Goal: Task Accomplishment & Management: Manage account settings

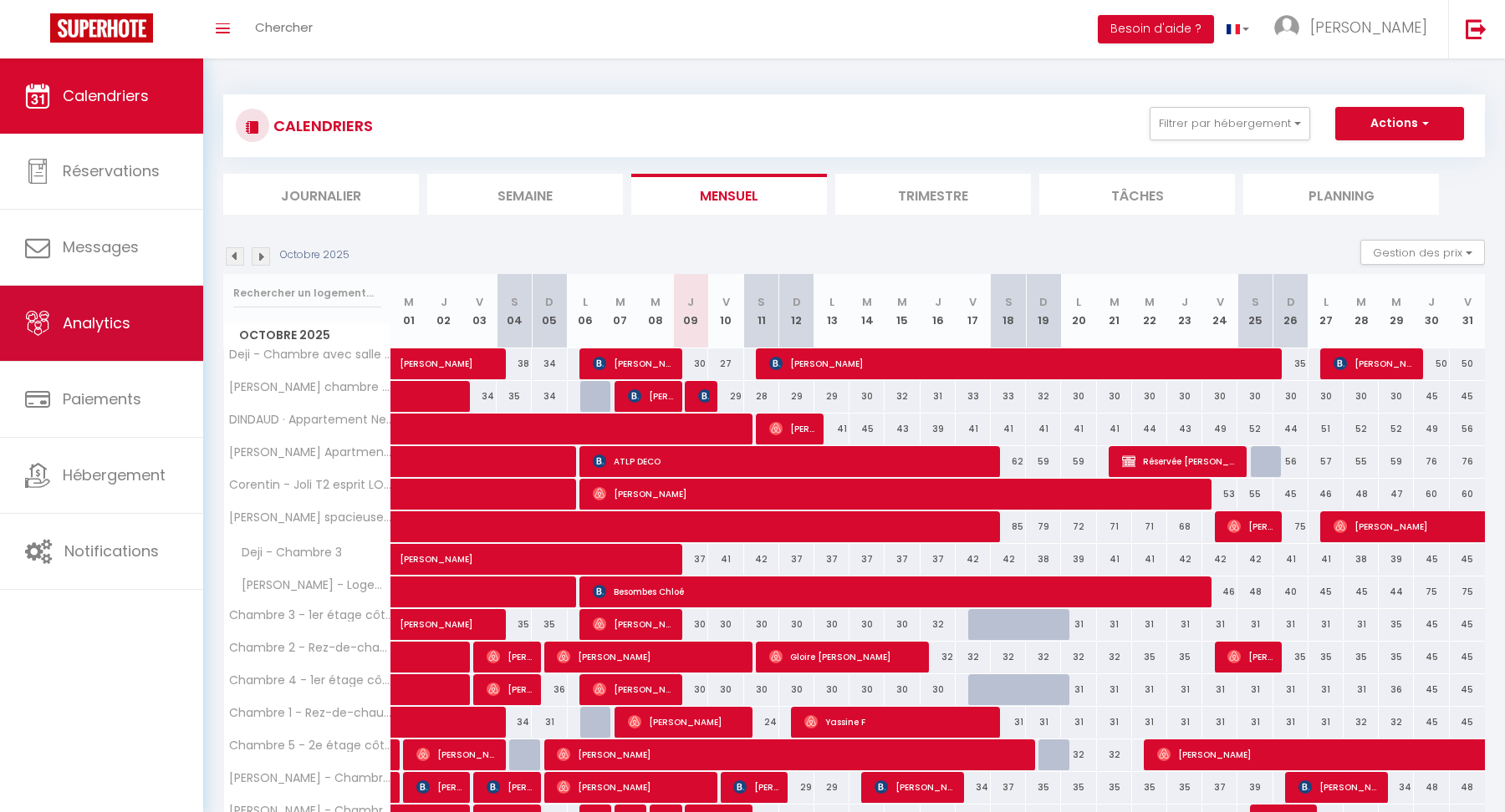
click at [96, 330] on span "Analytics" at bounding box center [96, 322] width 68 height 21
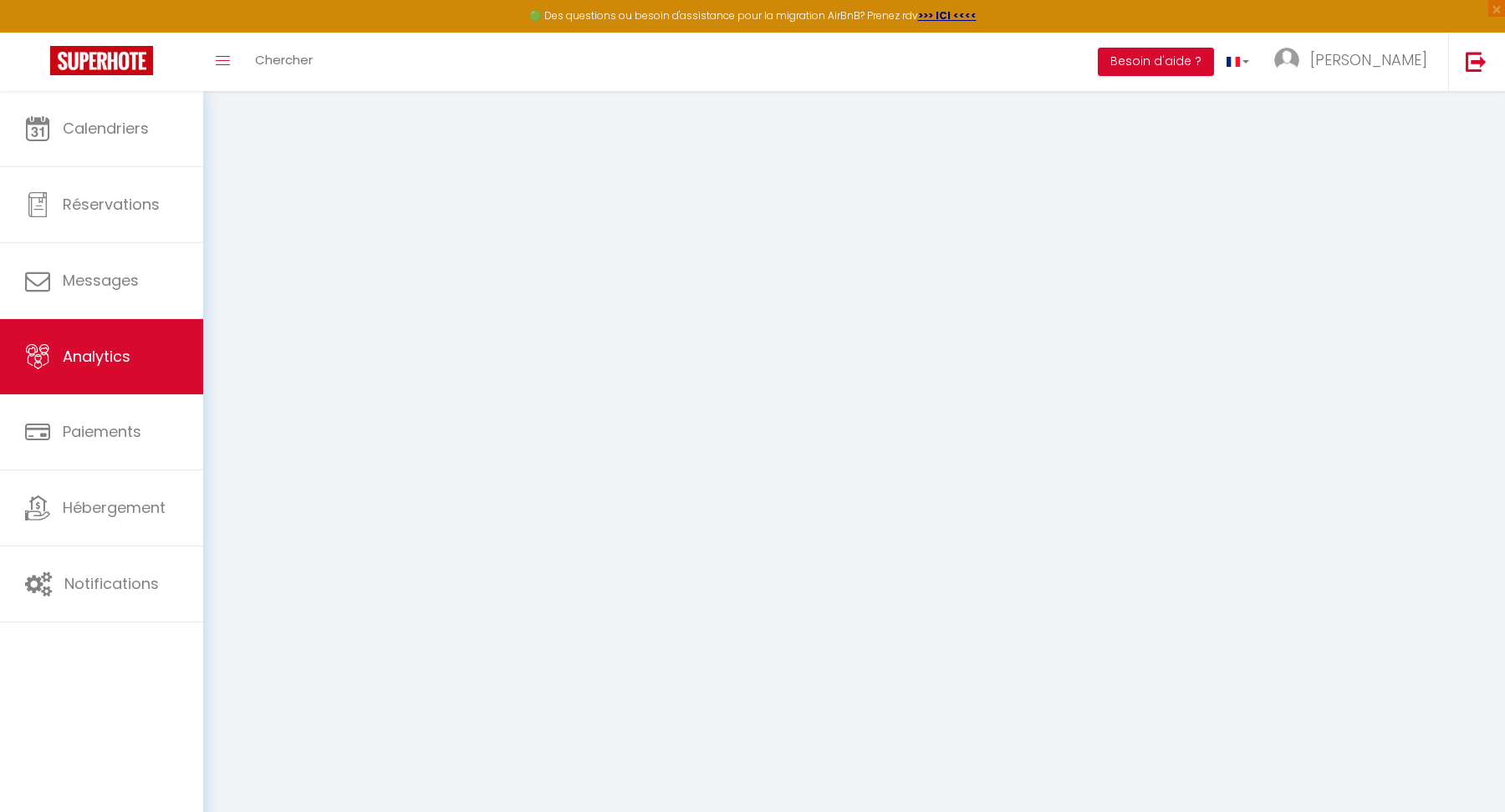
select select "2025"
select select "10"
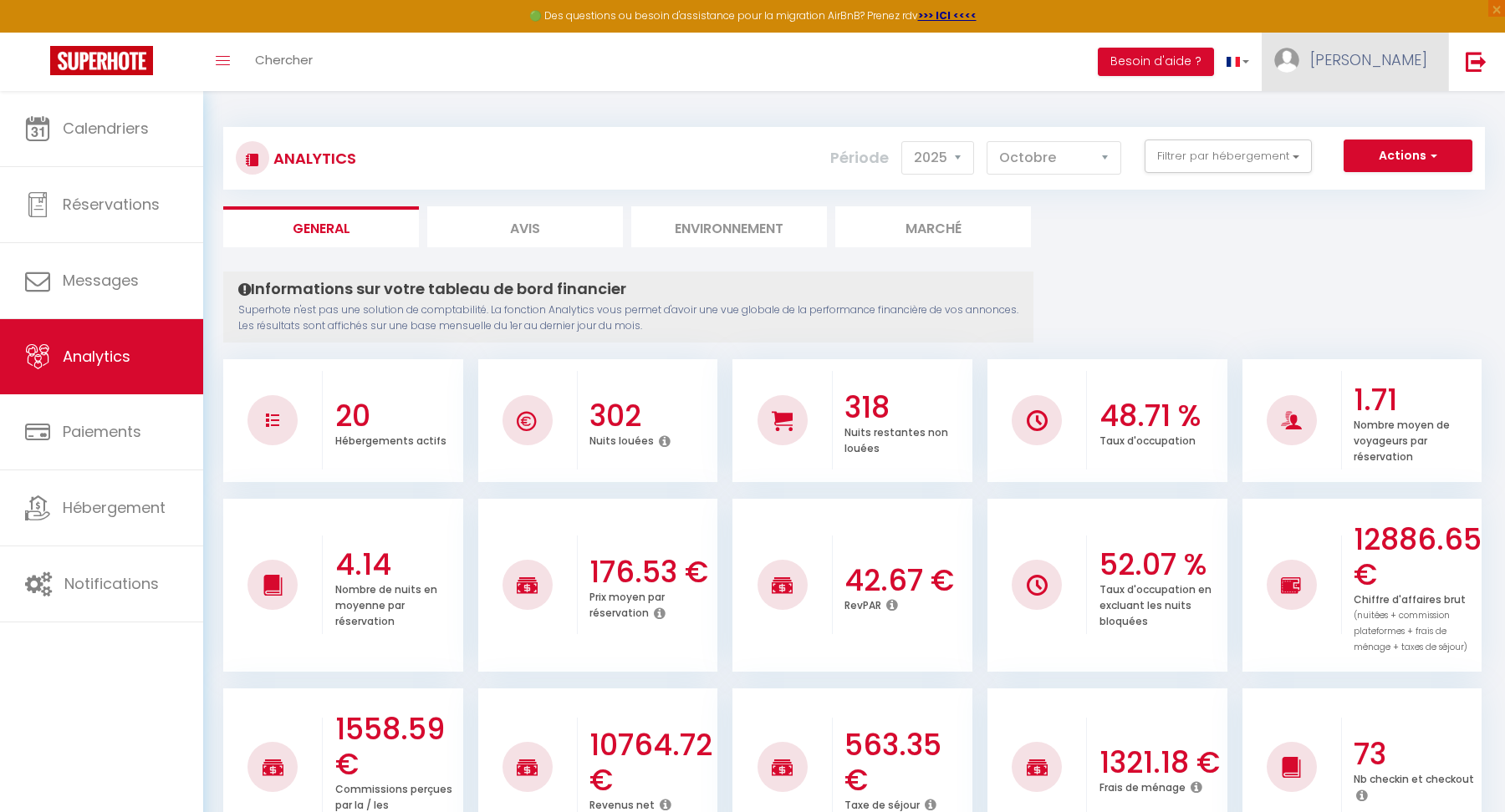
click at [1413, 69] on link "[PERSON_NAME]" at bounding box center [1355, 62] width 187 height 58
click at [1370, 117] on link "Paramètres" at bounding box center [1382, 116] width 124 height 29
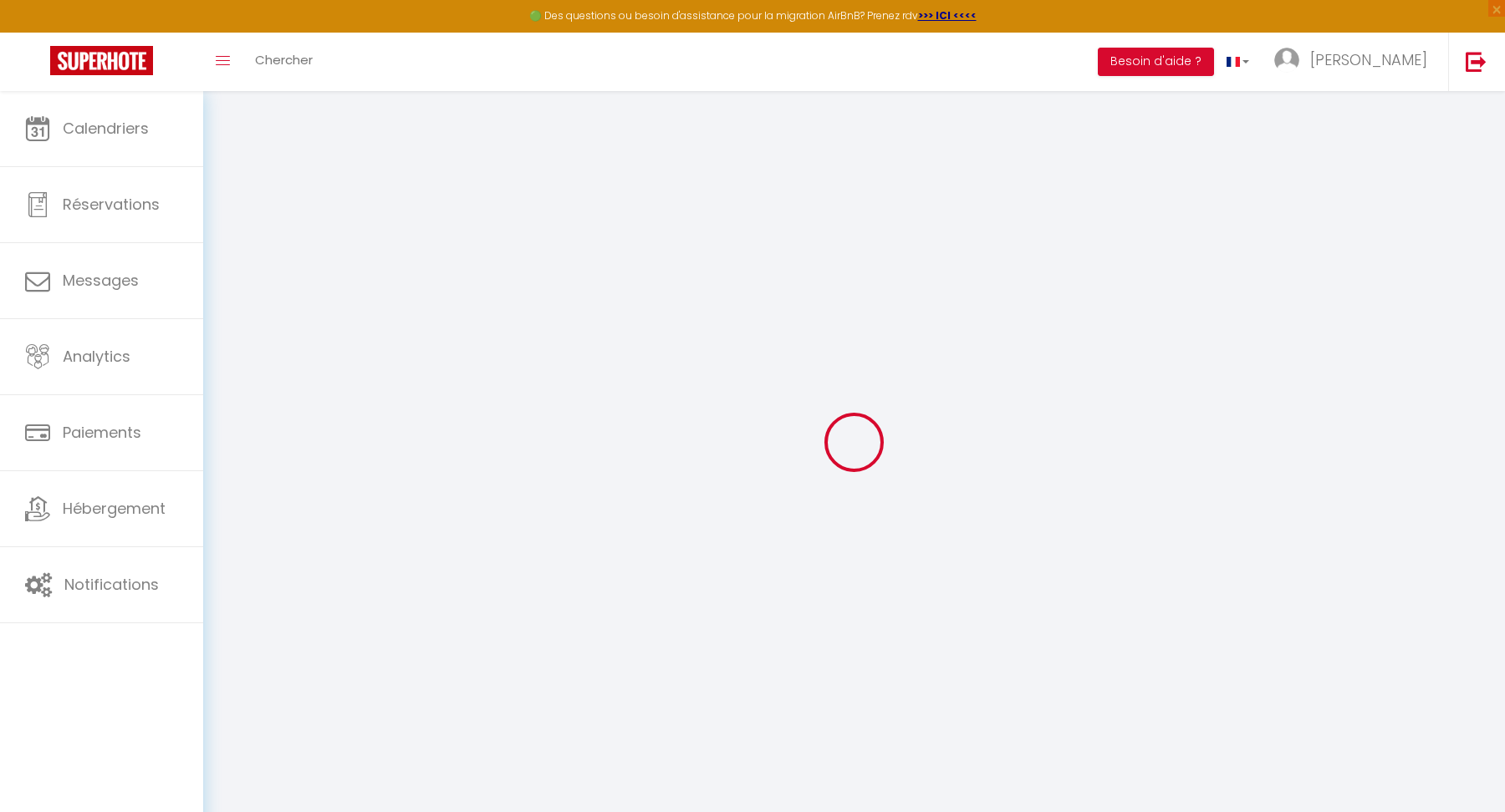
type input "C9QF8Jy8miS7RqXvEVrOc2tgN"
type input "geNw0twUWzGIIKlsT04nny7xW"
type input "https://app.superhote.com/#/get-available-rentals/geNw0twUWzGIIKlsT04nny7xW"
select select "fr"
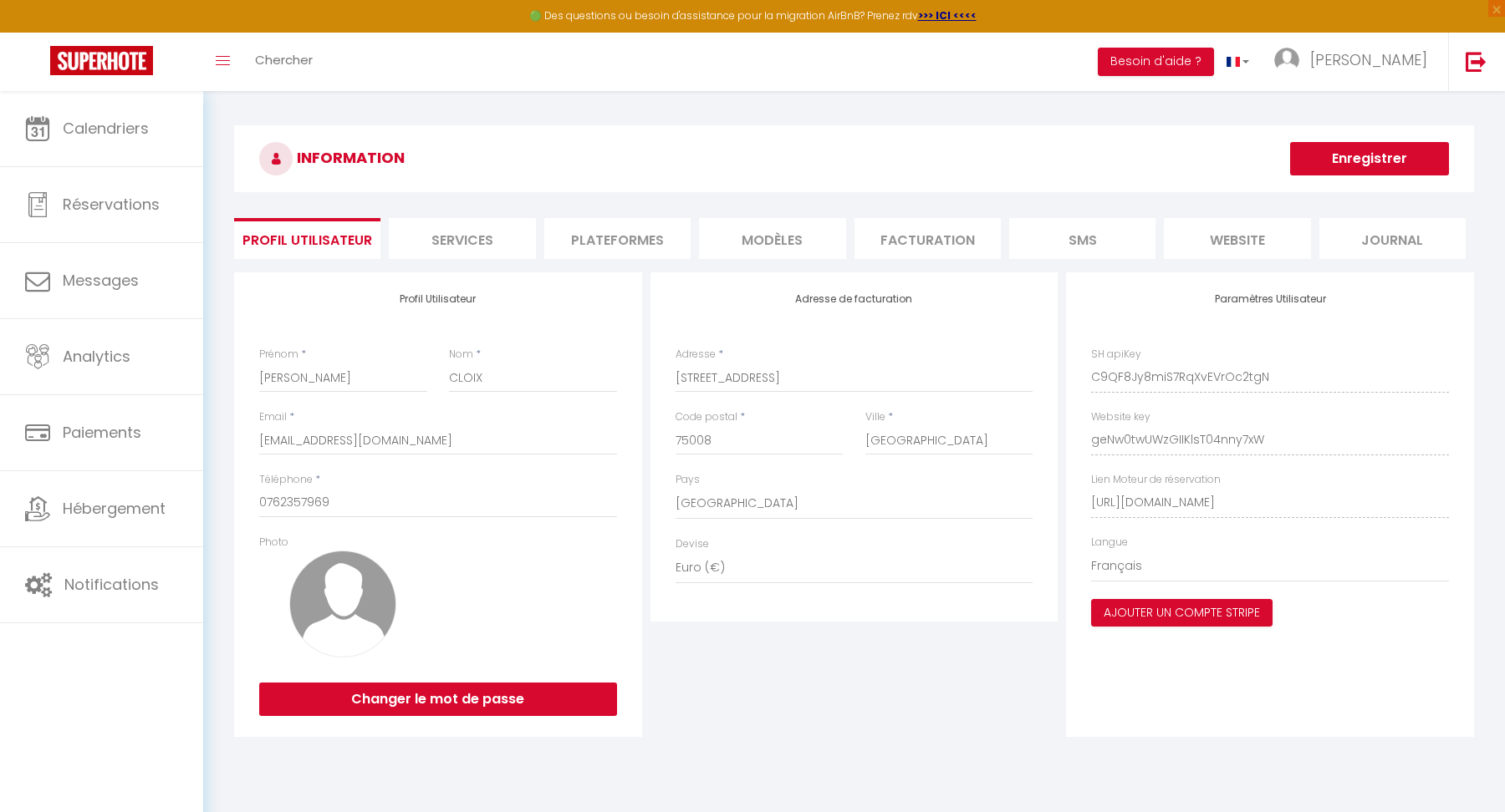
click at [649, 246] on li "Plateformes" at bounding box center [617, 238] width 146 height 41
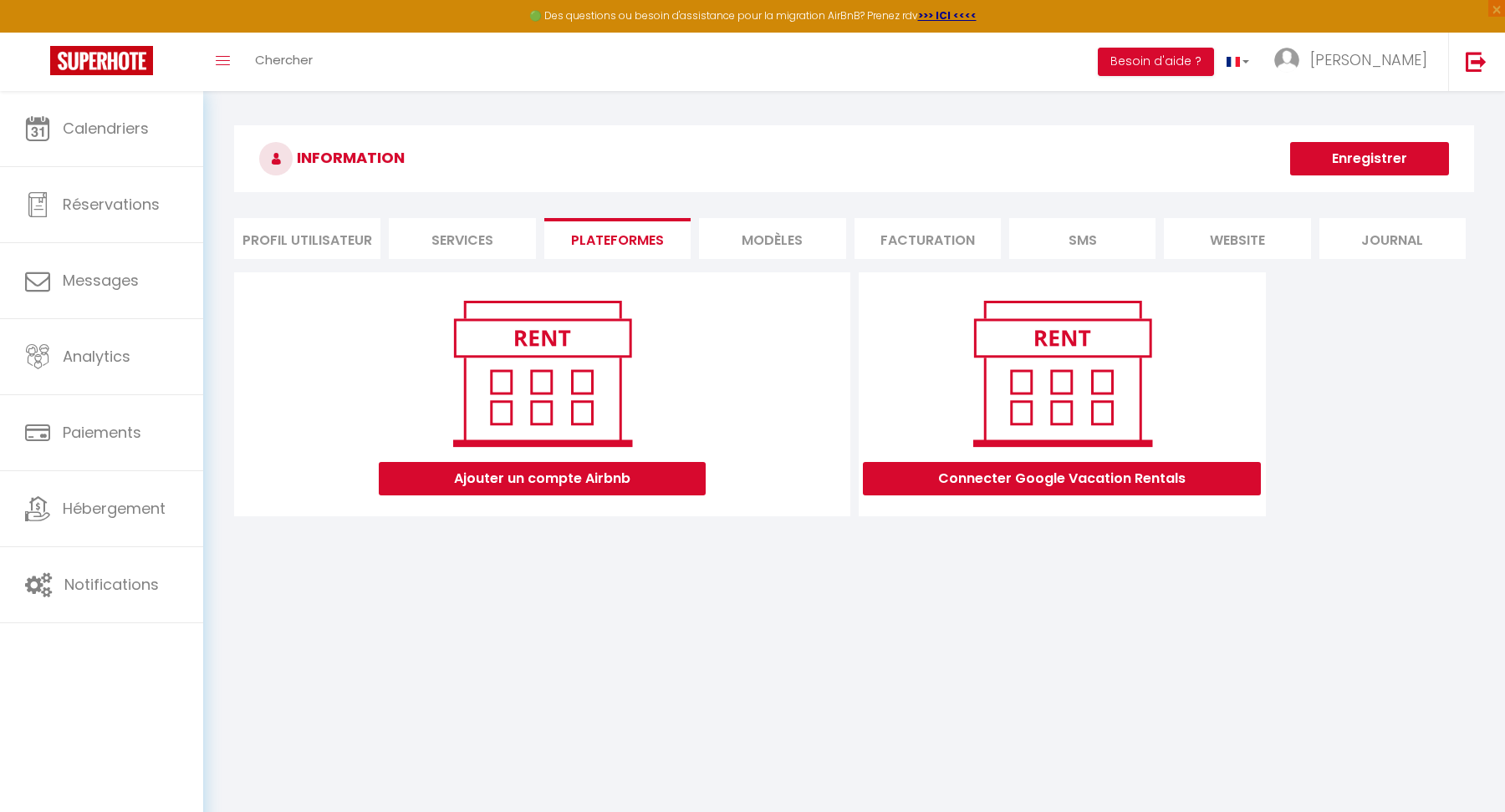
click at [1210, 229] on li "website" at bounding box center [1236, 238] width 146 height 41
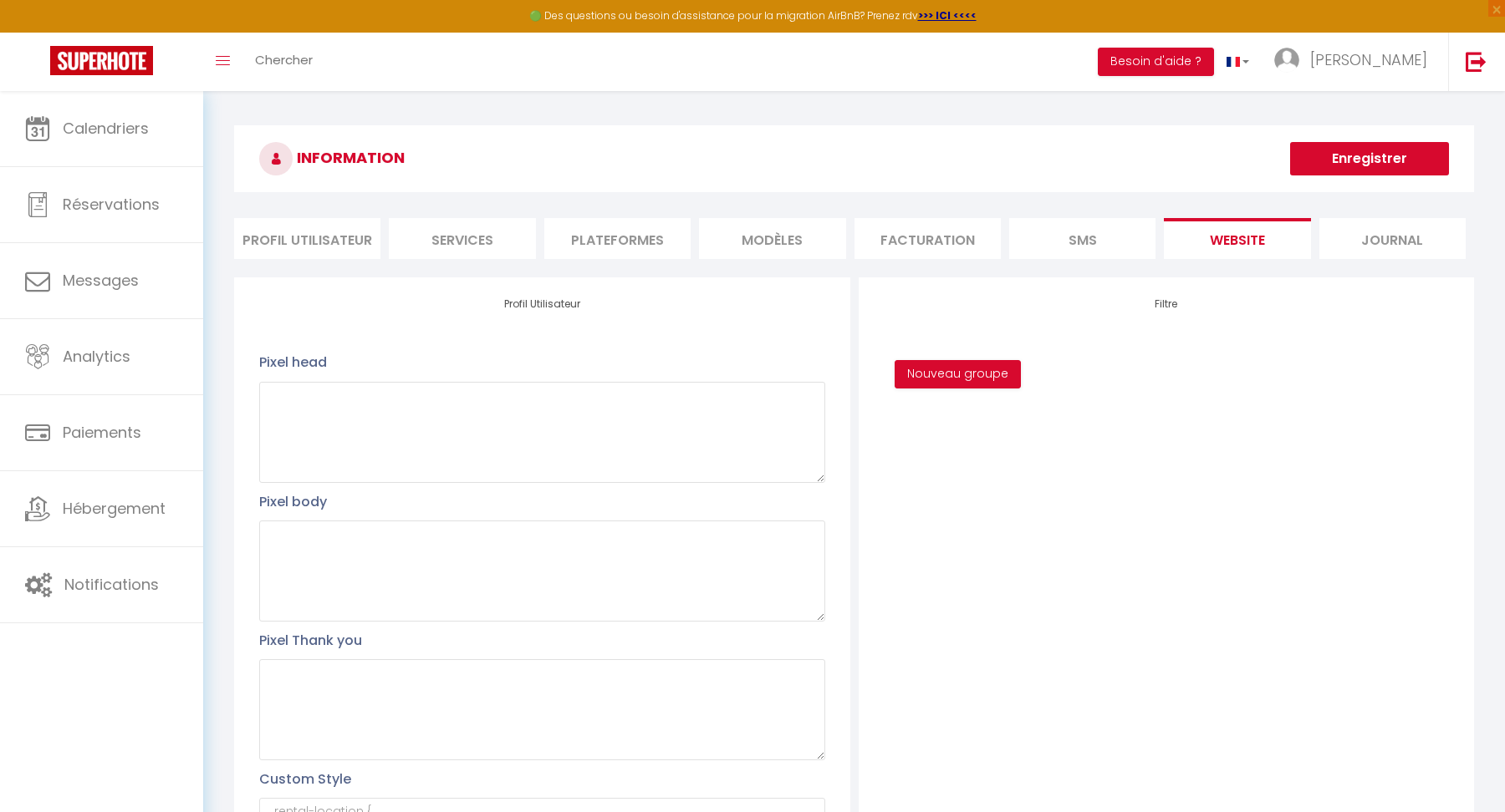
click at [1107, 229] on li "SMS" at bounding box center [1082, 238] width 146 height 41
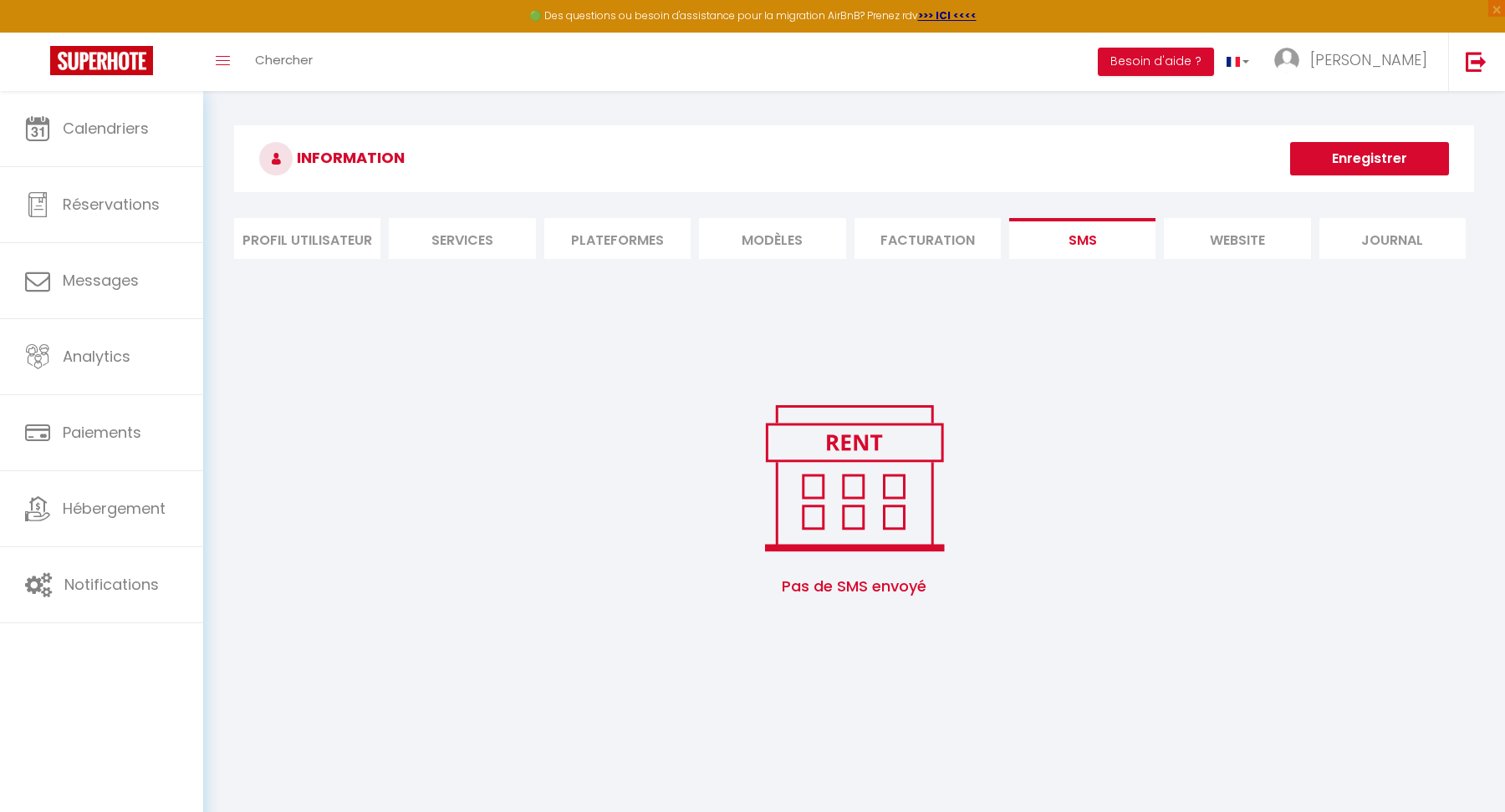
click at [906, 246] on li "Facturation" at bounding box center [927, 238] width 146 height 41
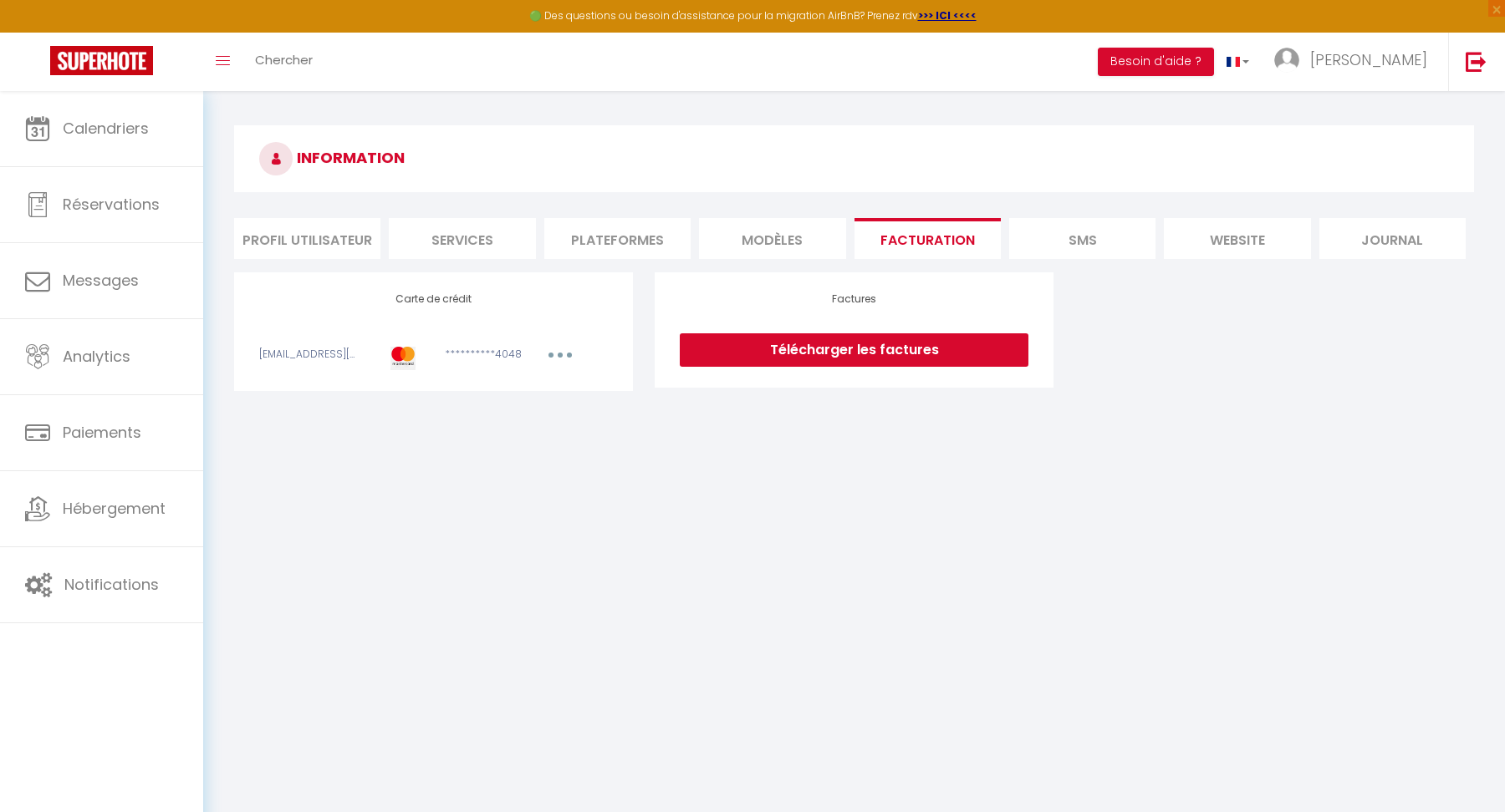
click at [747, 230] on li "MODÈLES" at bounding box center [772, 238] width 146 height 41
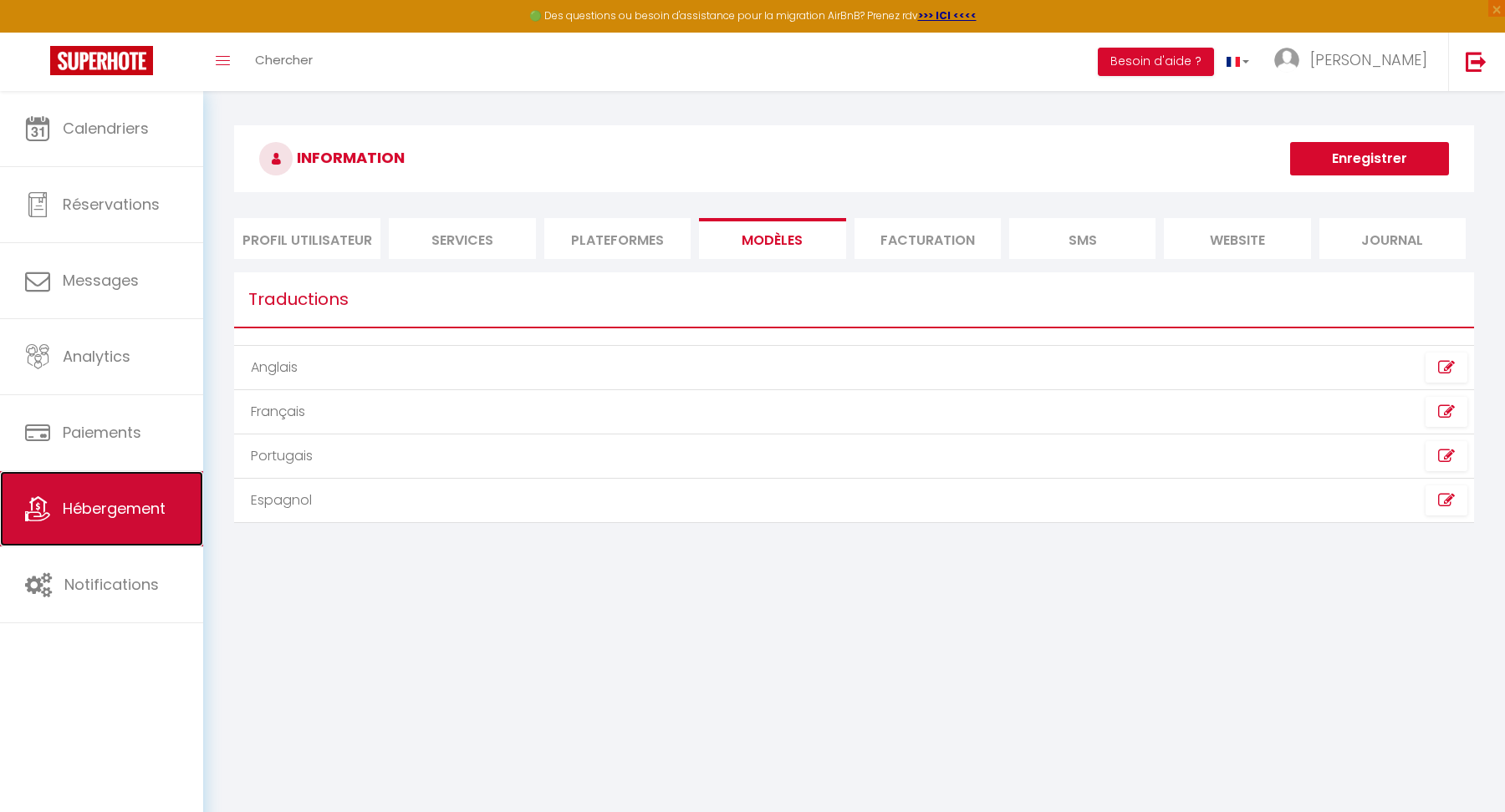
click at [116, 506] on span "Hébergement" at bounding box center [114, 508] width 103 height 21
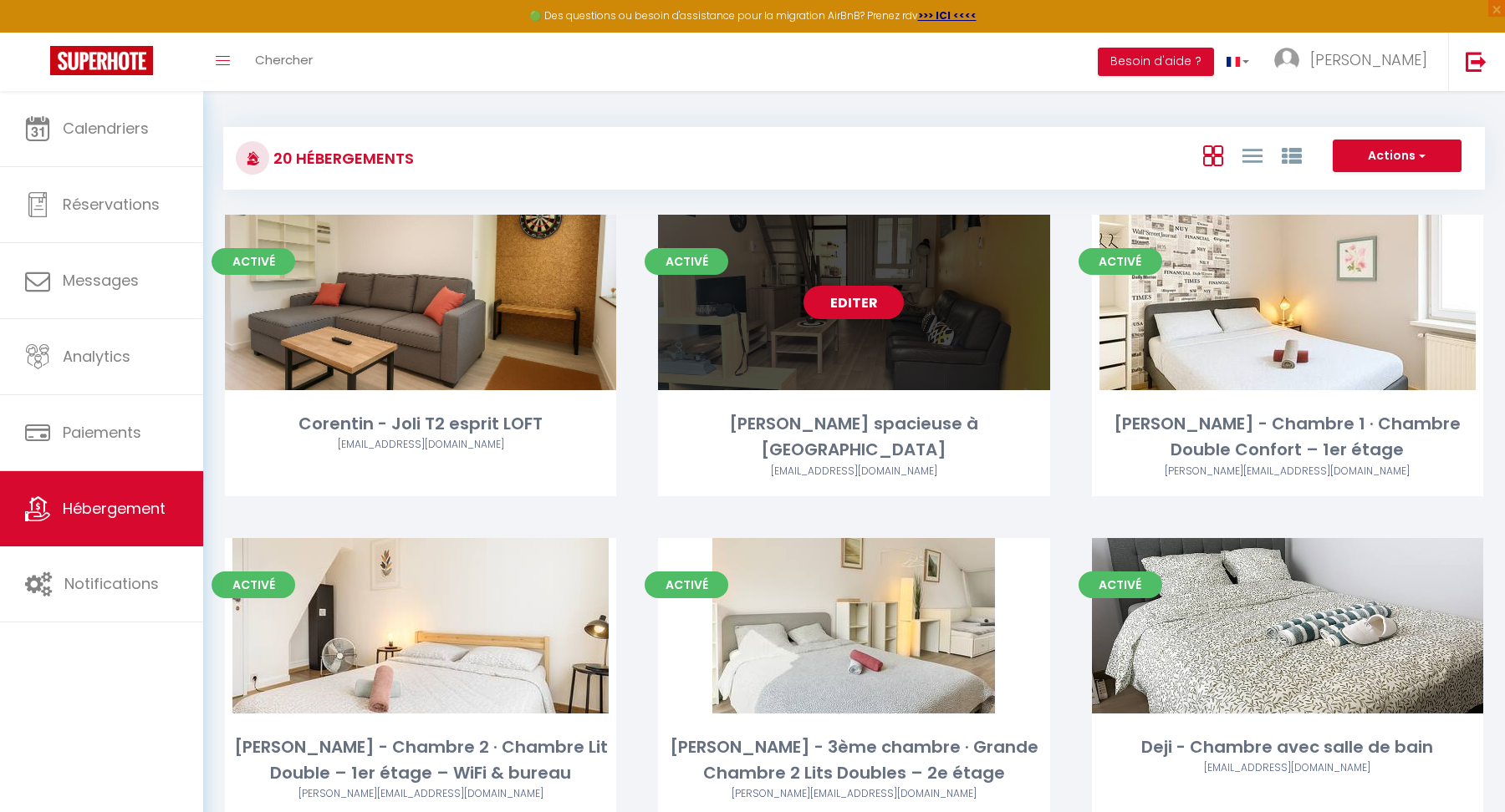
click at [931, 301] on div "Editer" at bounding box center [853, 302] width 391 height 176
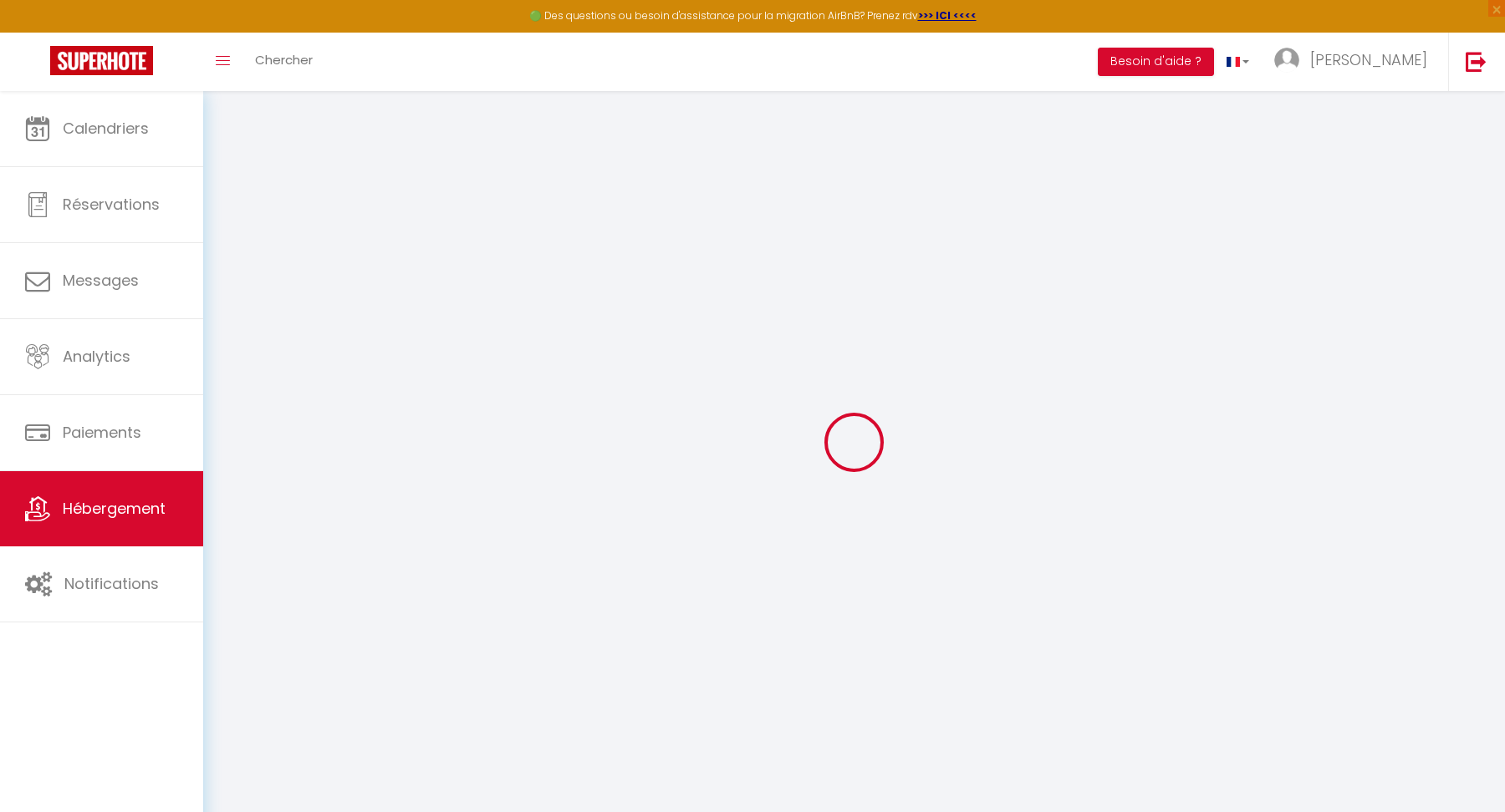
checkbox input "false"
select select
checkbox input "false"
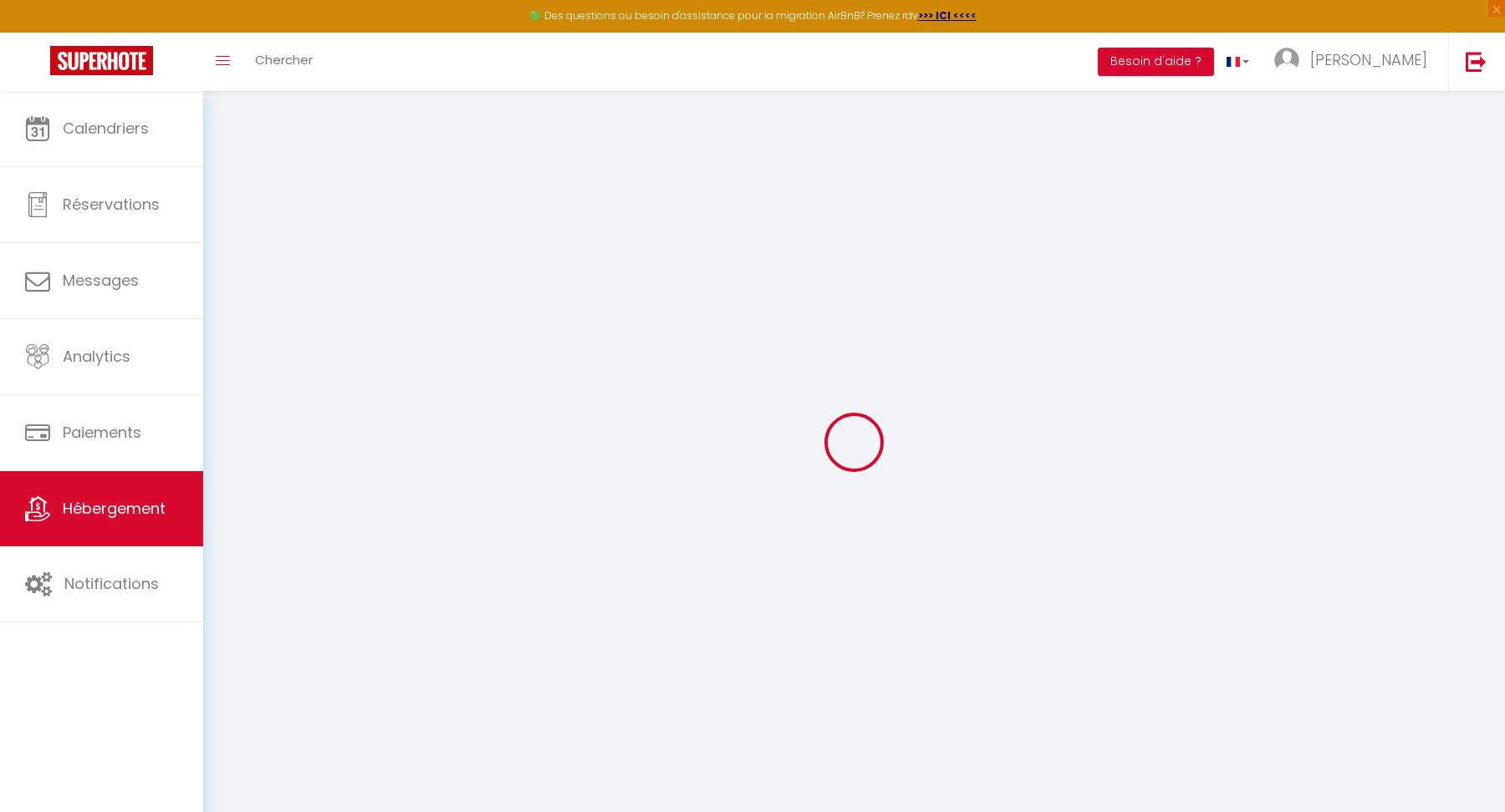
checkbox input "false"
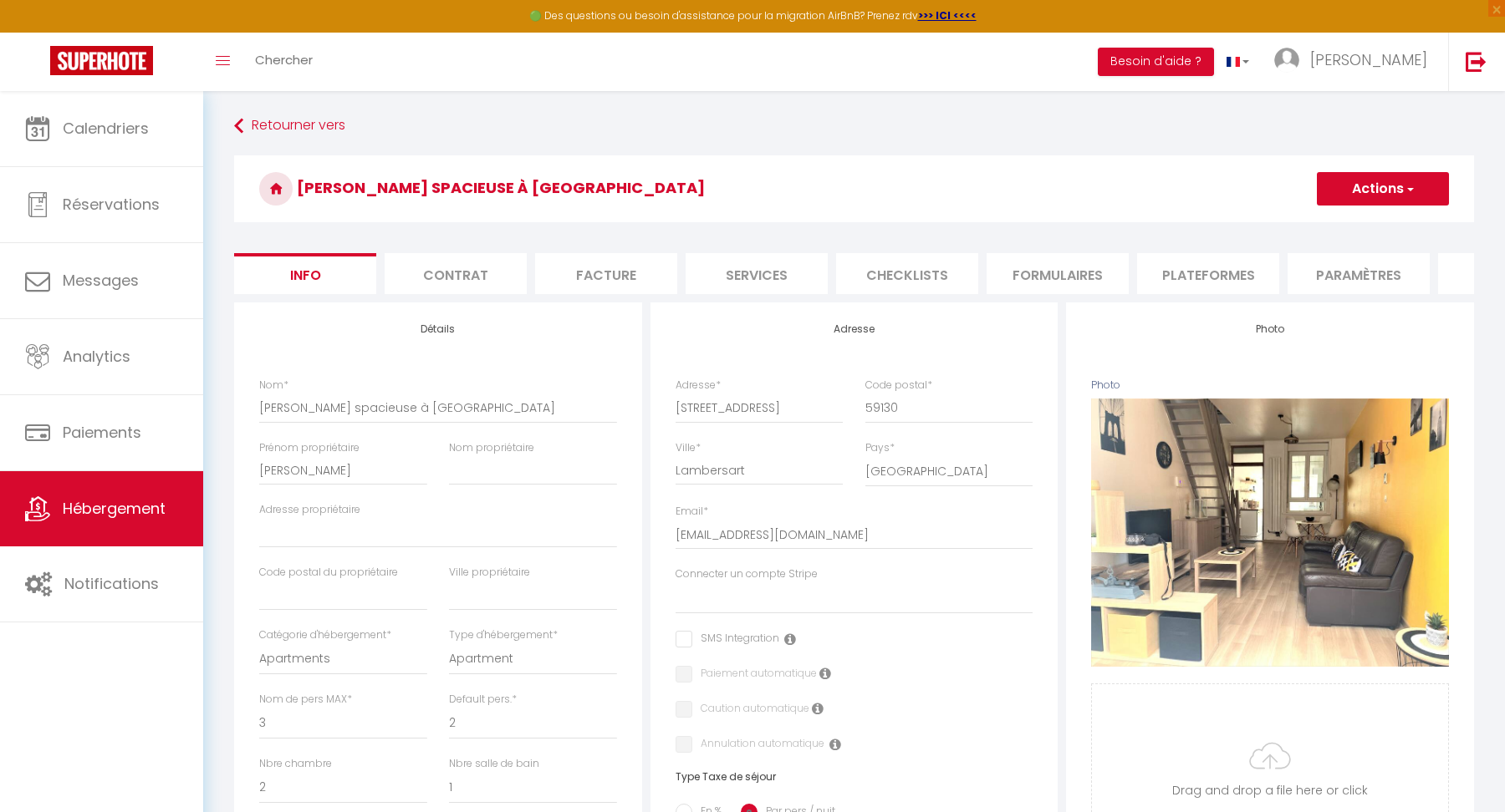
click at [1184, 259] on li "Plateformes" at bounding box center [1209, 273] width 142 height 41
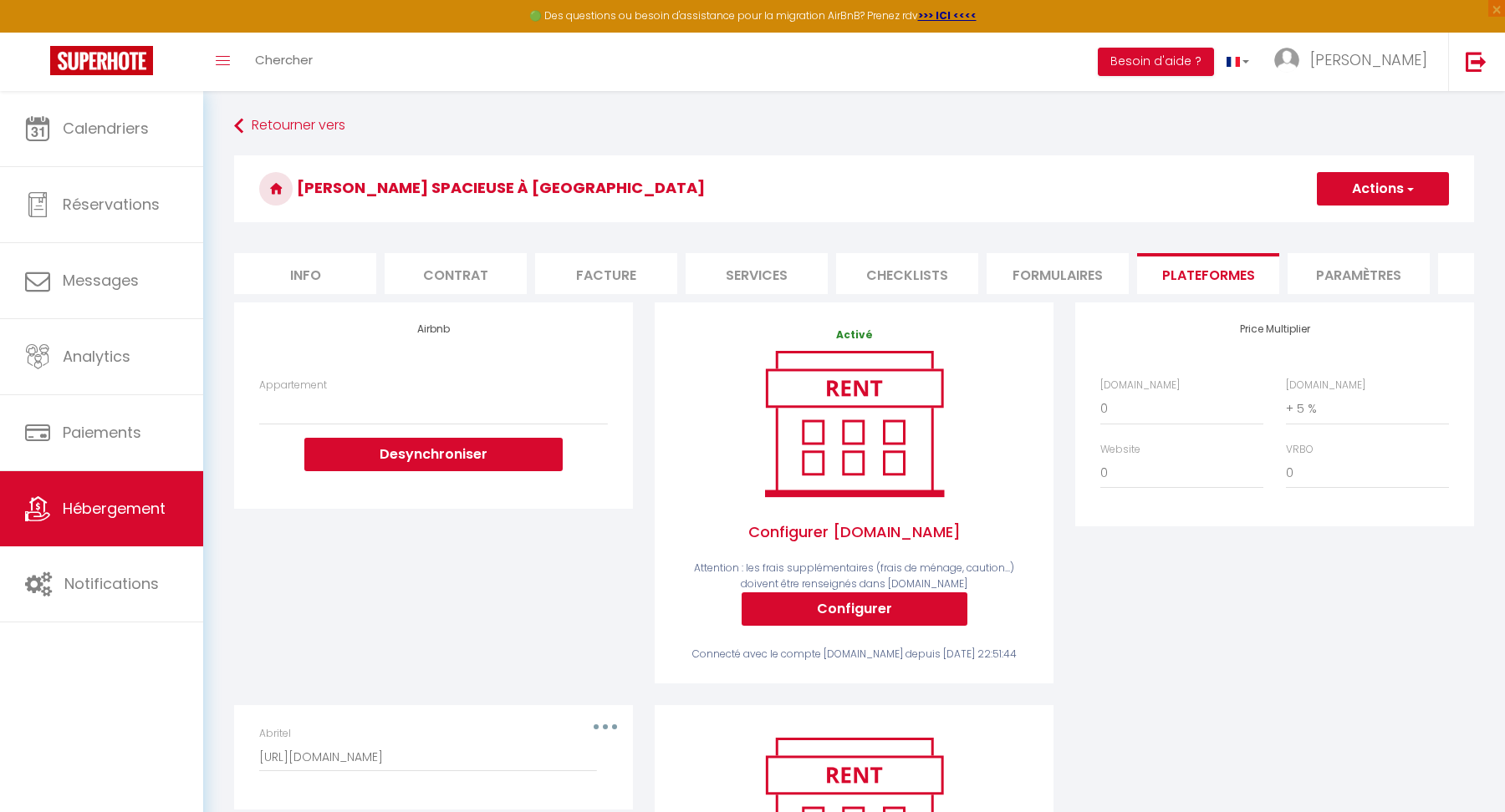
click at [1327, 272] on li "Paramètres" at bounding box center [1359, 273] width 142 height 41
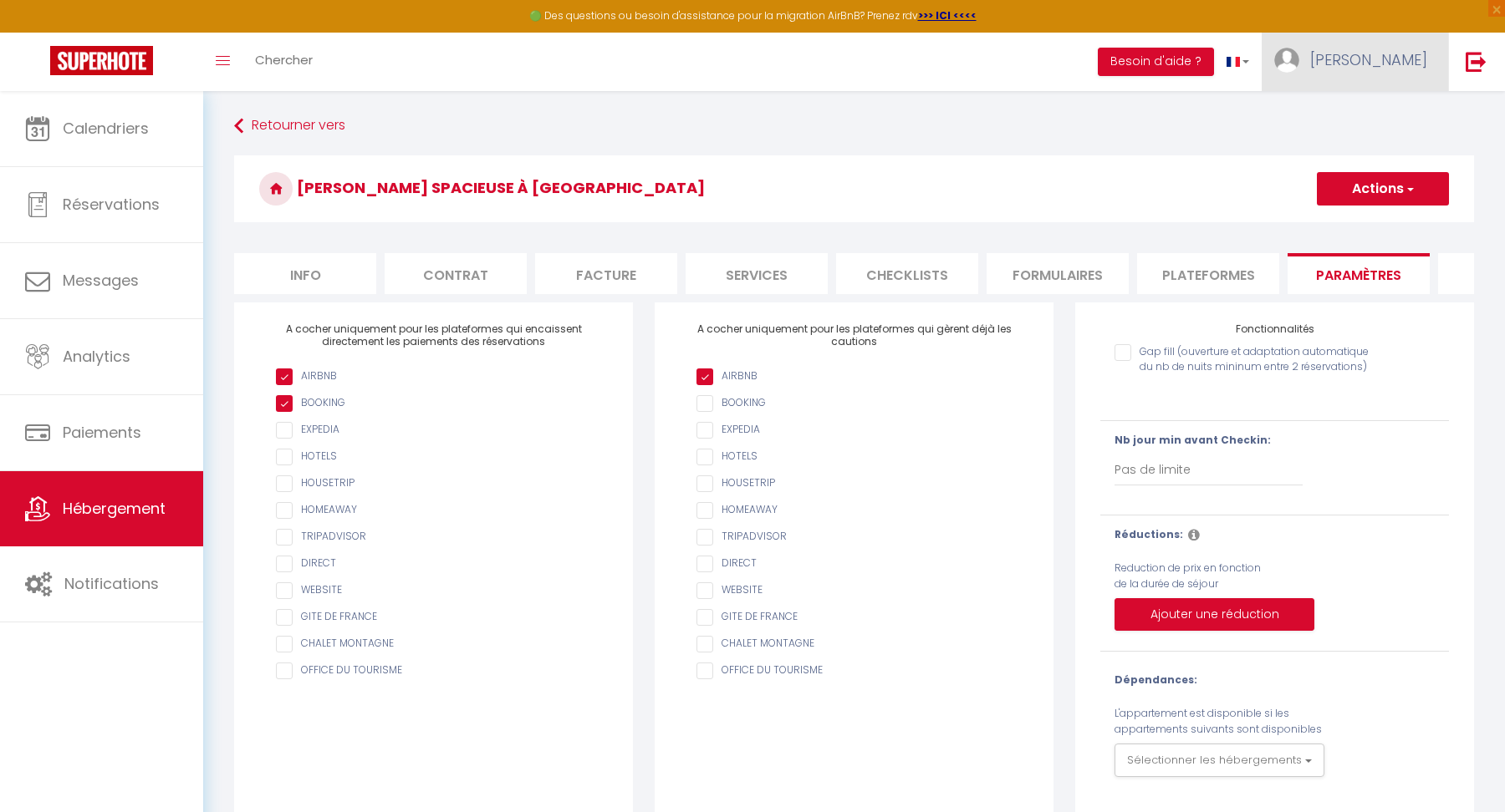
click at [1300, 59] on img at bounding box center [1287, 60] width 25 height 25
click at [1362, 106] on link "Paramètres" at bounding box center [1382, 116] width 124 height 29
select select "28"
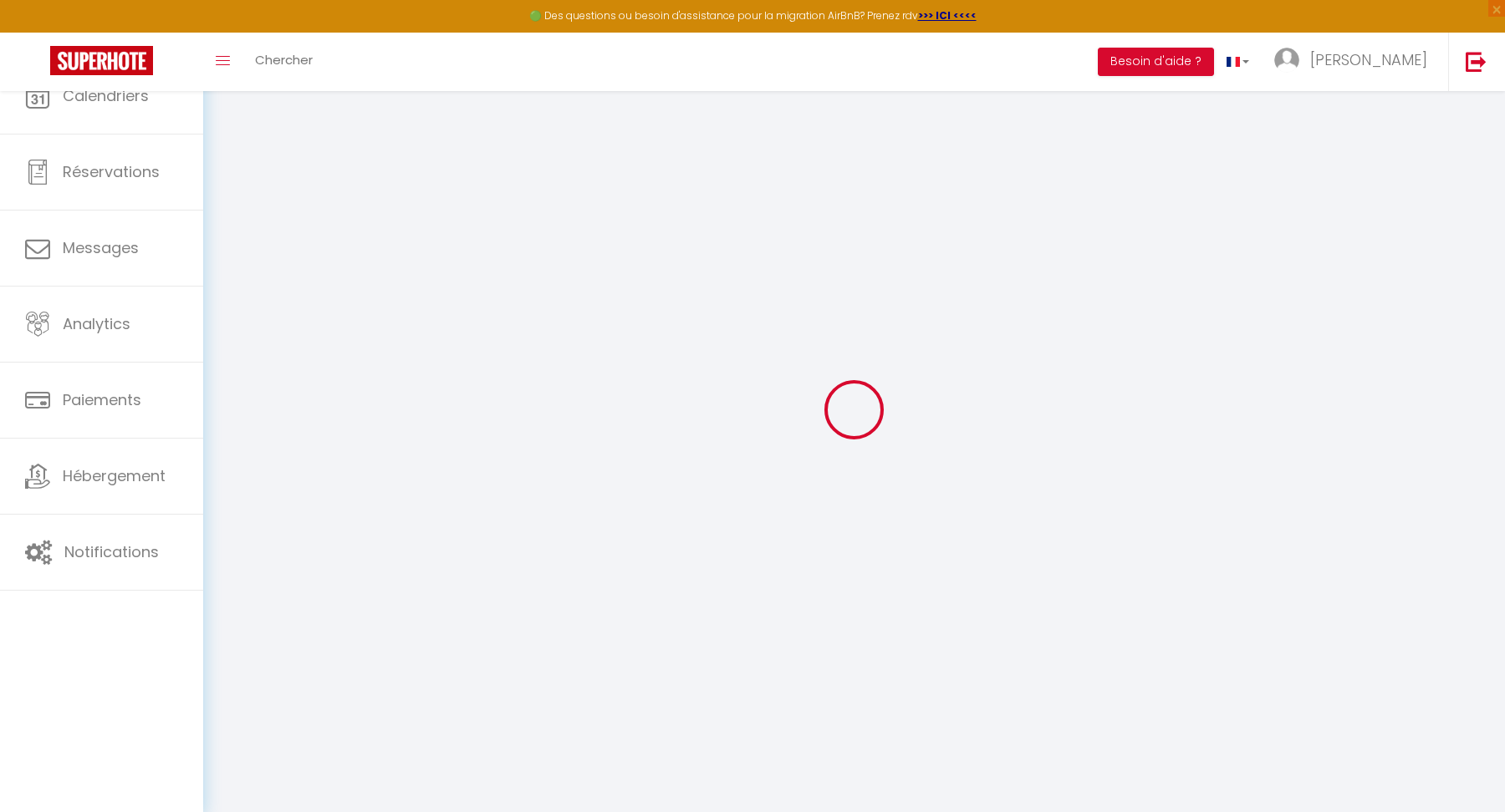
type input "C9QF8Jy8miS7RqXvEVrOc2tgN"
type input "geNw0twUWzGIIKlsT04nny7xW"
type input "https://app.superhote.com/#/get-available-rentals/geNw0twUWzGIIKlsT04nny7xW"
select select "fr"
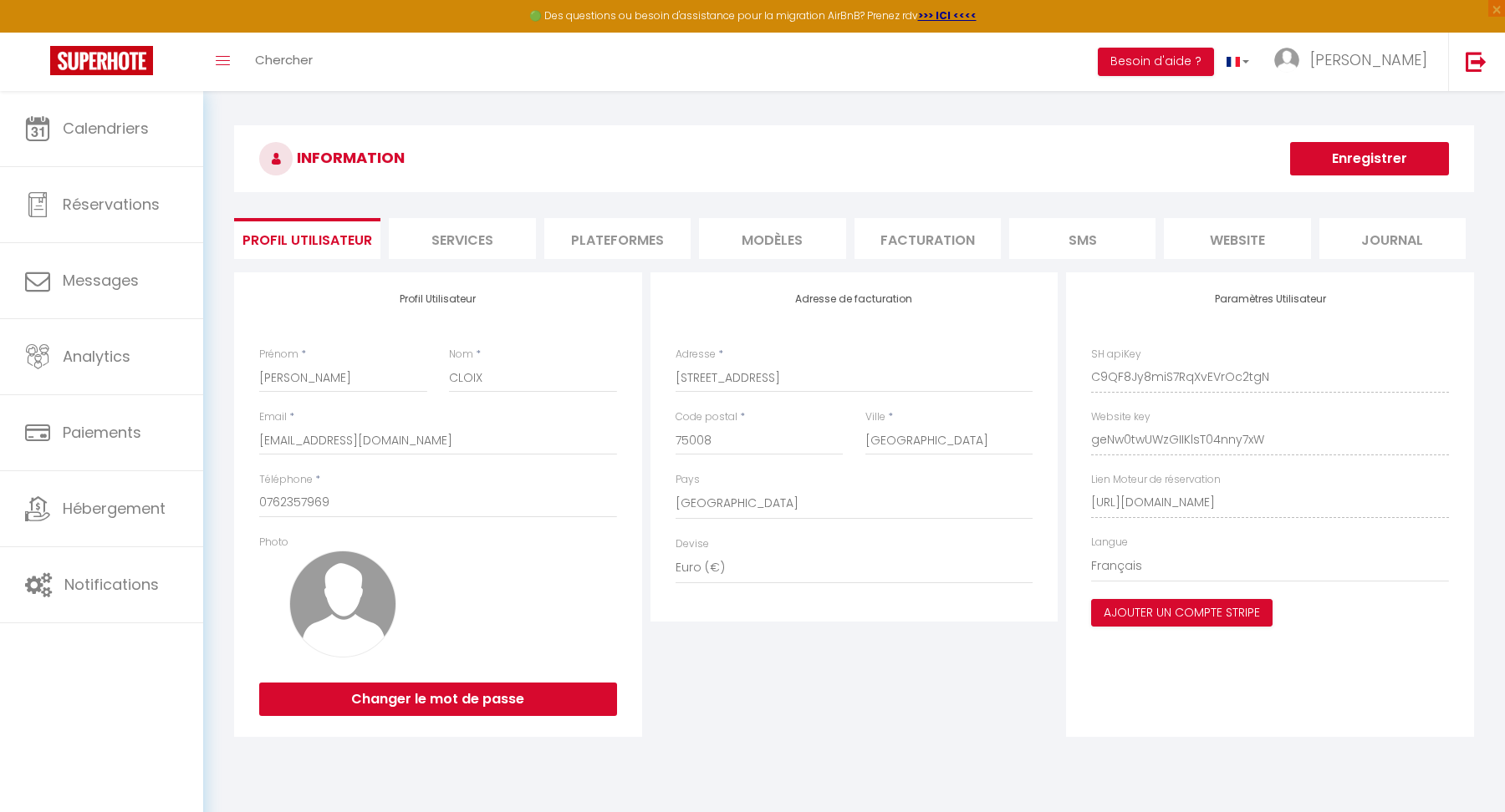
scroll to position [0, 120]
drag, startPoint x: 1088, startPoint y: 499, endPoint x: 1497, endPoint y: 505, distance: 409.0
click at [1497, 505] on div "INFORMATION Enregistrer Profil Utilisateur Services Plateformes MODÈLES Factura…" at bounding box center [855, 437] width 1302 height 693
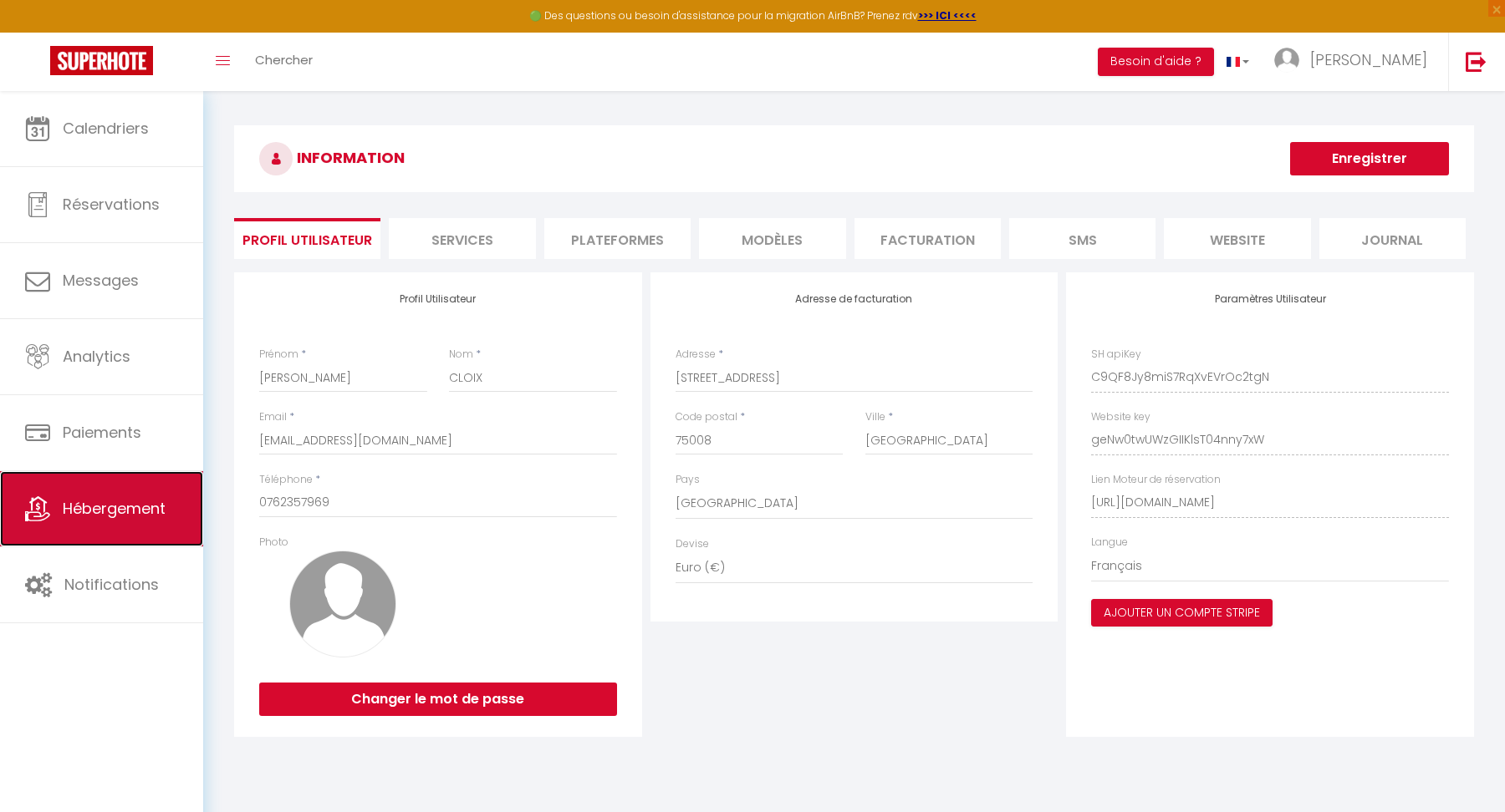
click at [101, 517] on link "Hébergement" at bounding box center [101, 508] width 204 height 75
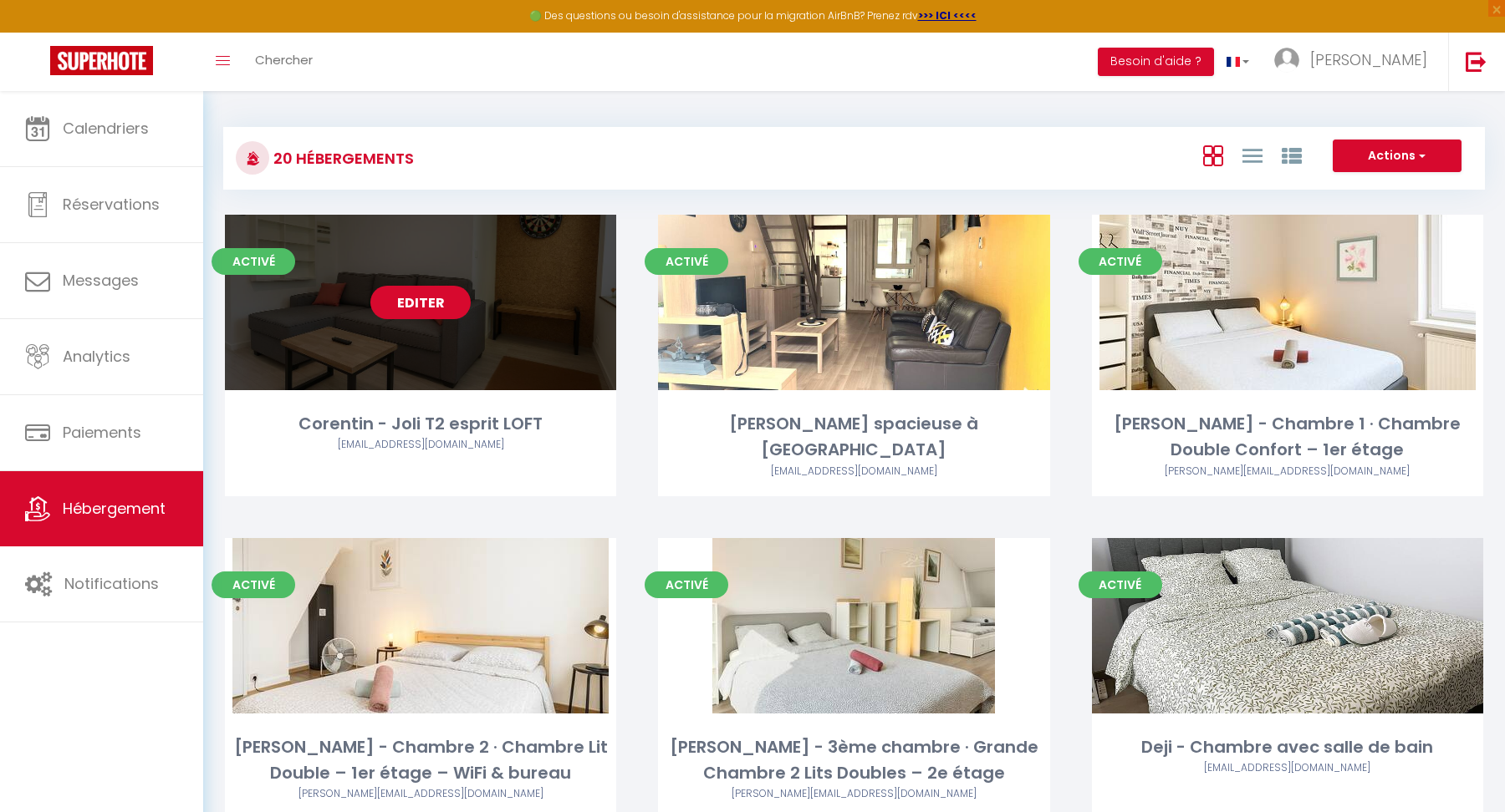
click at [430, 289] on link "Editer" at bounding box center [421, 303] width 101 height 34
click at [427, 301] on link "Editer" at bounding box center [421, 303] width 101 height 34
select select "3"
select select "2"
select select "1"
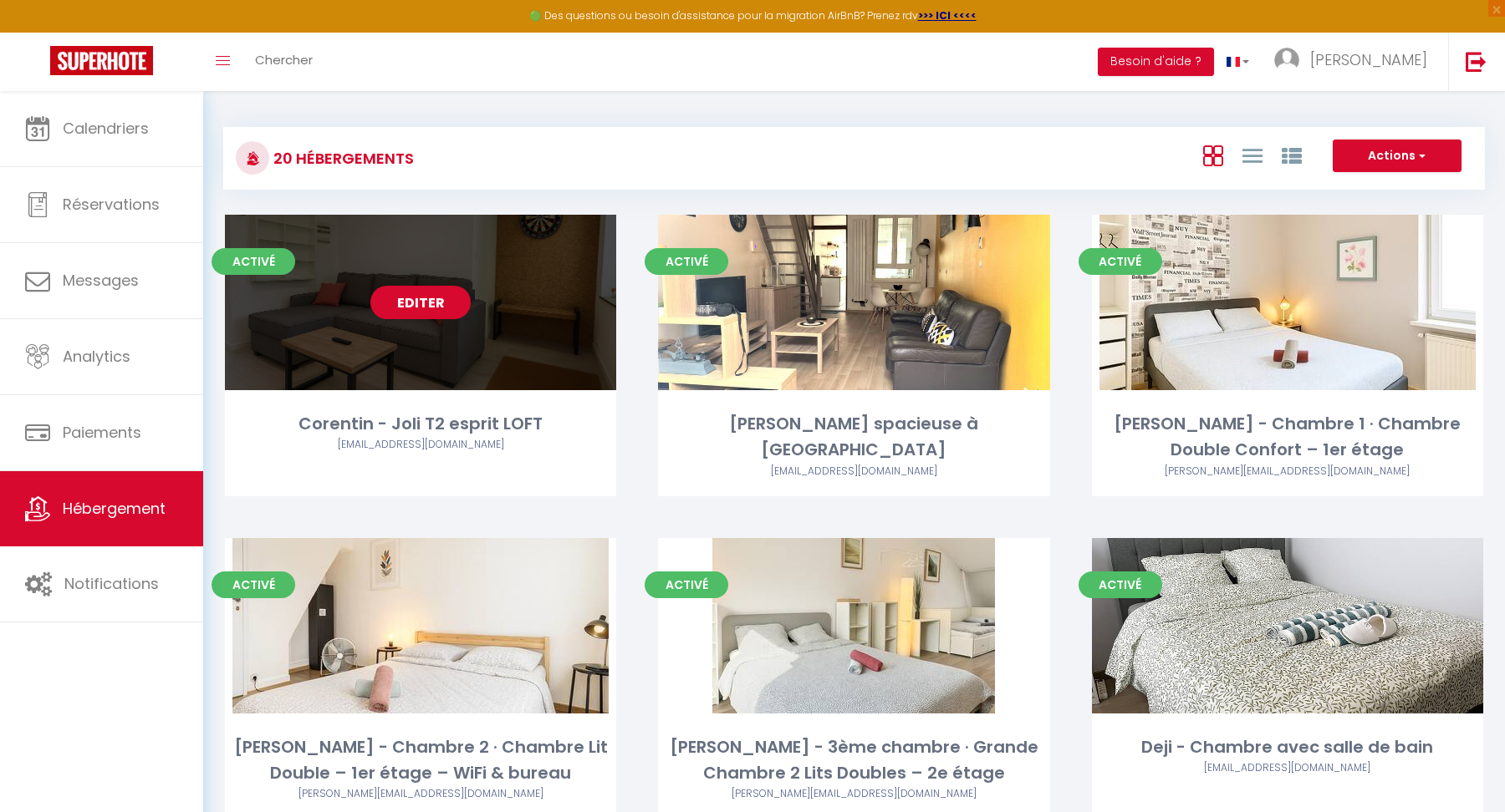
select select "1"
select select "28"
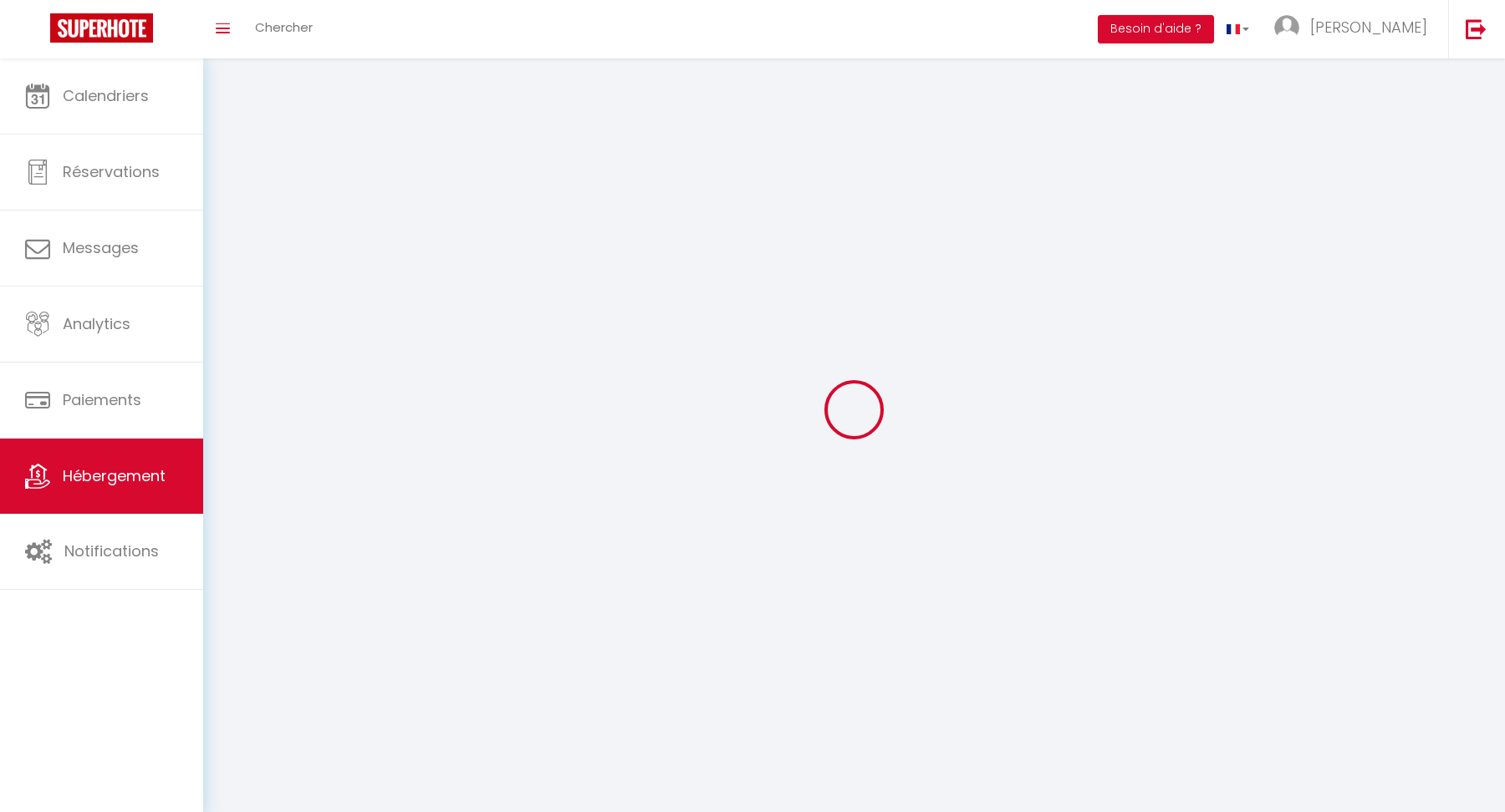
select select
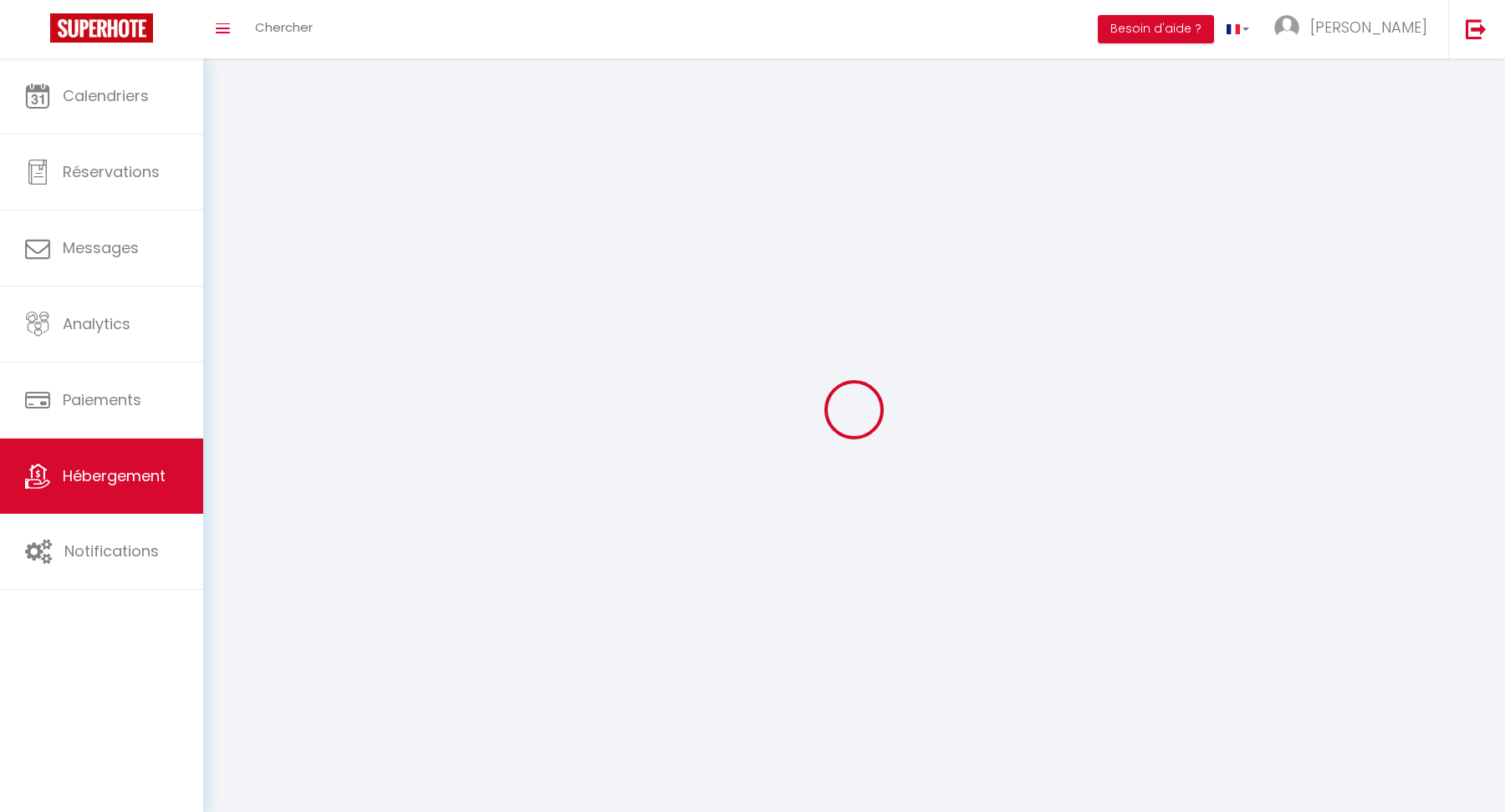
select select
checkbox input "false"
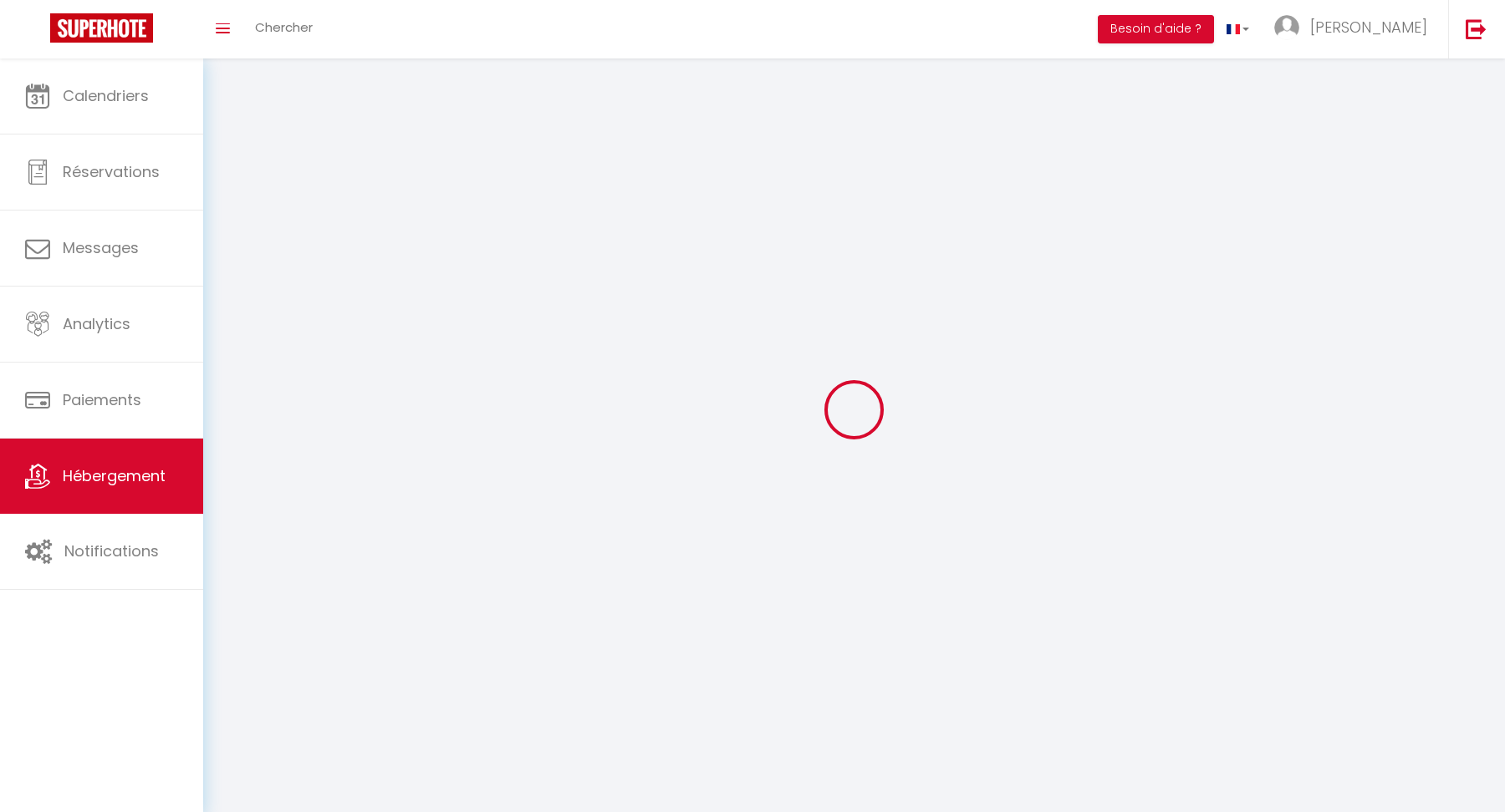
select select
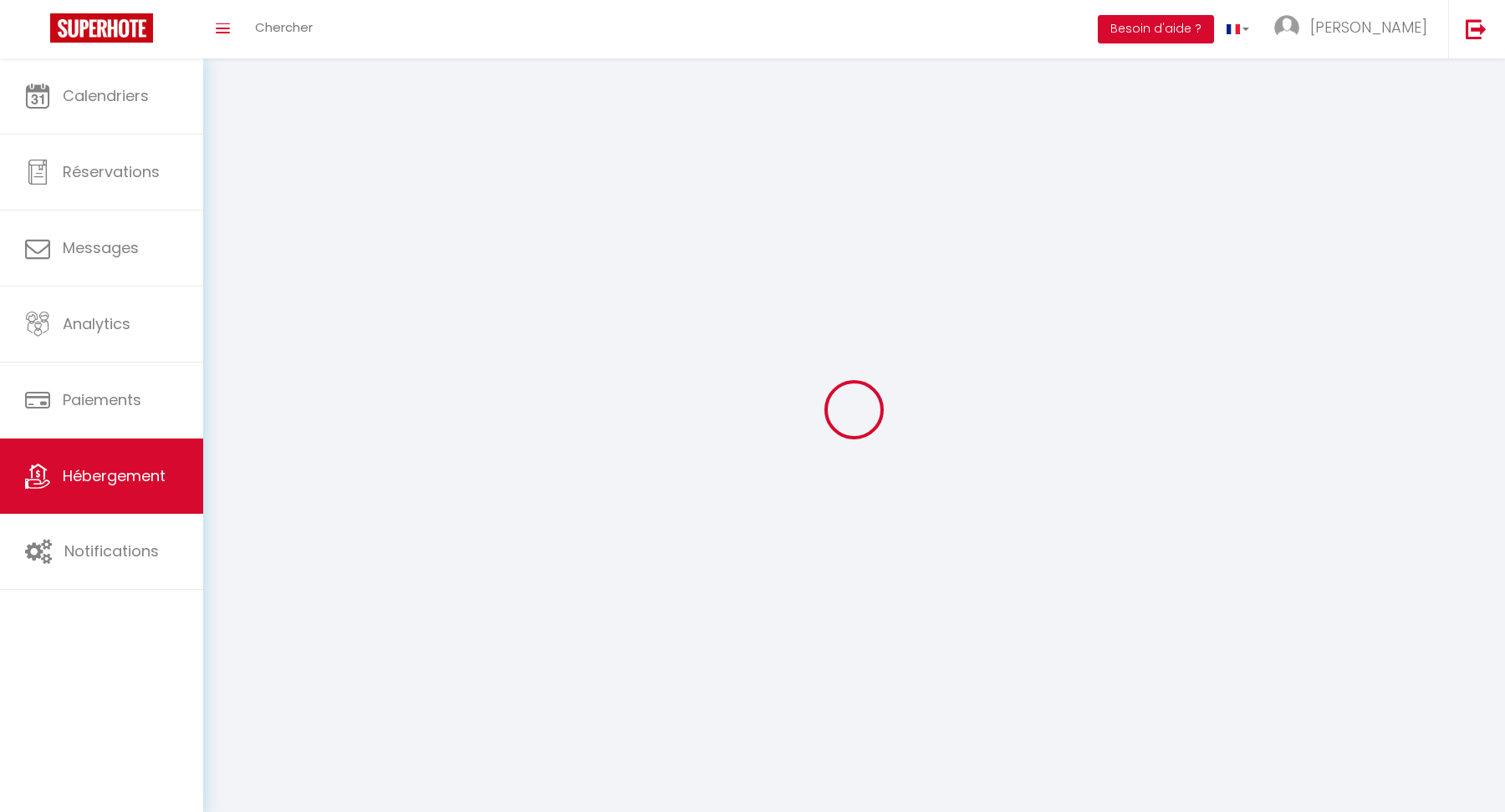
select select
checkbox input "false"
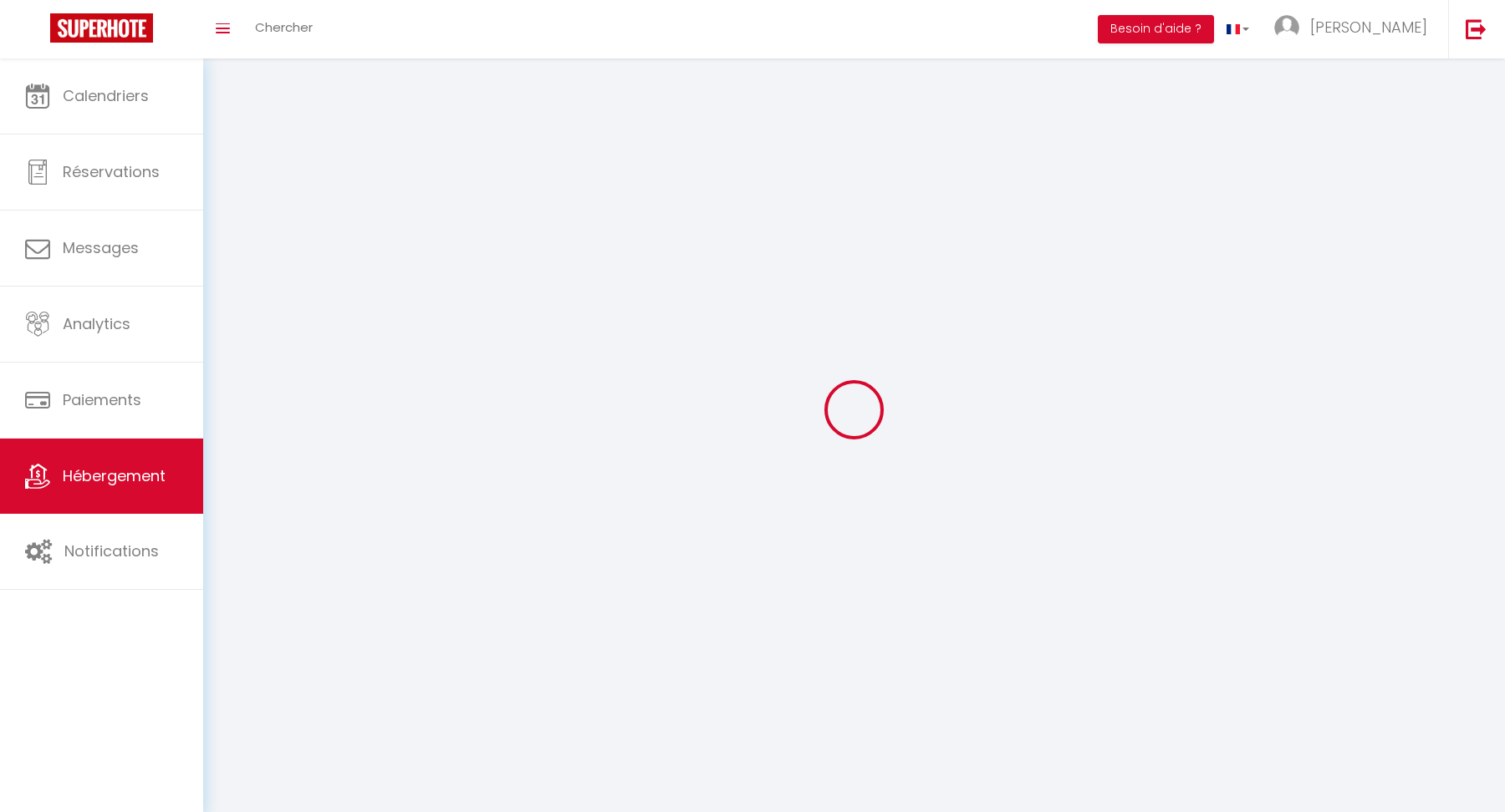
checkbox input "false"
select select
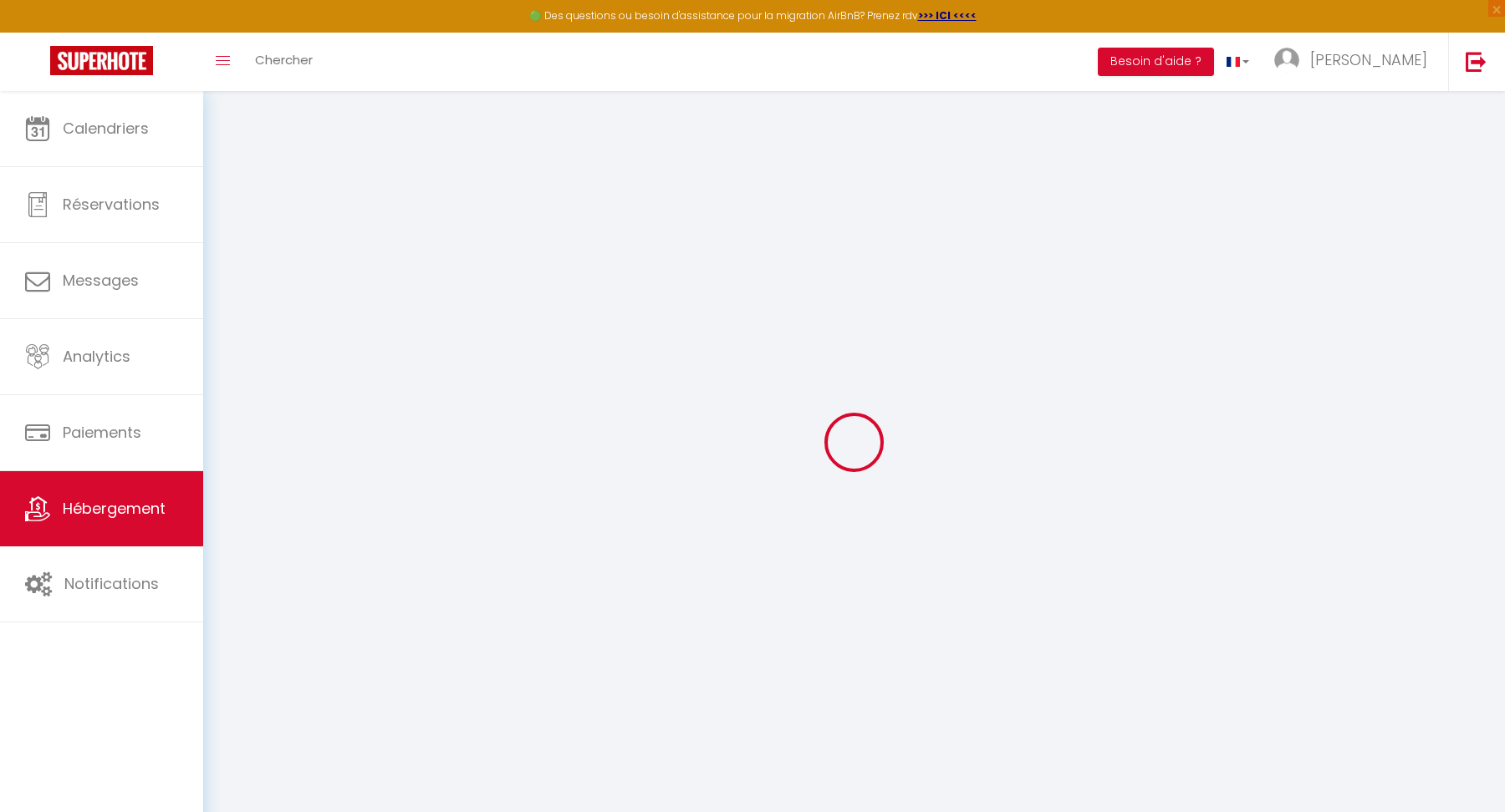
select select
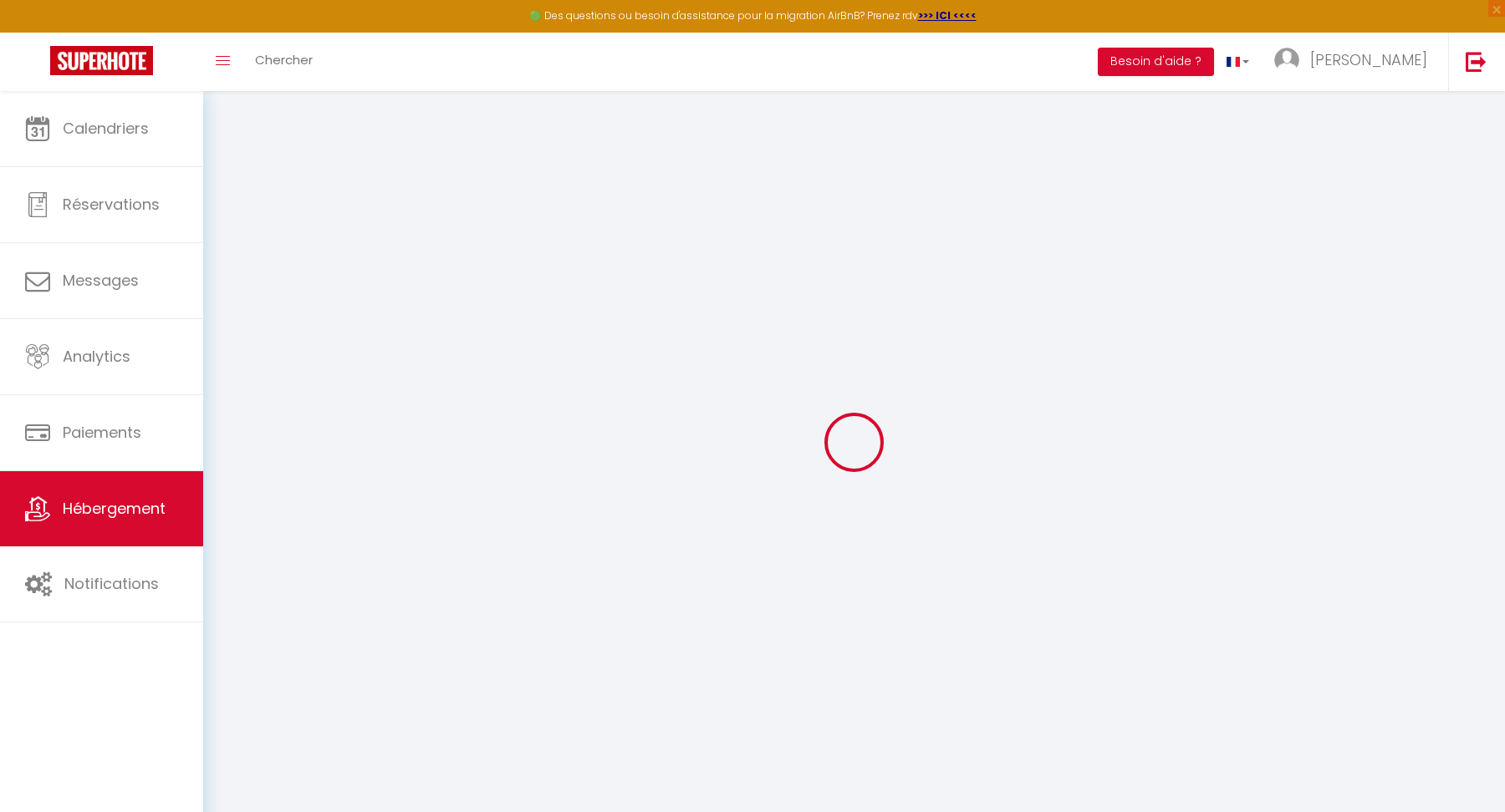
select select
checkbox input "false"
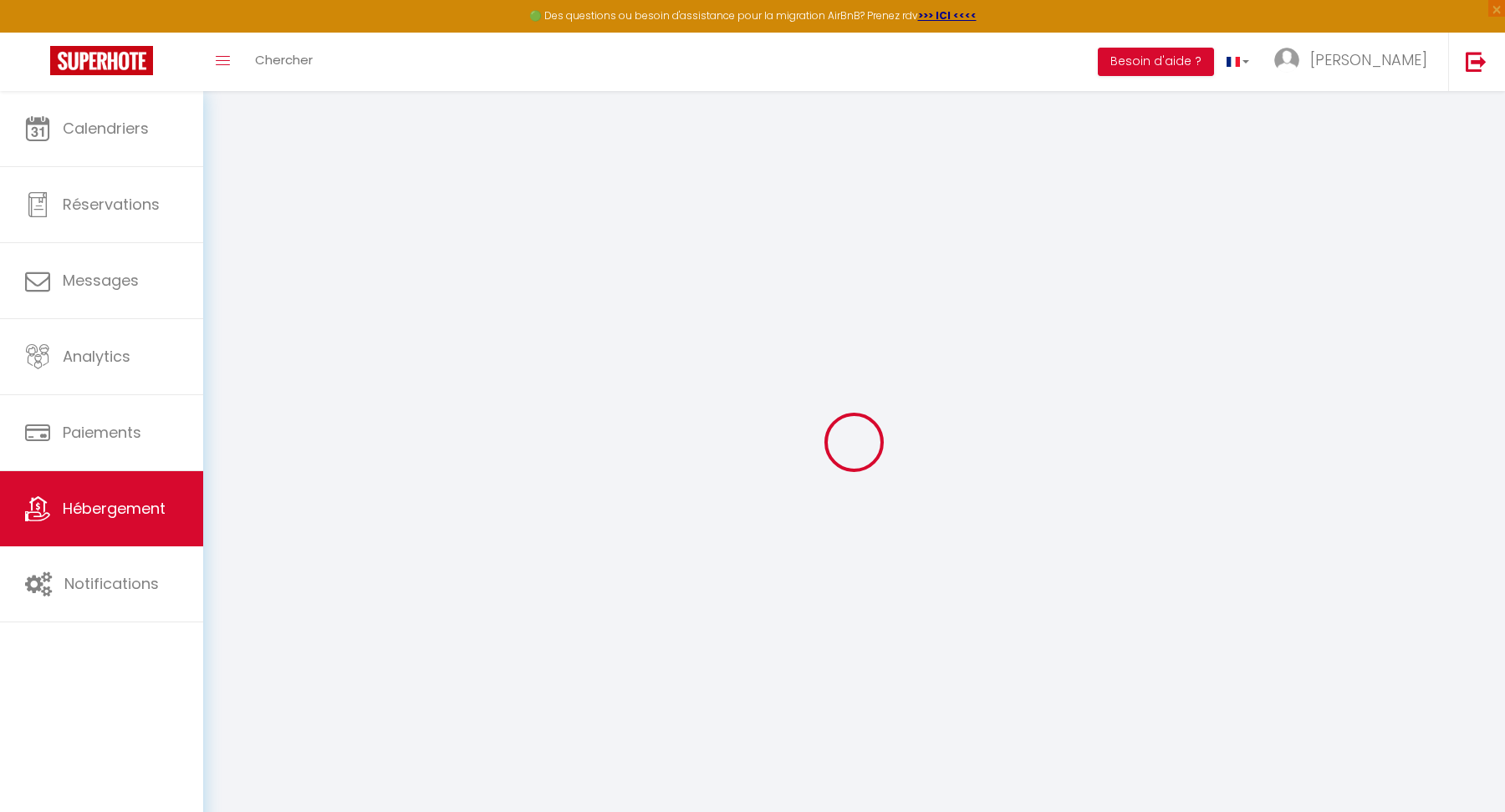
select select
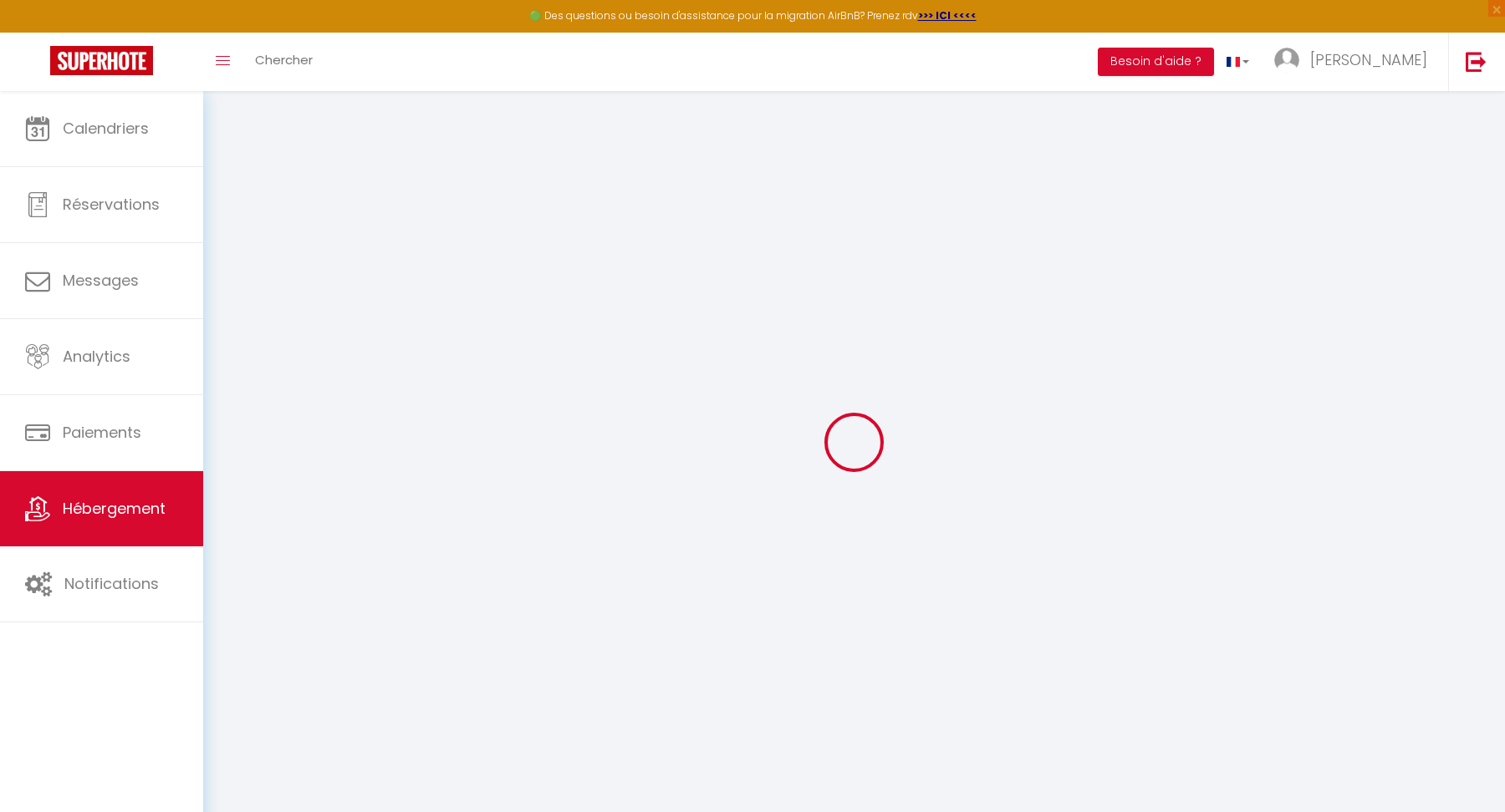
select select
checkbox input "false"
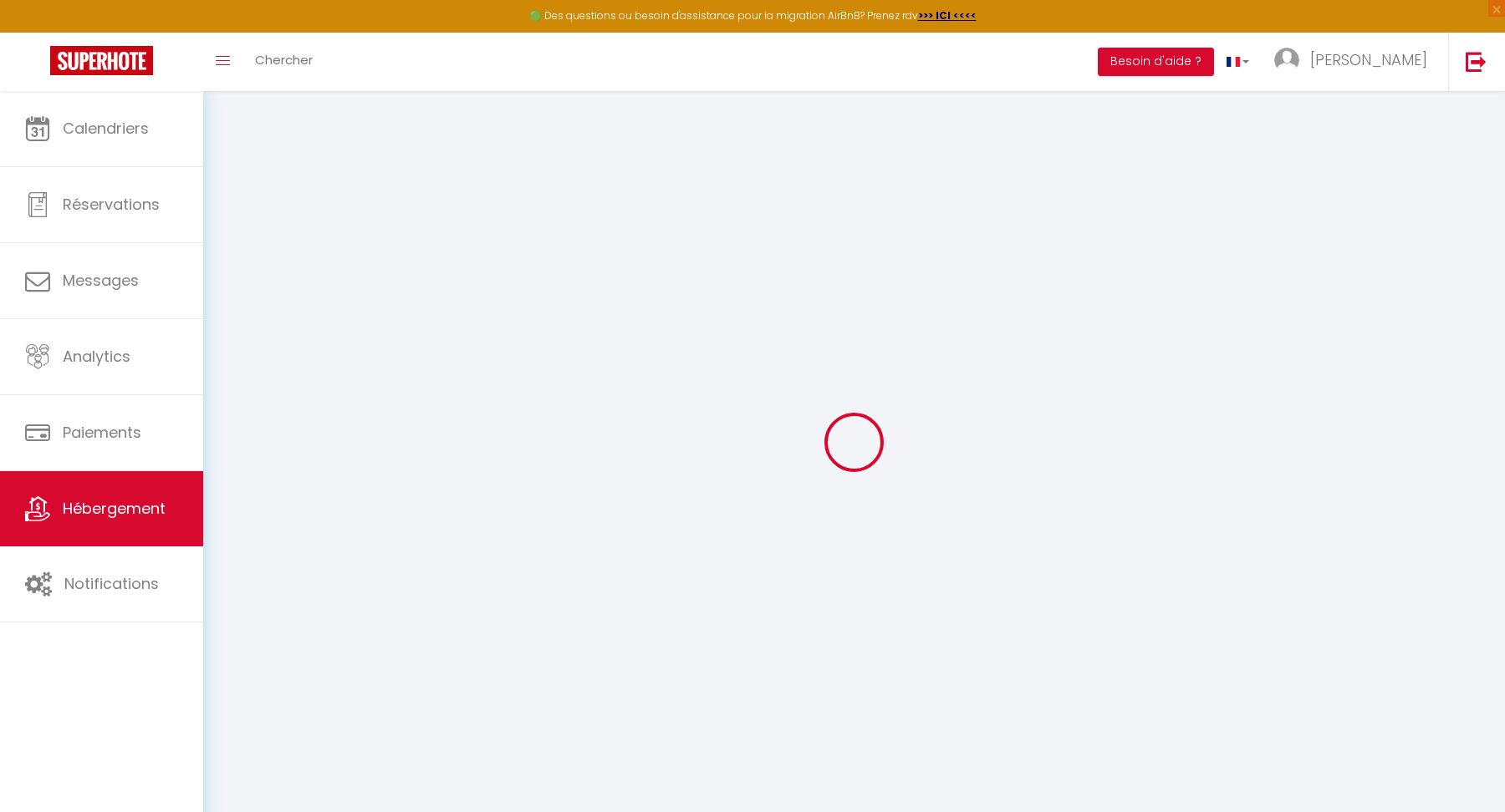
checkbox input "false"
select select
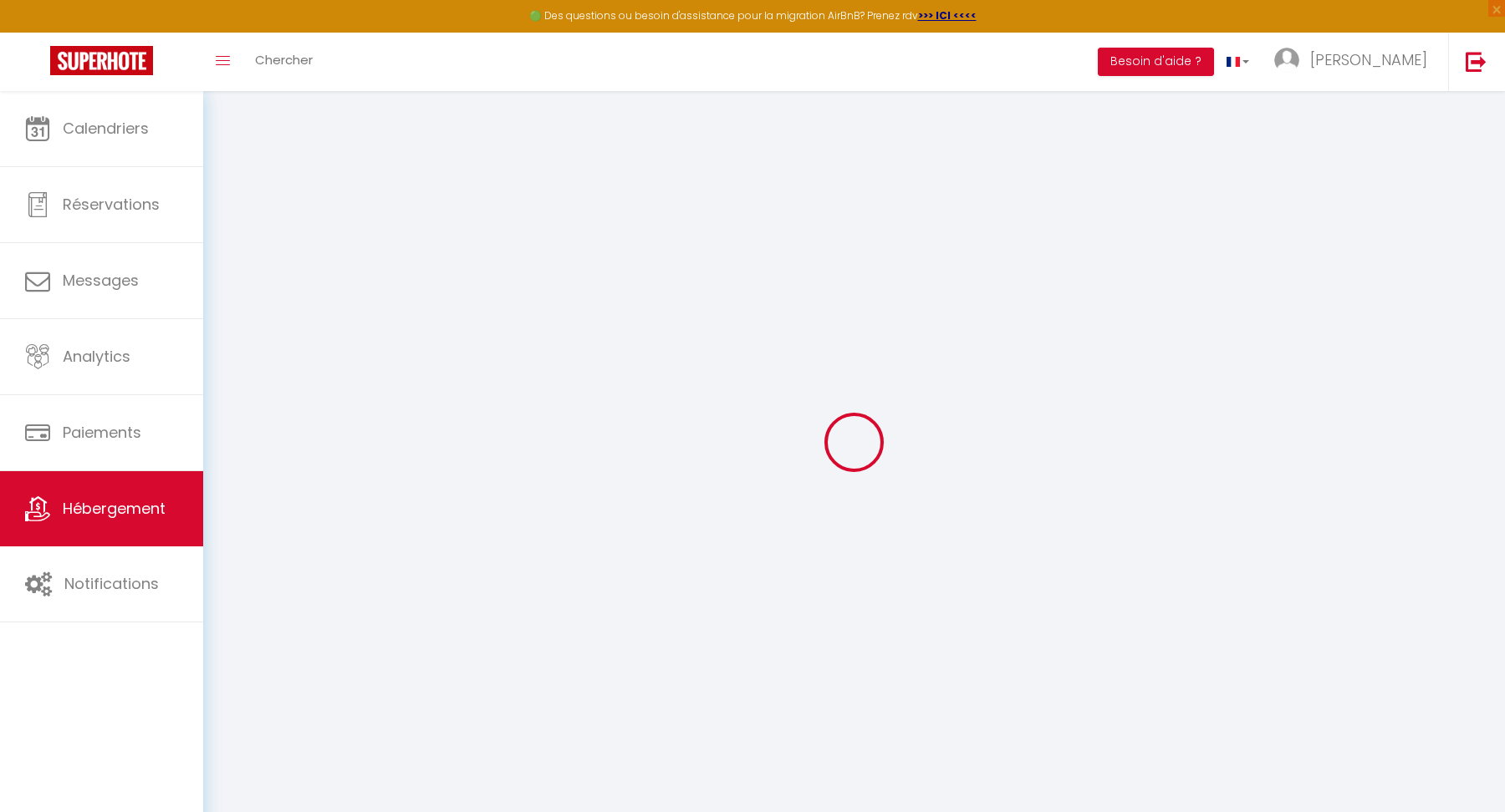
select select
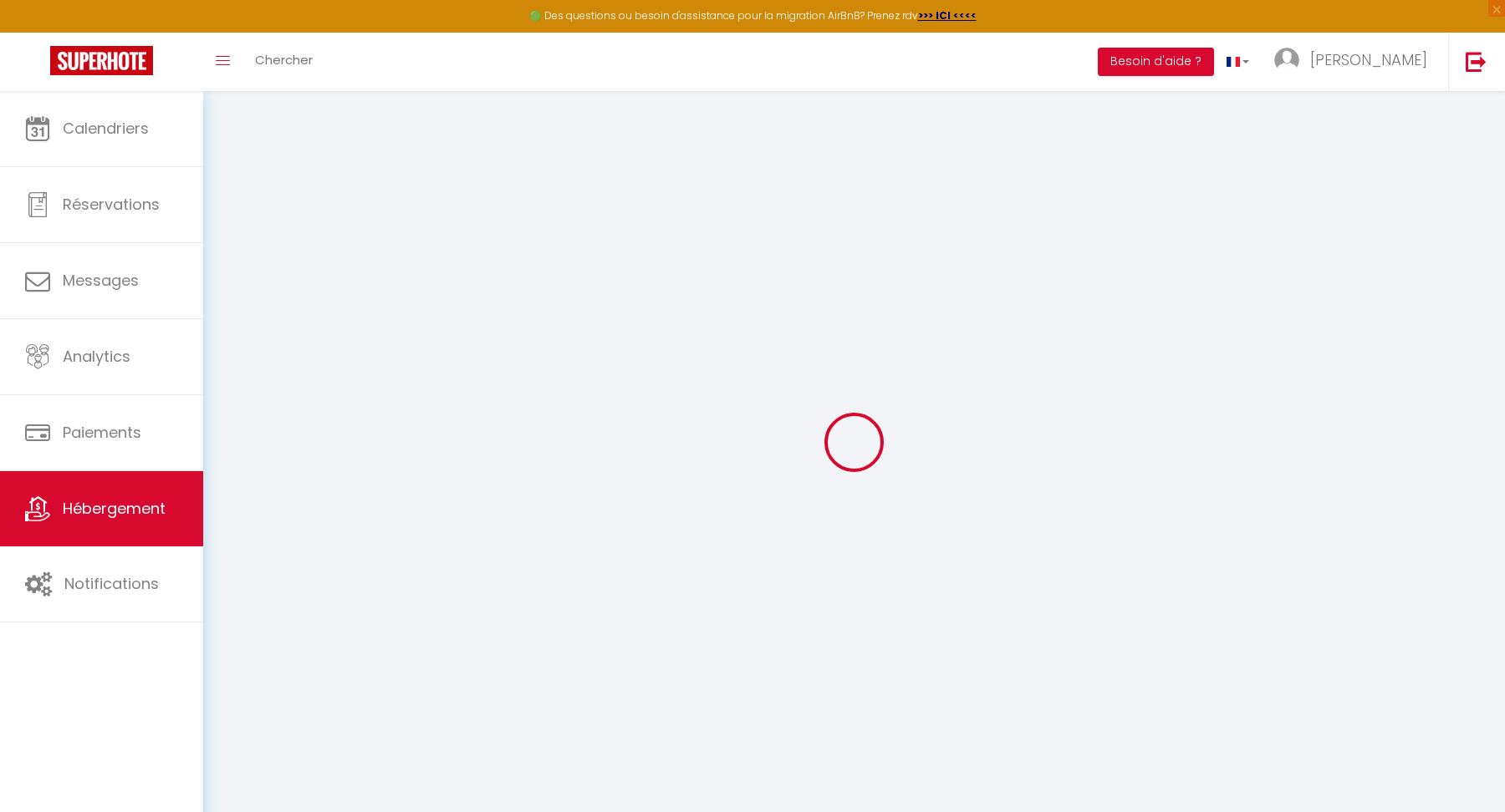
checkbox input "false"
select select
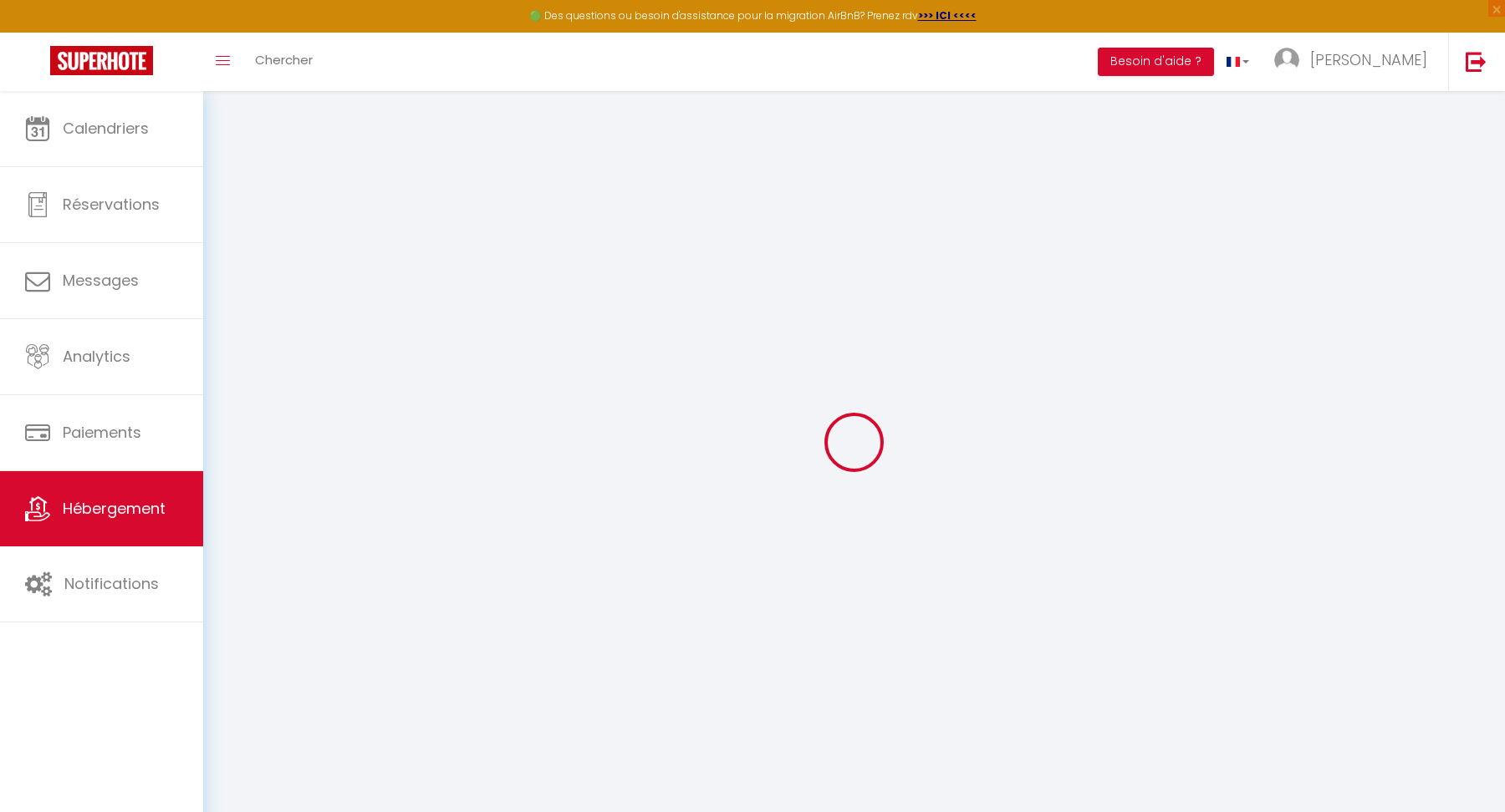
select select
type input "Corentin - Joli T2 esprit LOFT"
type input "Corentin"
type input "89"
type input "45"
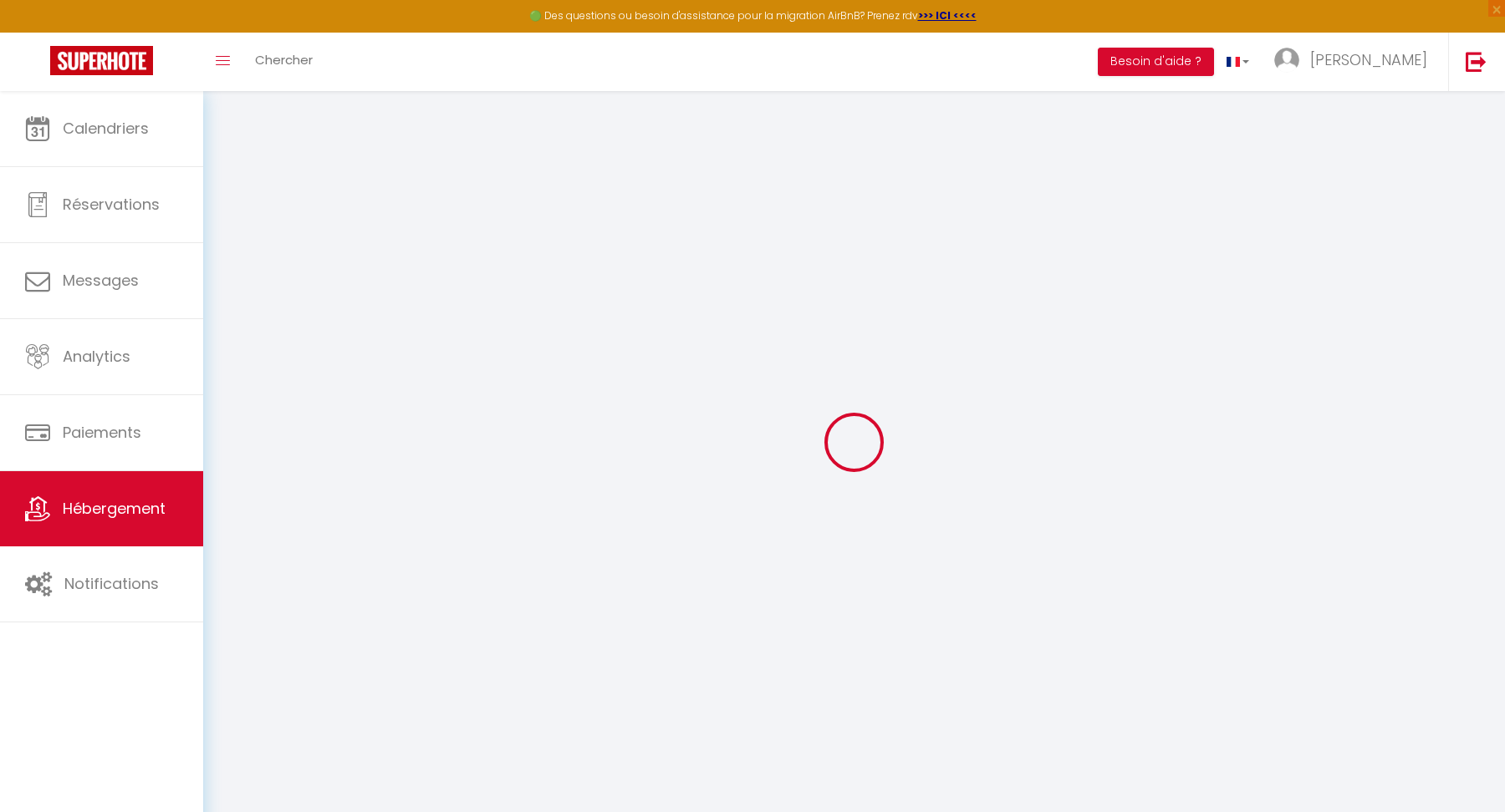
select select
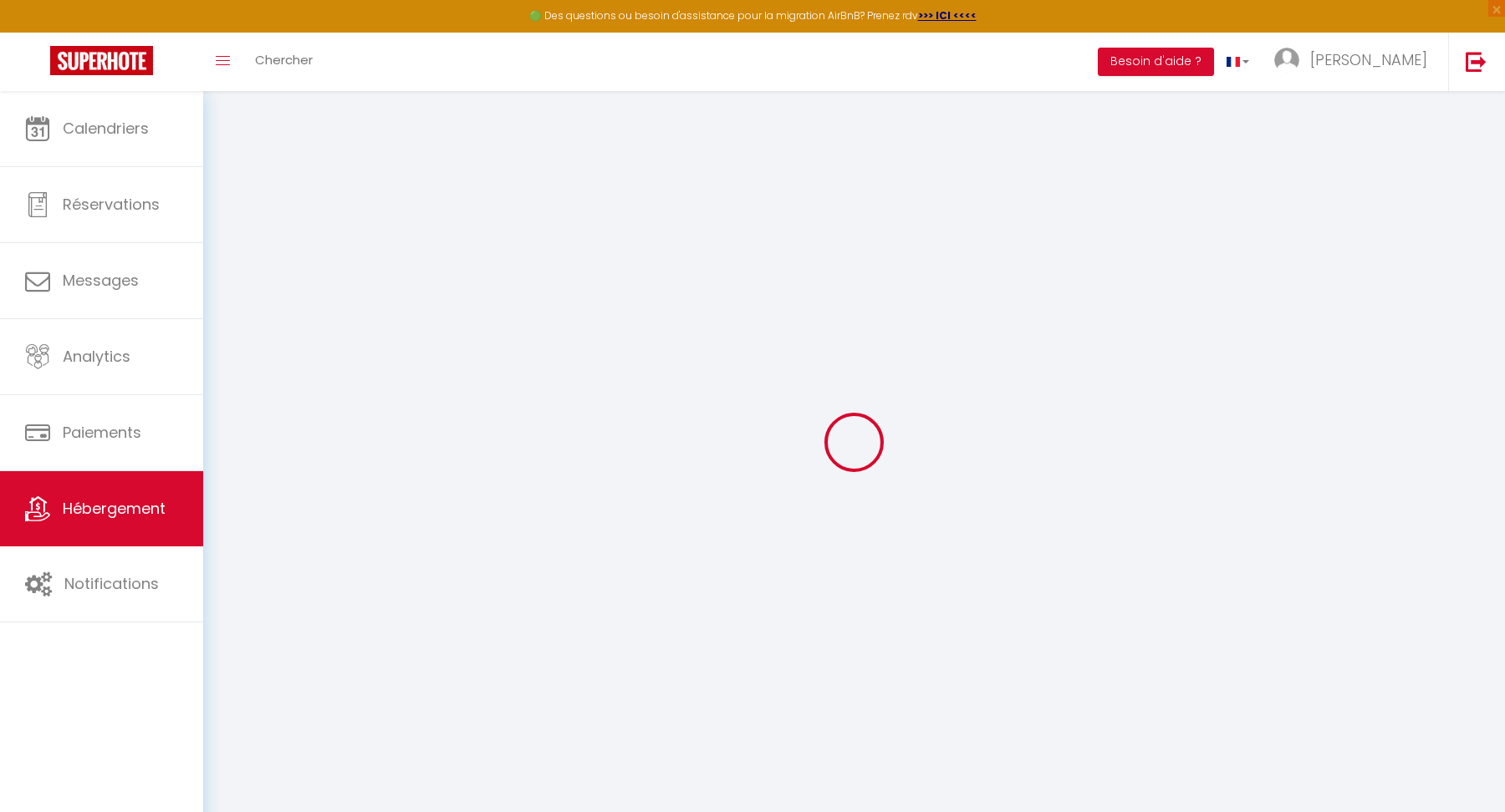
type input "[STREET_ADDRESS][PERSON_NAME] et [PERSON_NAME]"
type input "59120"
type input "[PERSON_NAME]"
type input "[EMAIL_ADDRESS][DOMAIN_NAME]"
select select
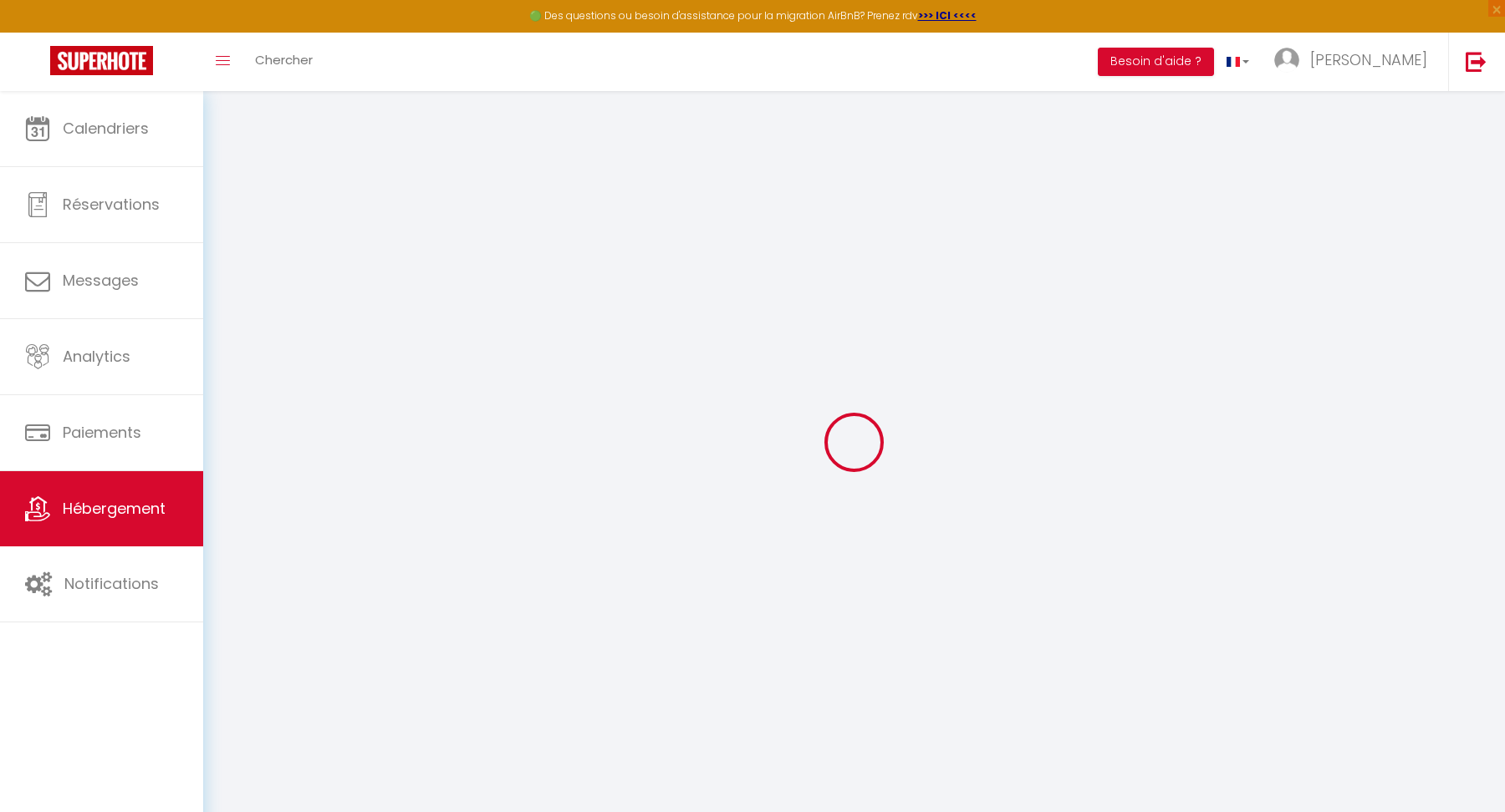
checkbox input "false"
type input "0"
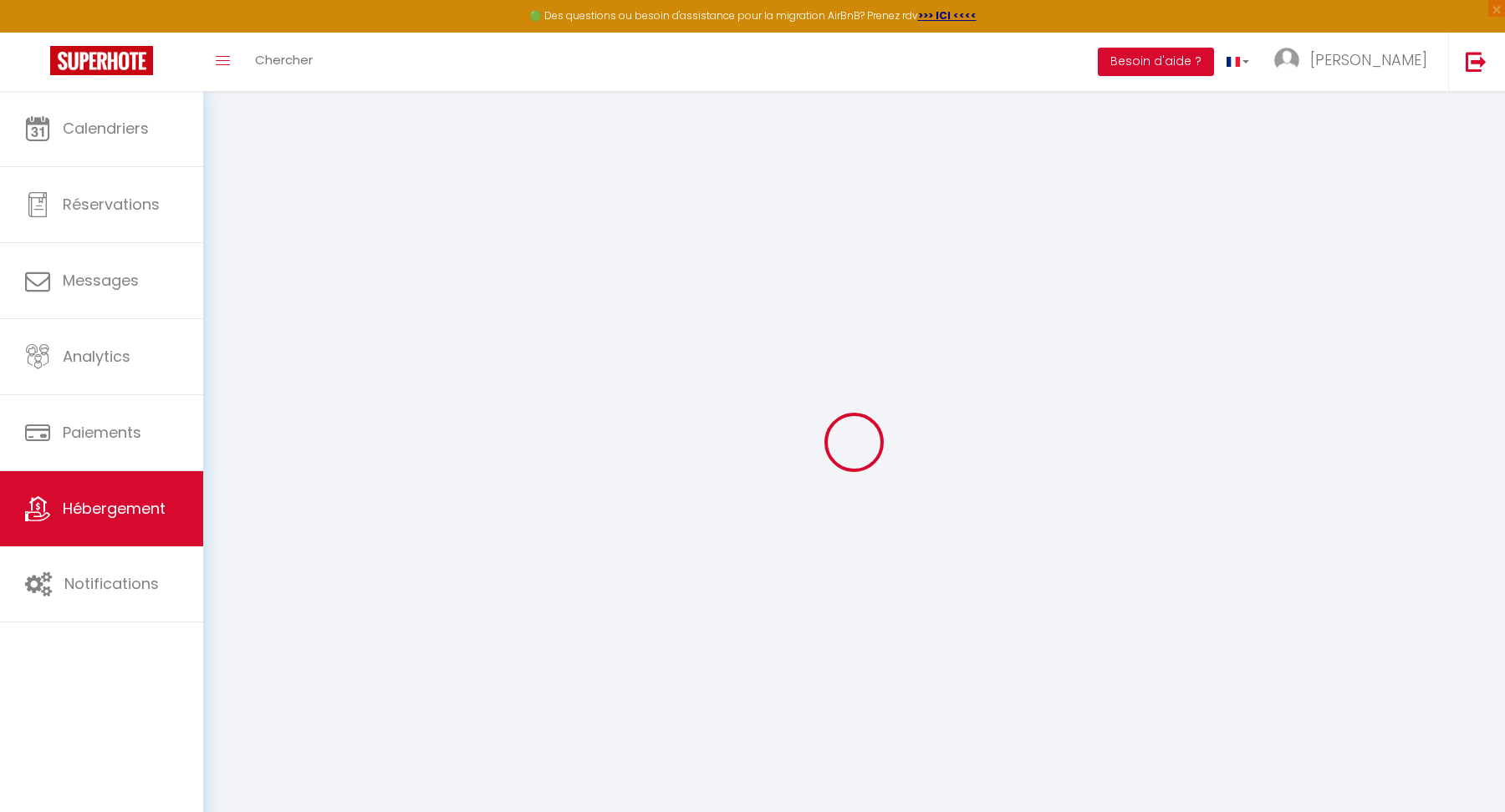
type input "0"
select select
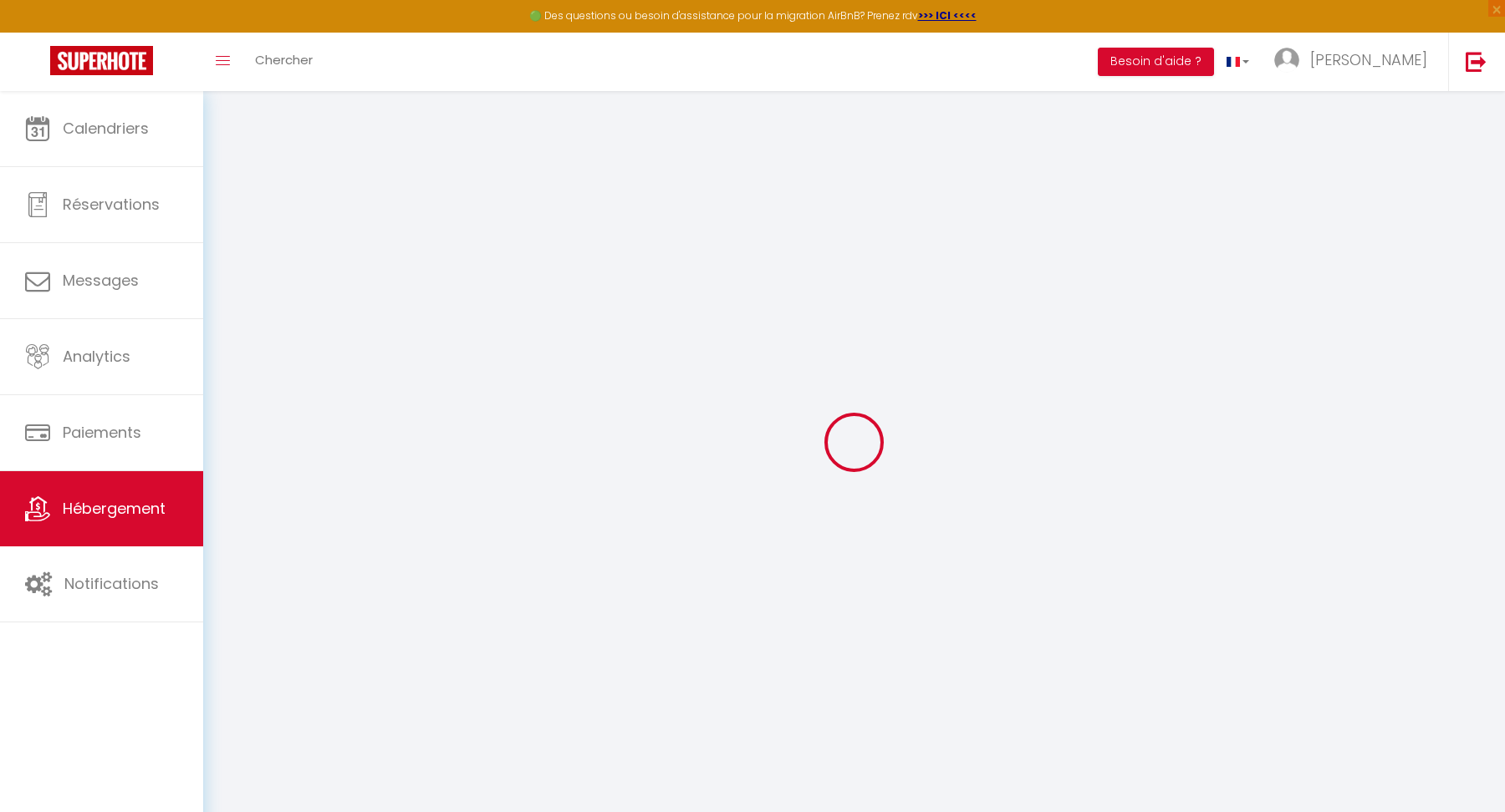
select select
checkbox input "false"
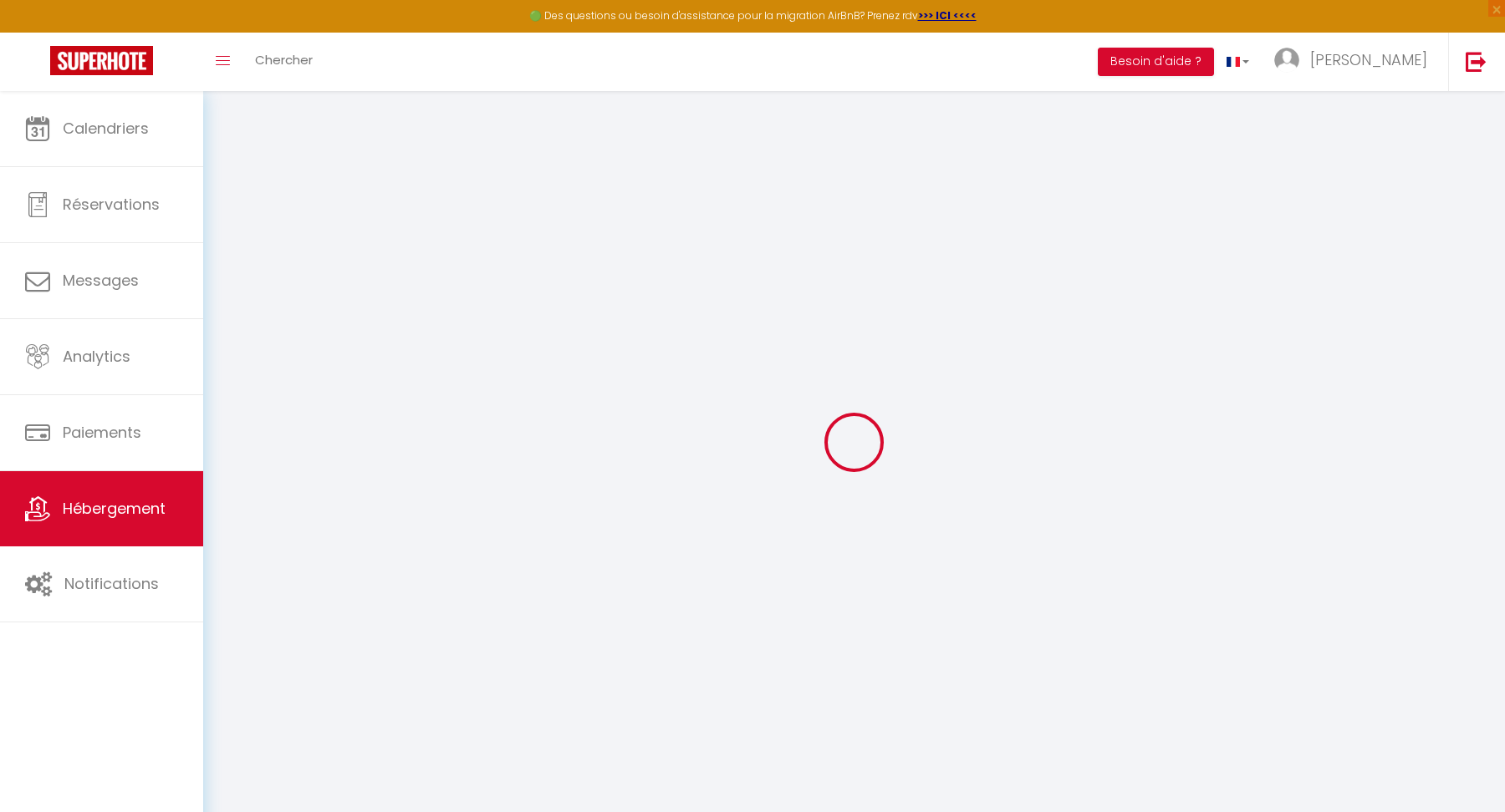
checkbox input "false"
select select
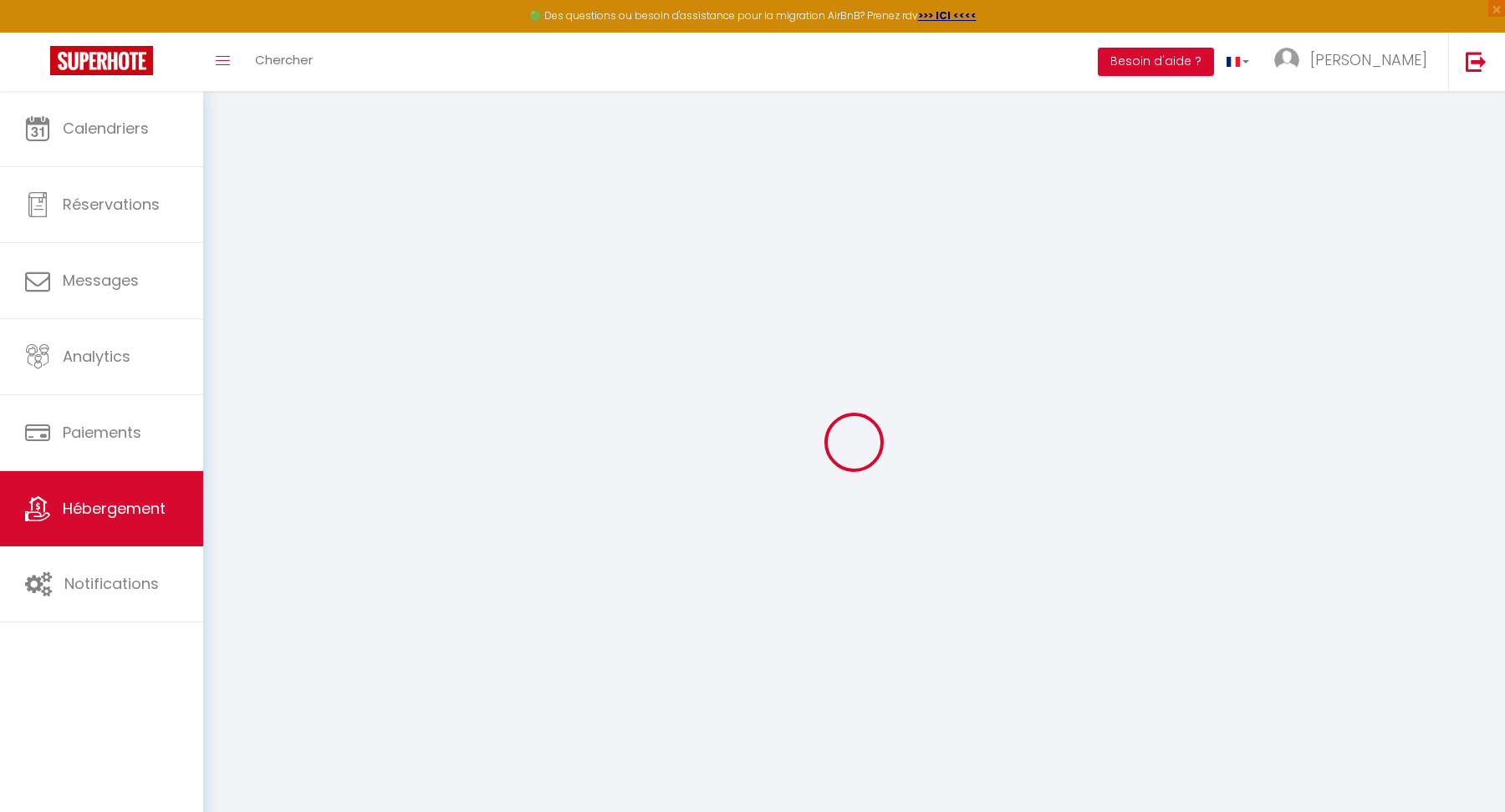
select select
checkbox input "false"
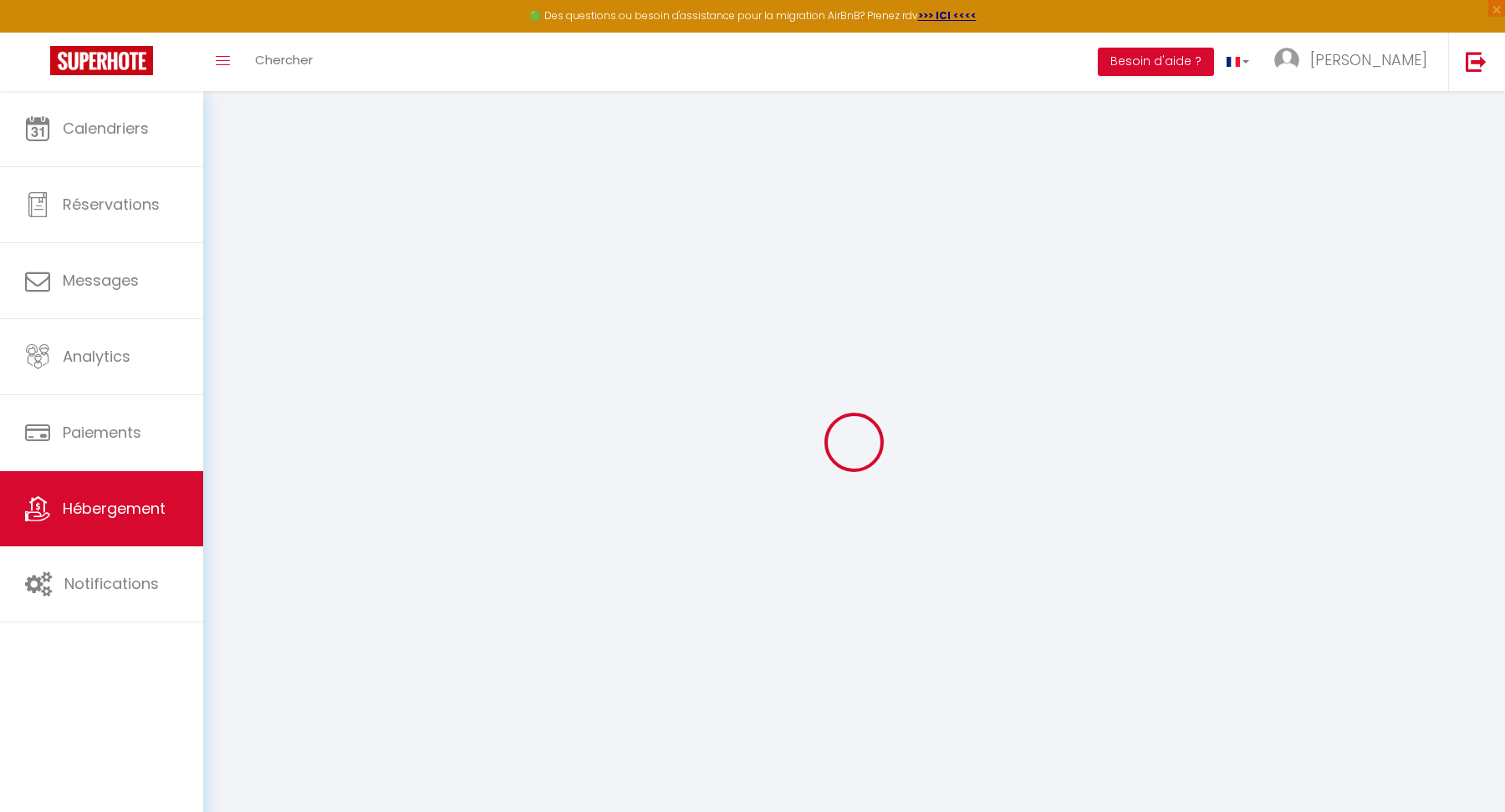
checkbox input "false"
select select
checkbox input "false"
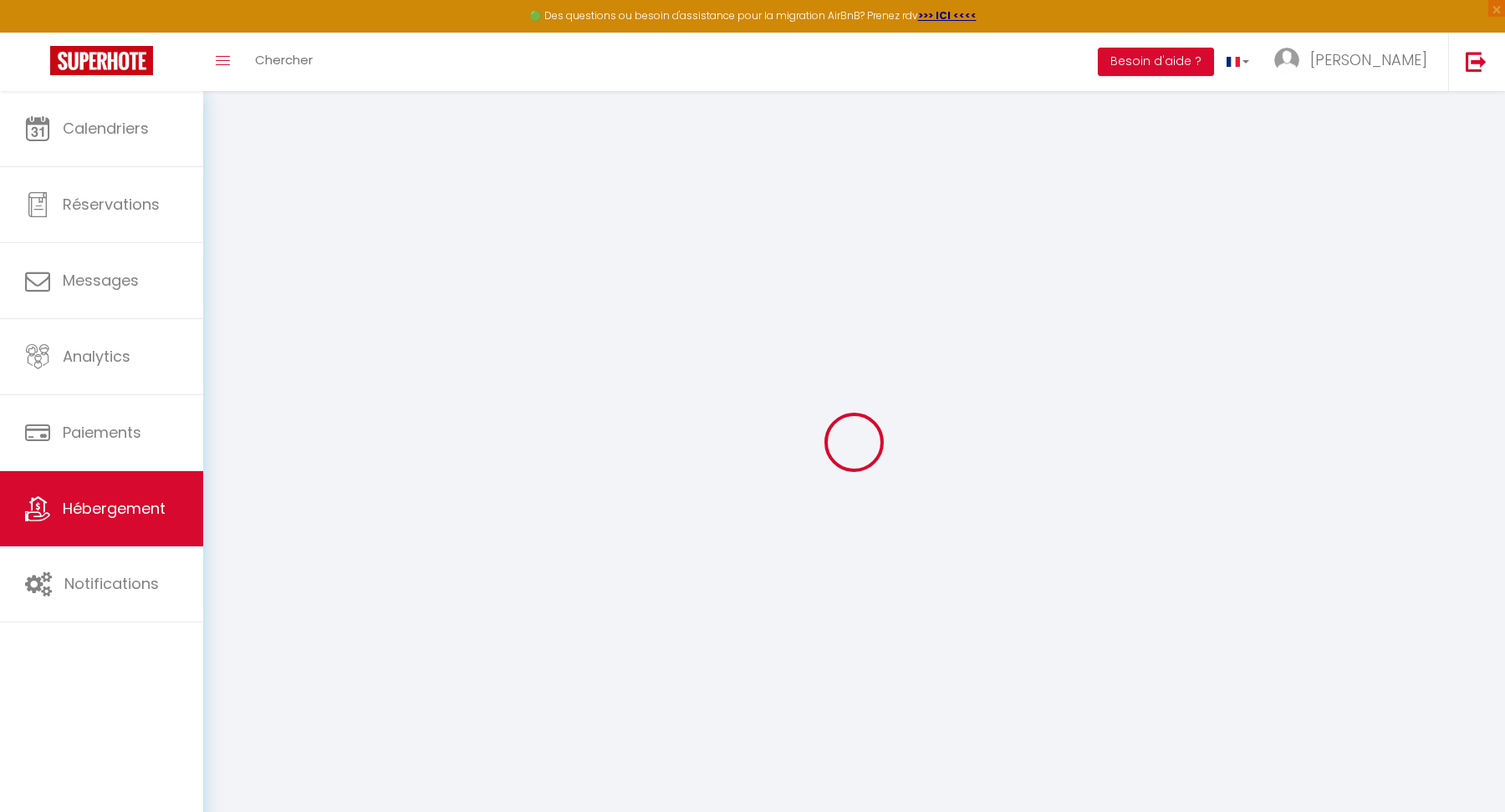
checkbox input "false"
select select
checkbox input "false"
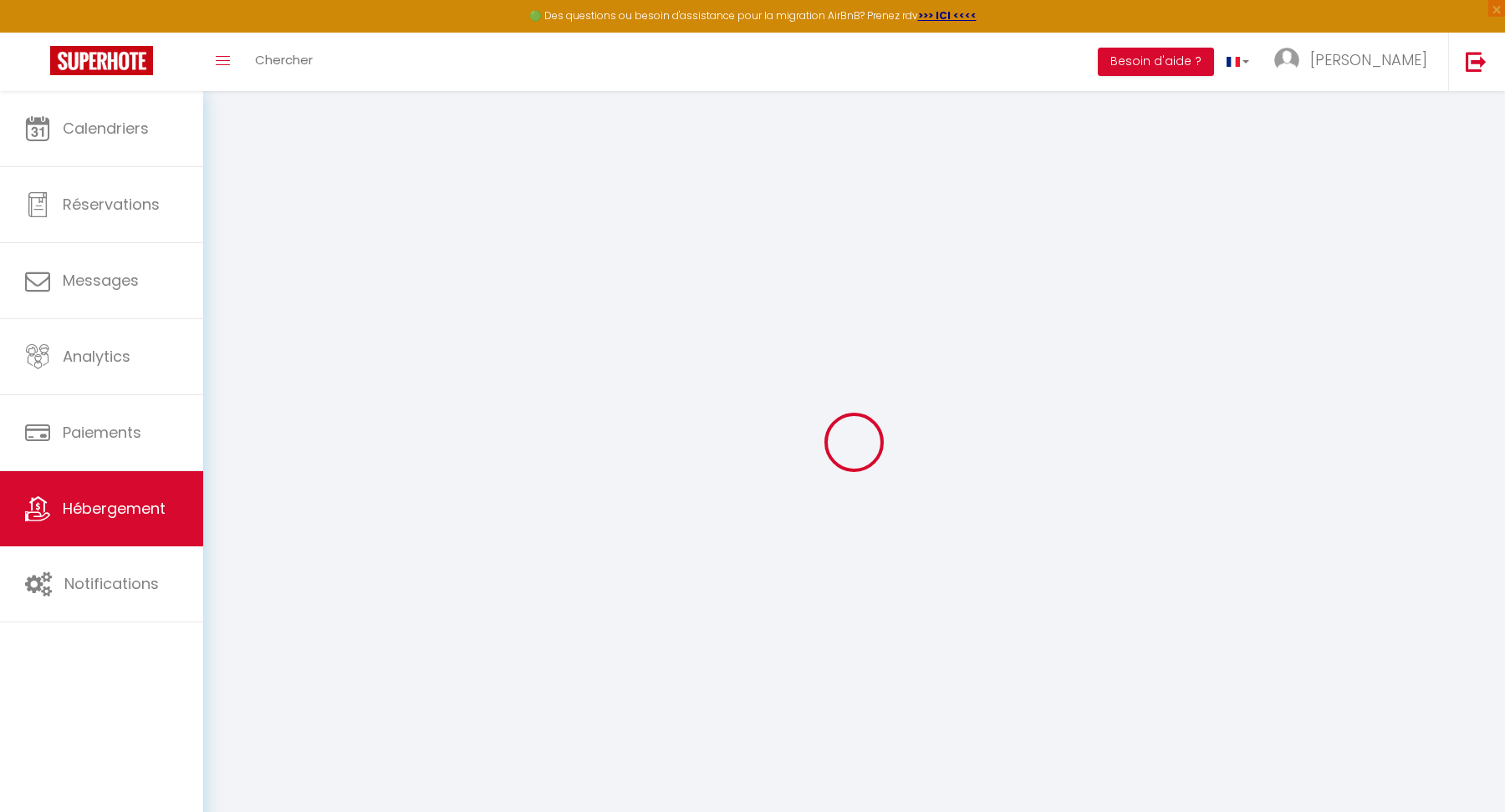
checkbox input "false"
select select "14:00"
select select
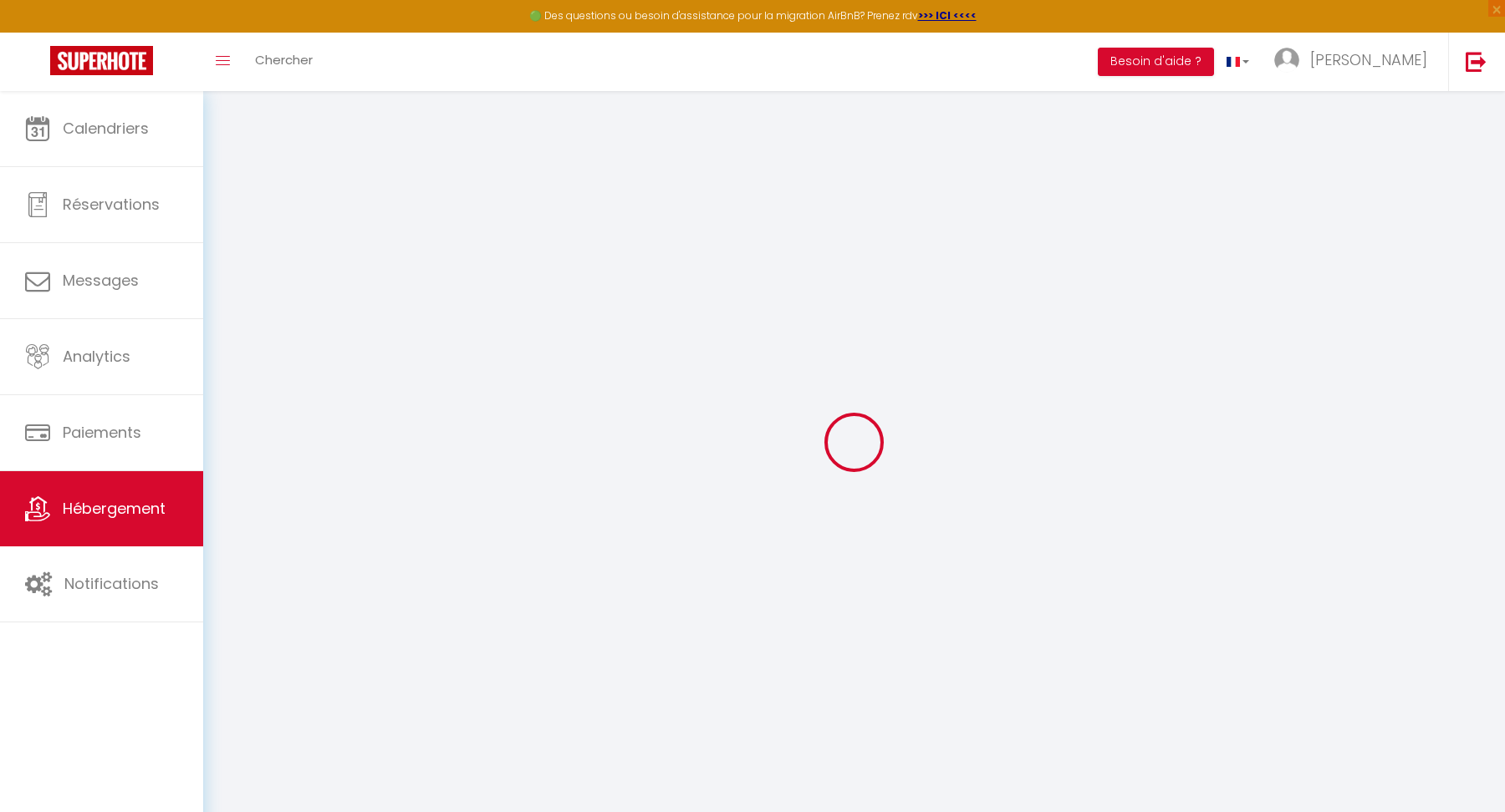
select select "11:00"
select select "30"
select select "120"
select select
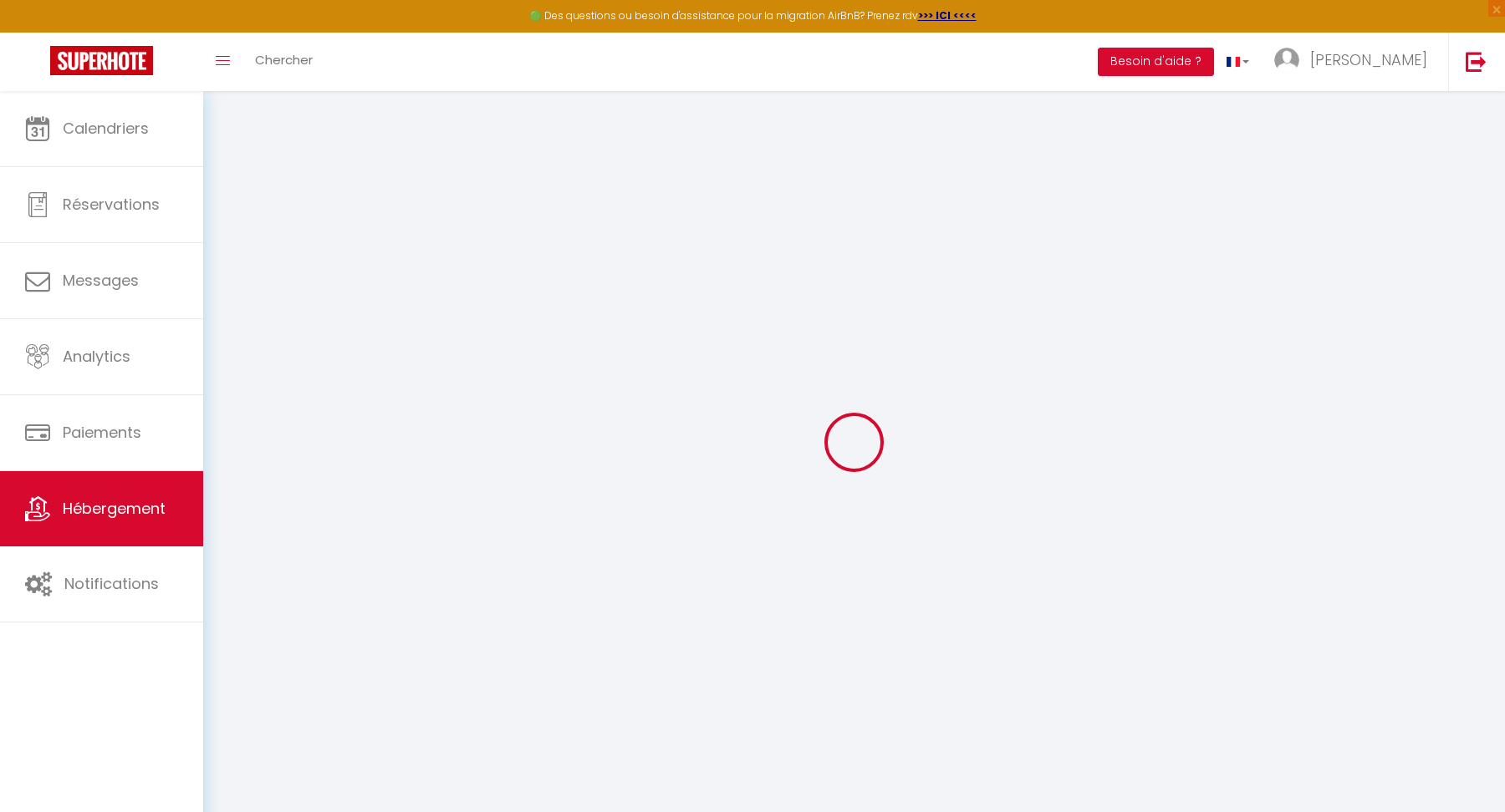
checkbox input "false"
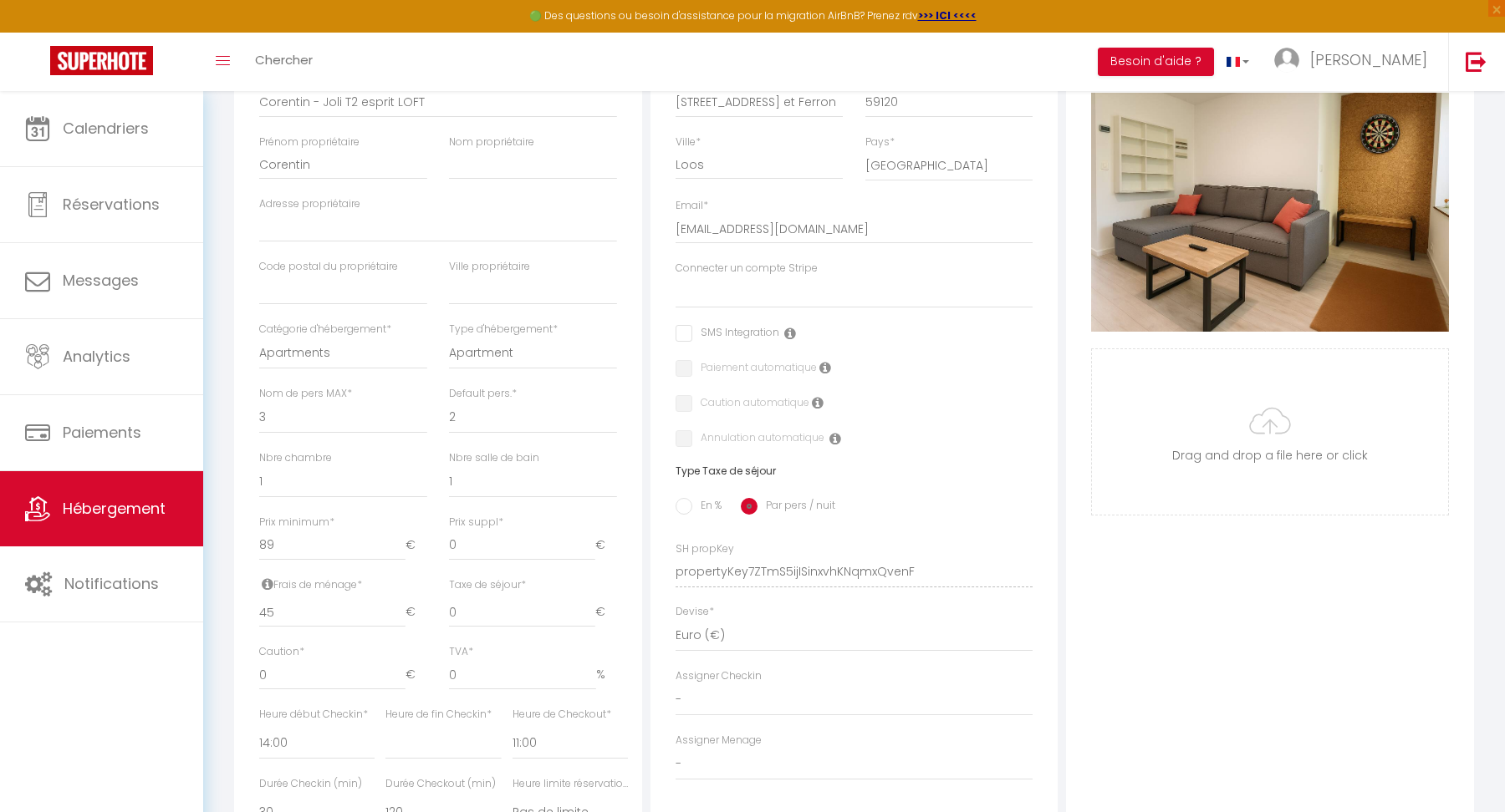
select select
checkbox input "false"
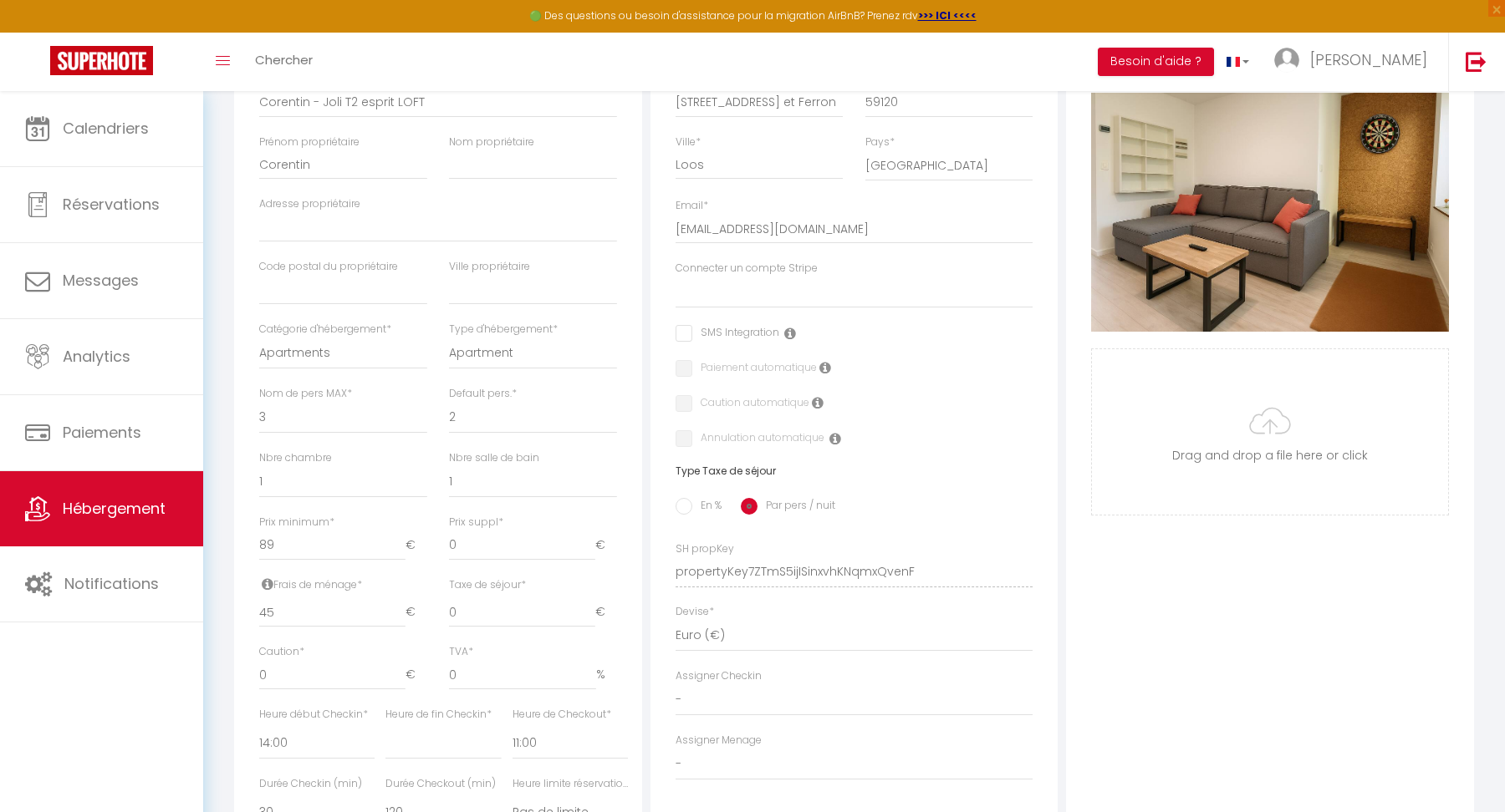
checkbox input "false"
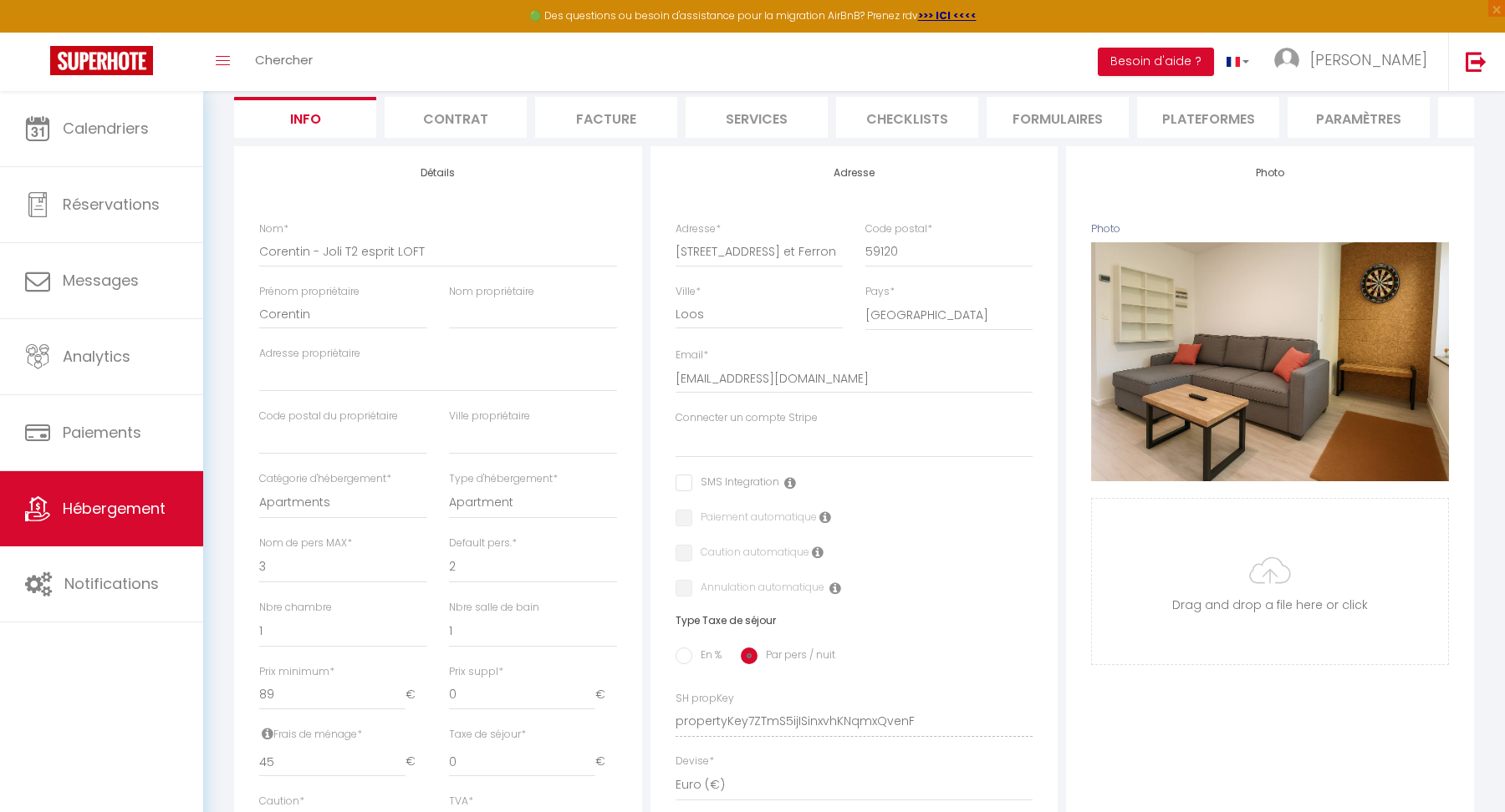
scroll to position [231, 0]
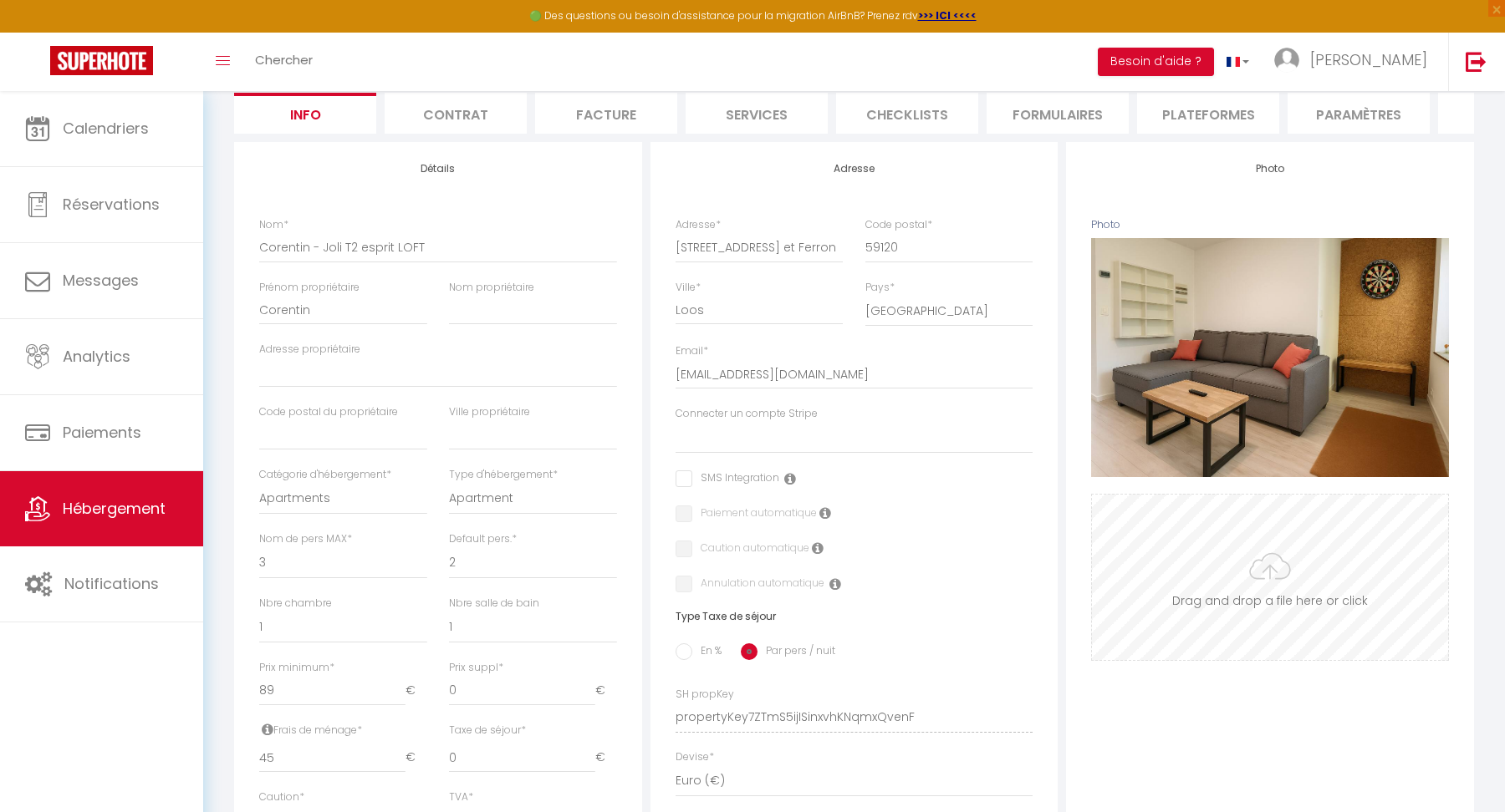
click at [1283, 593] on input "Photo" at bounding box center [1270, 577] width 356 height 165
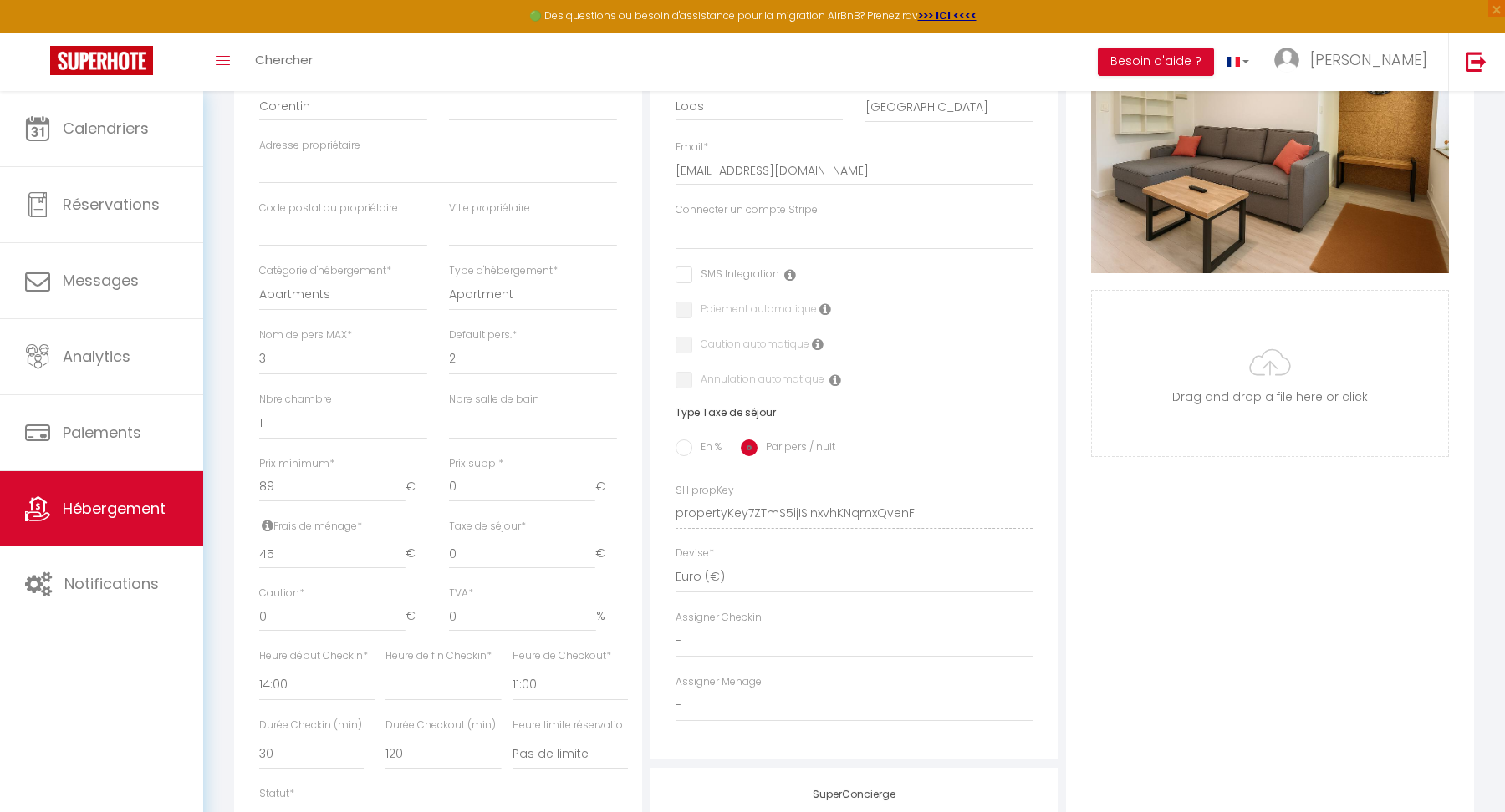
scroll to position [0, 0]
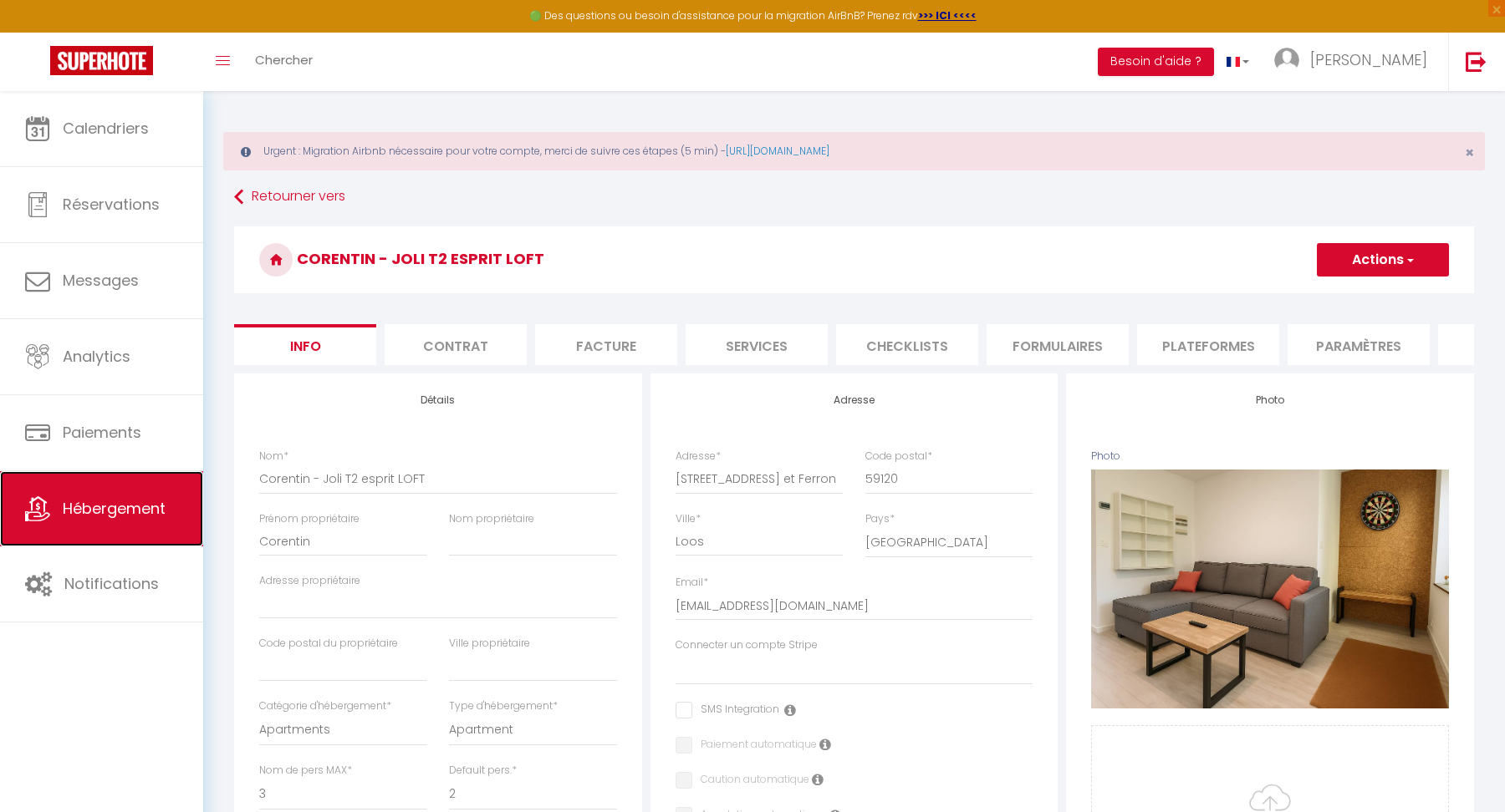
click at [122, 510] on span "Hébergement" at bounding box center [114, 508] width 103 height 21
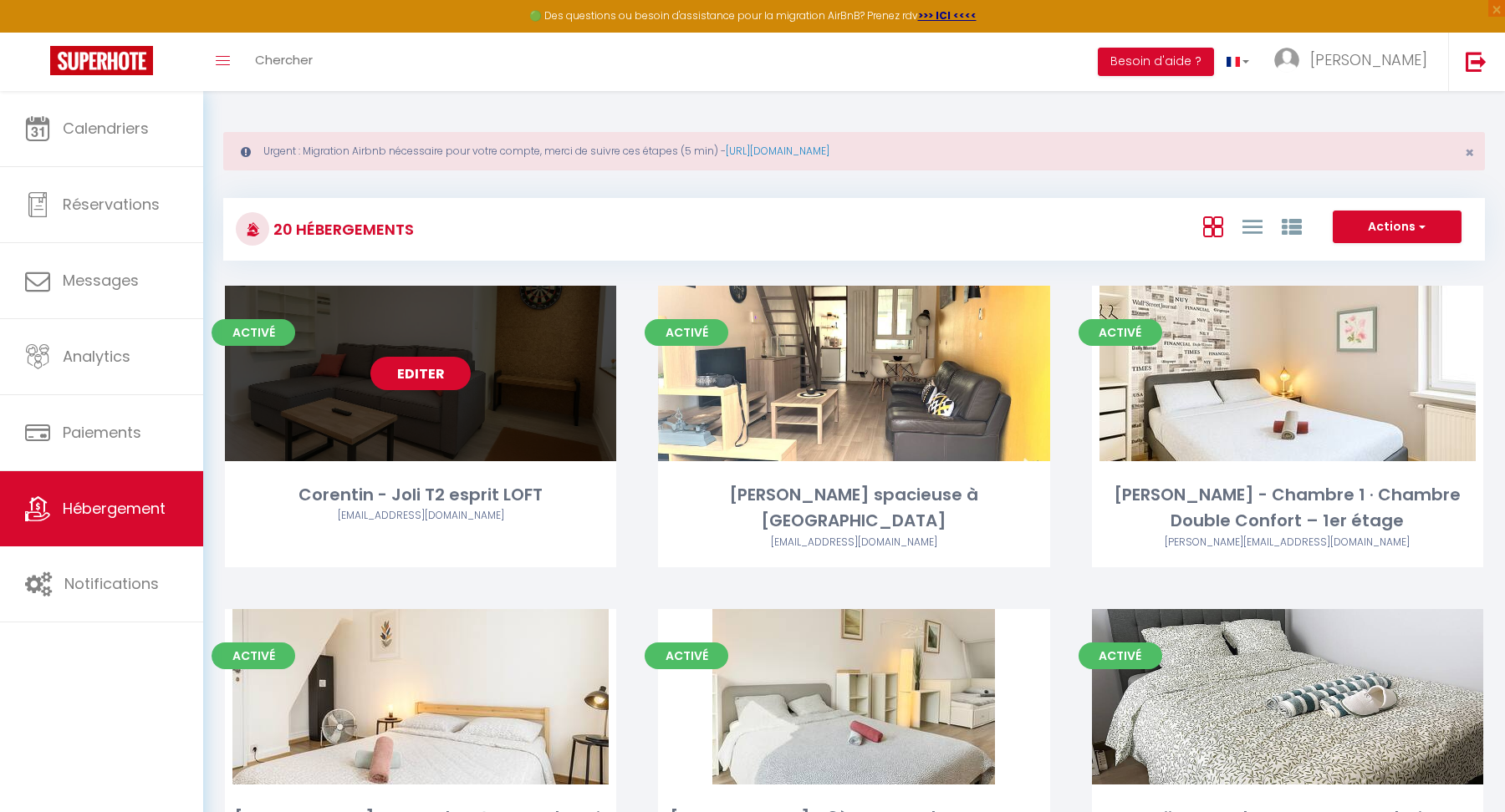
click at [423, 374] on link "Editer" at bounding box center [421, 374] width 101 height 34
select select "3"
select select "2"
select select "1"
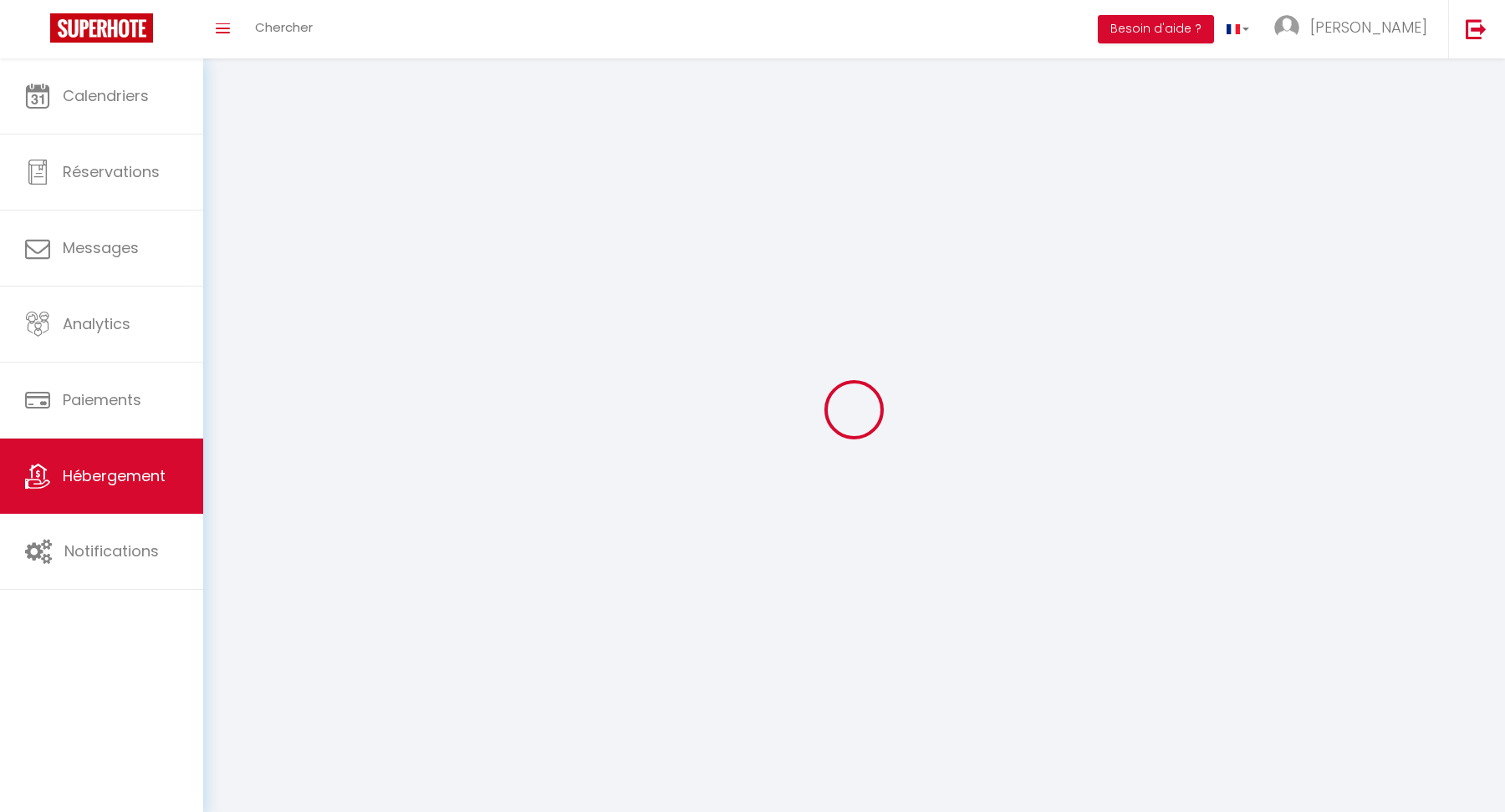
select select
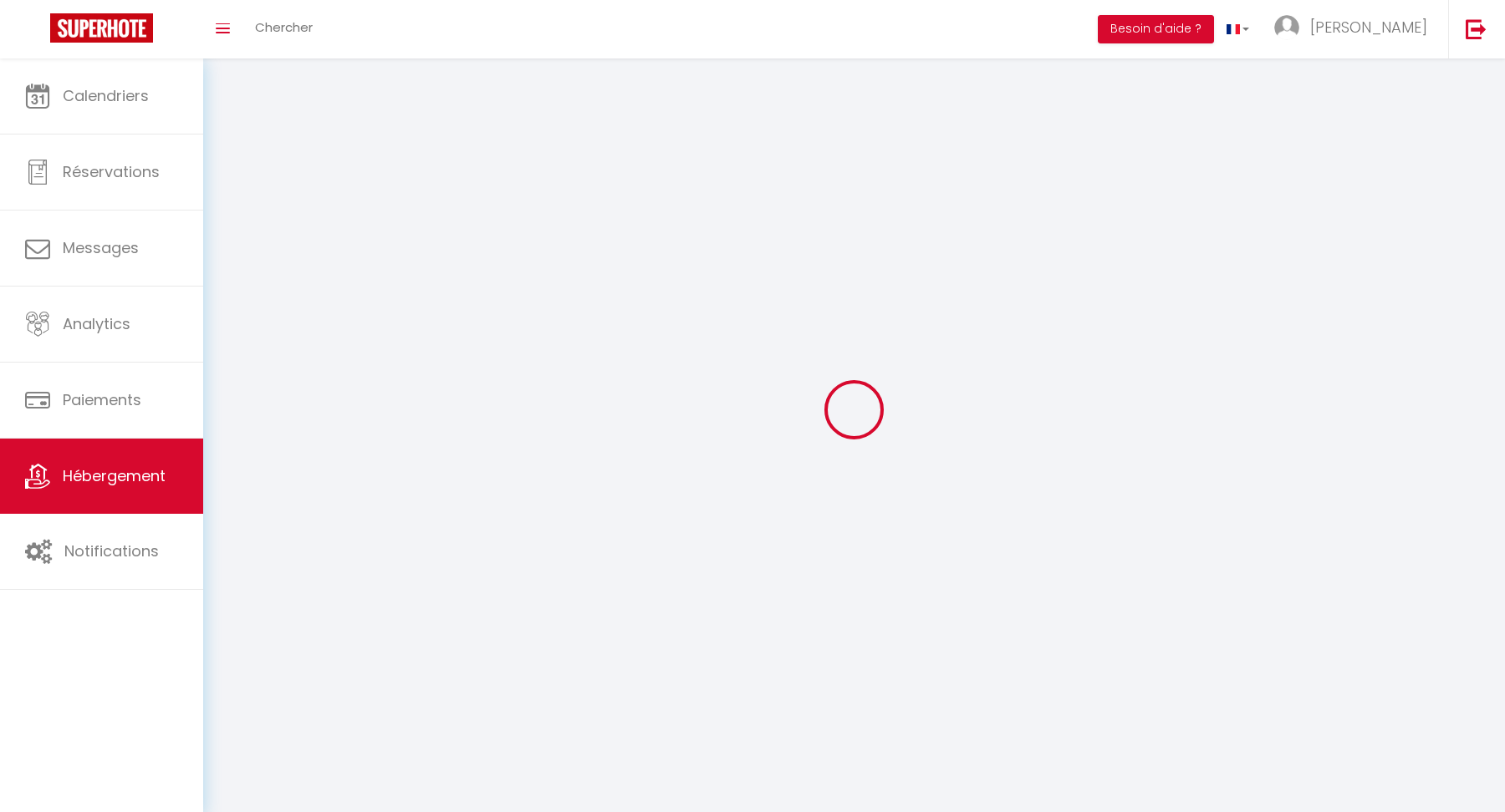
select select
checkbox input "false"
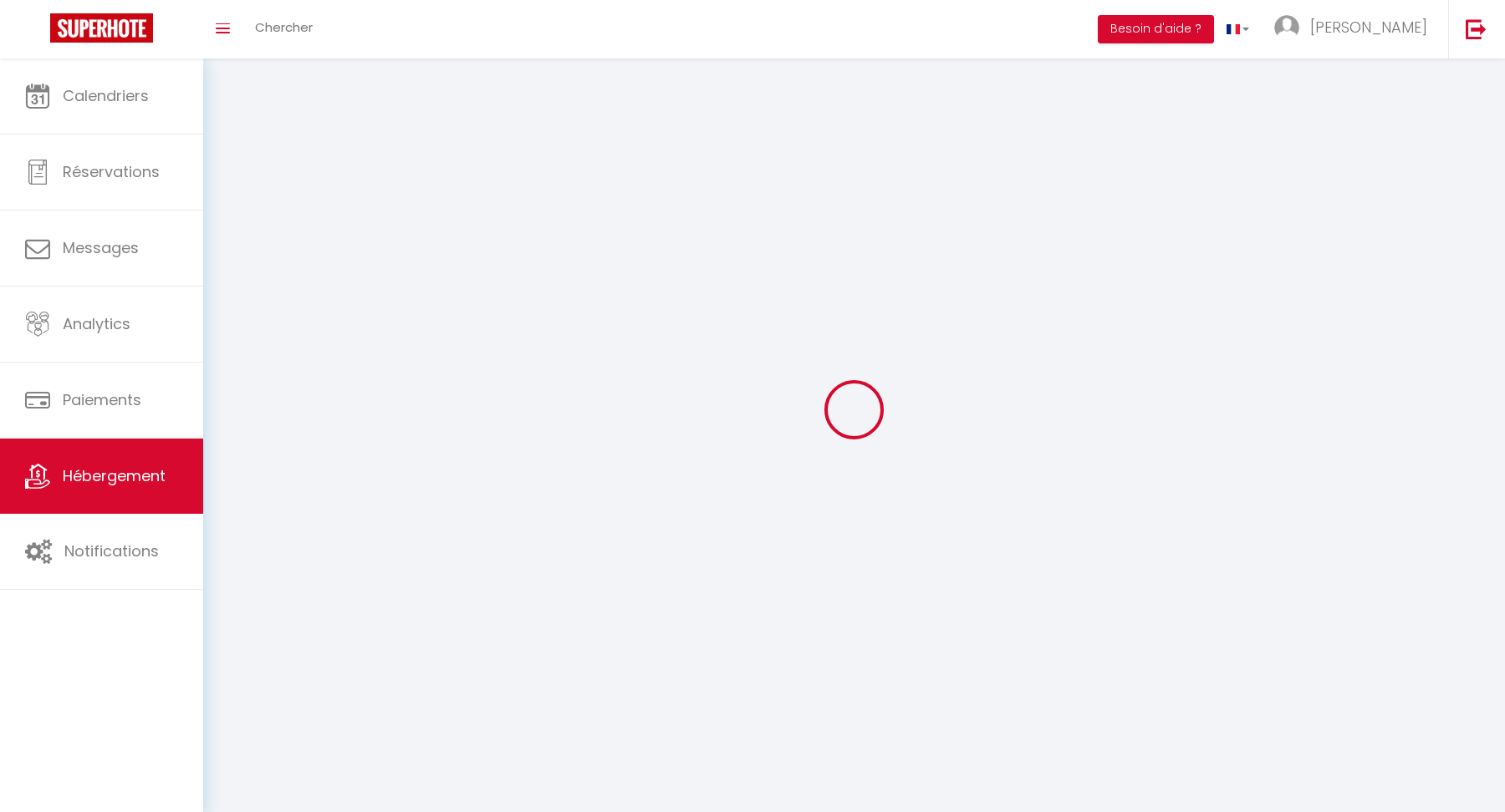
select select
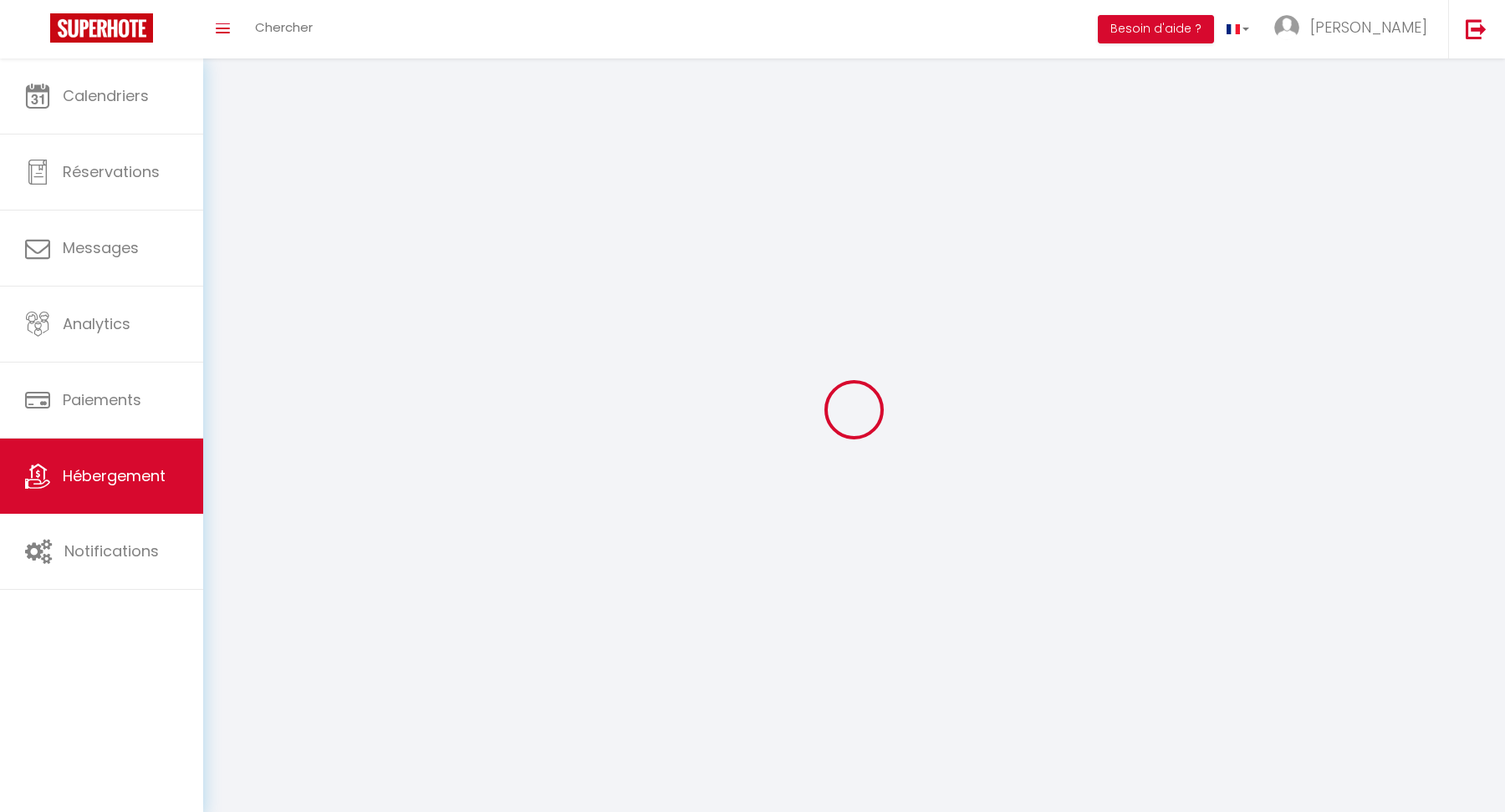
select select
checkbox input "false"
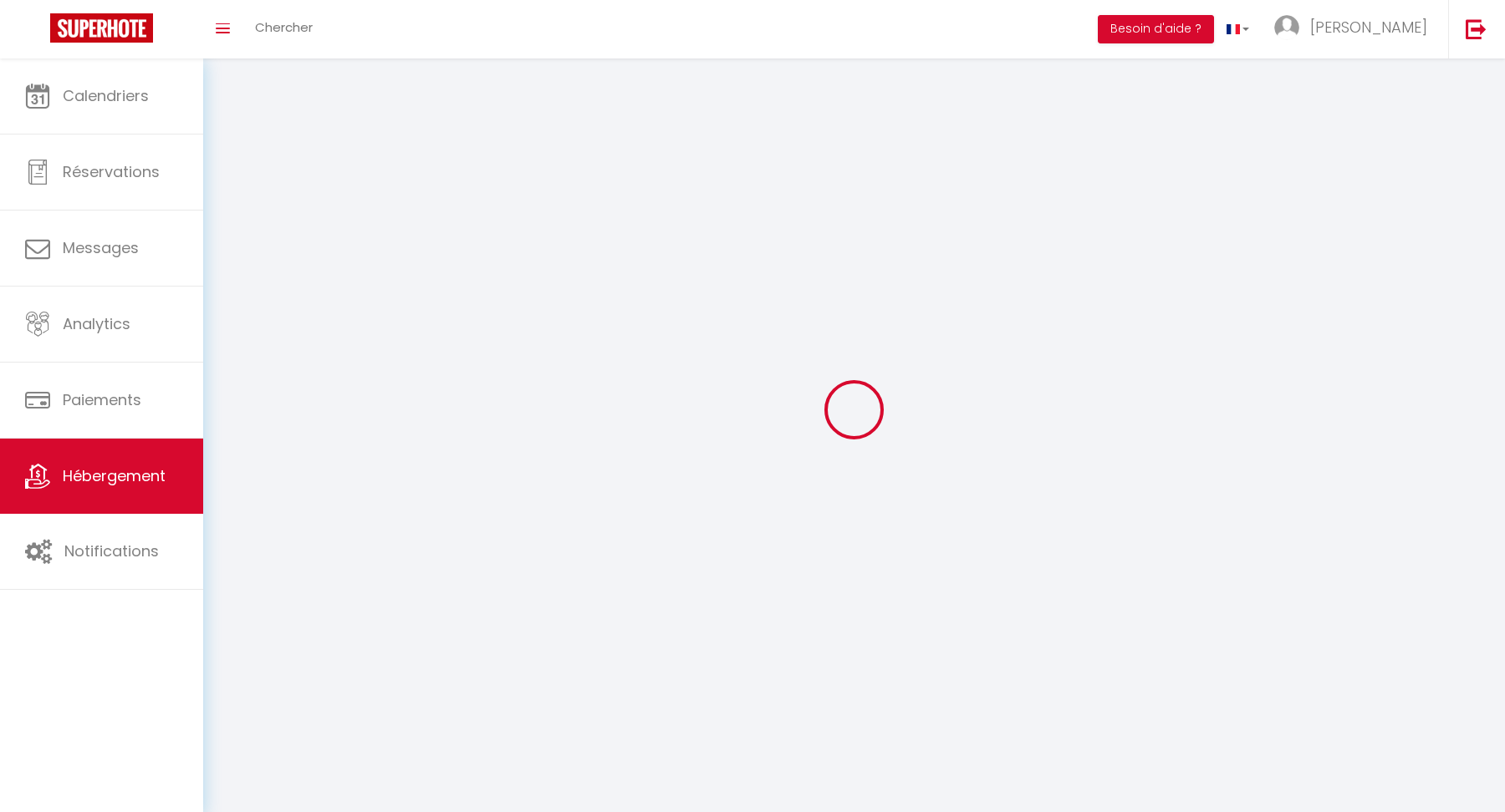
checkbox input "false"
select select
select select "28"
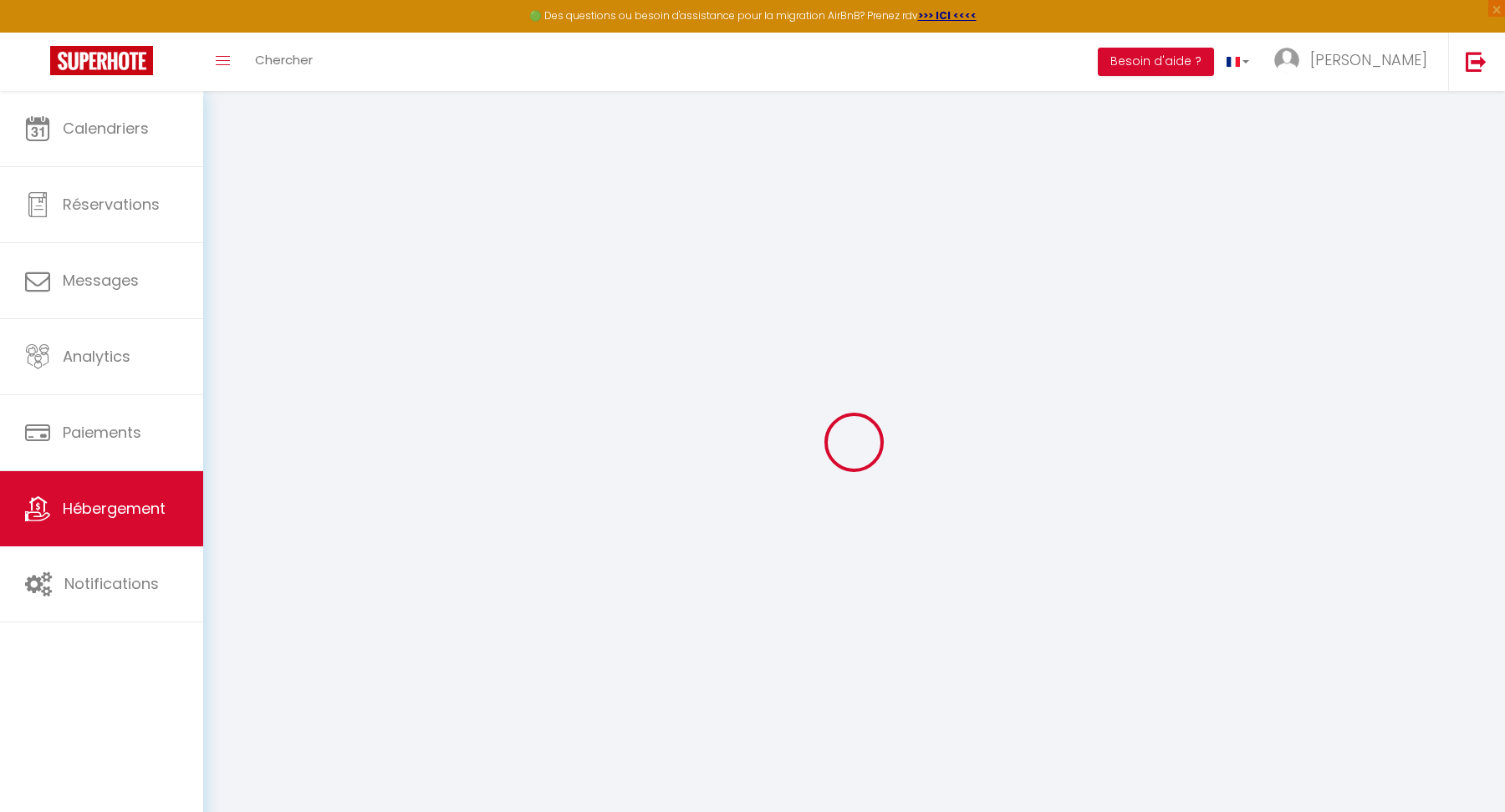
select select
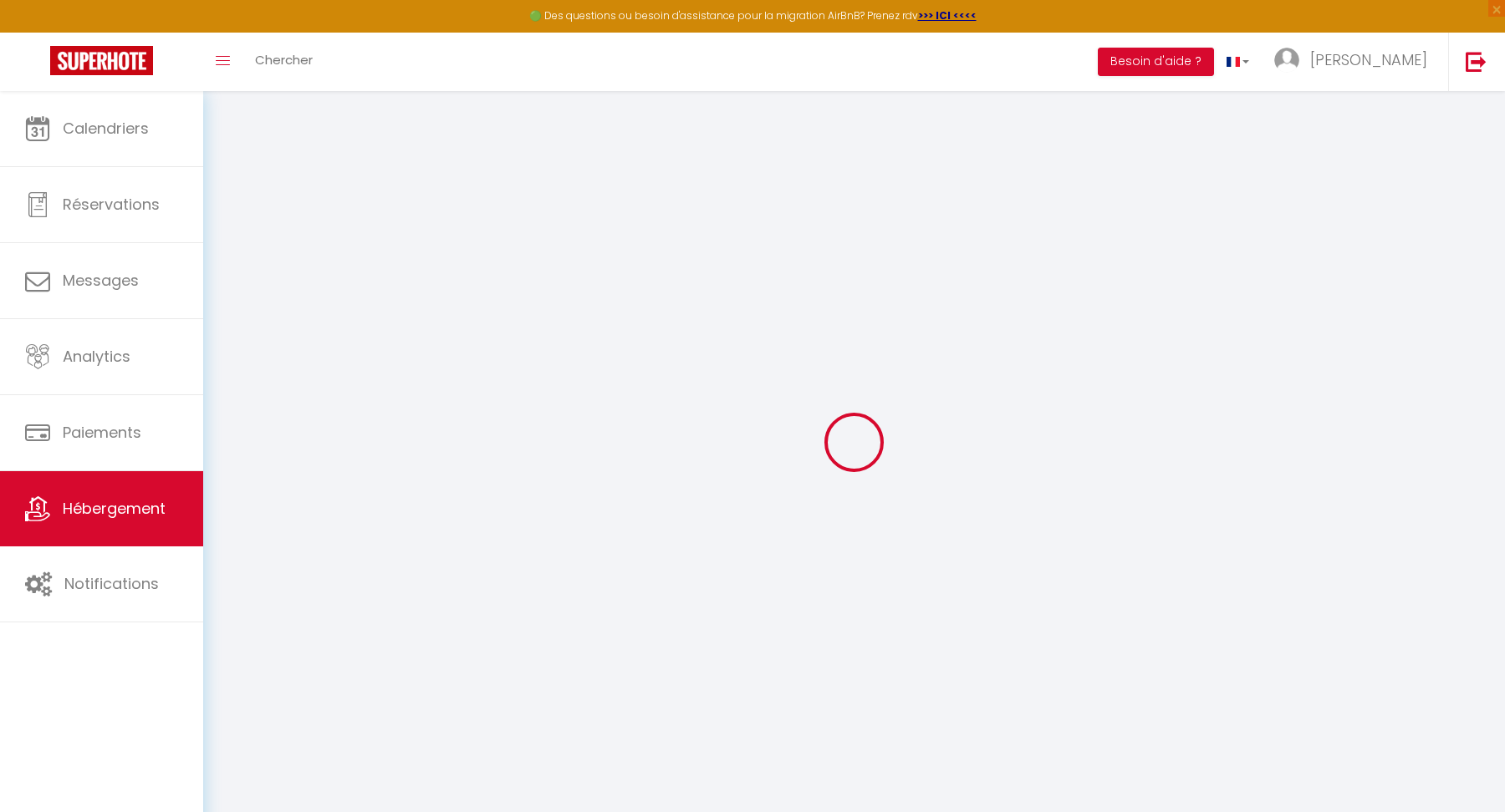
select select
checkbox input "false"
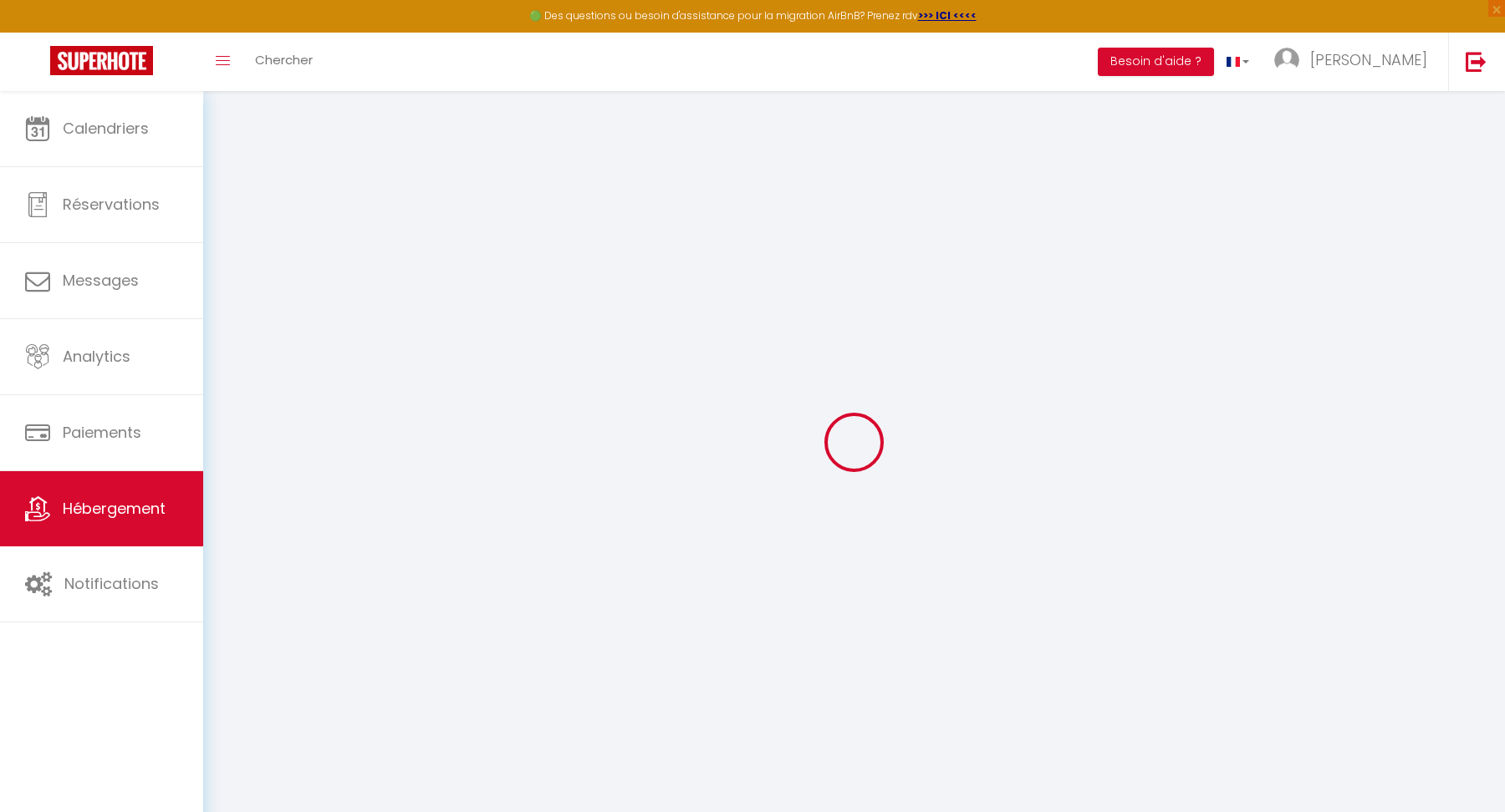
select select
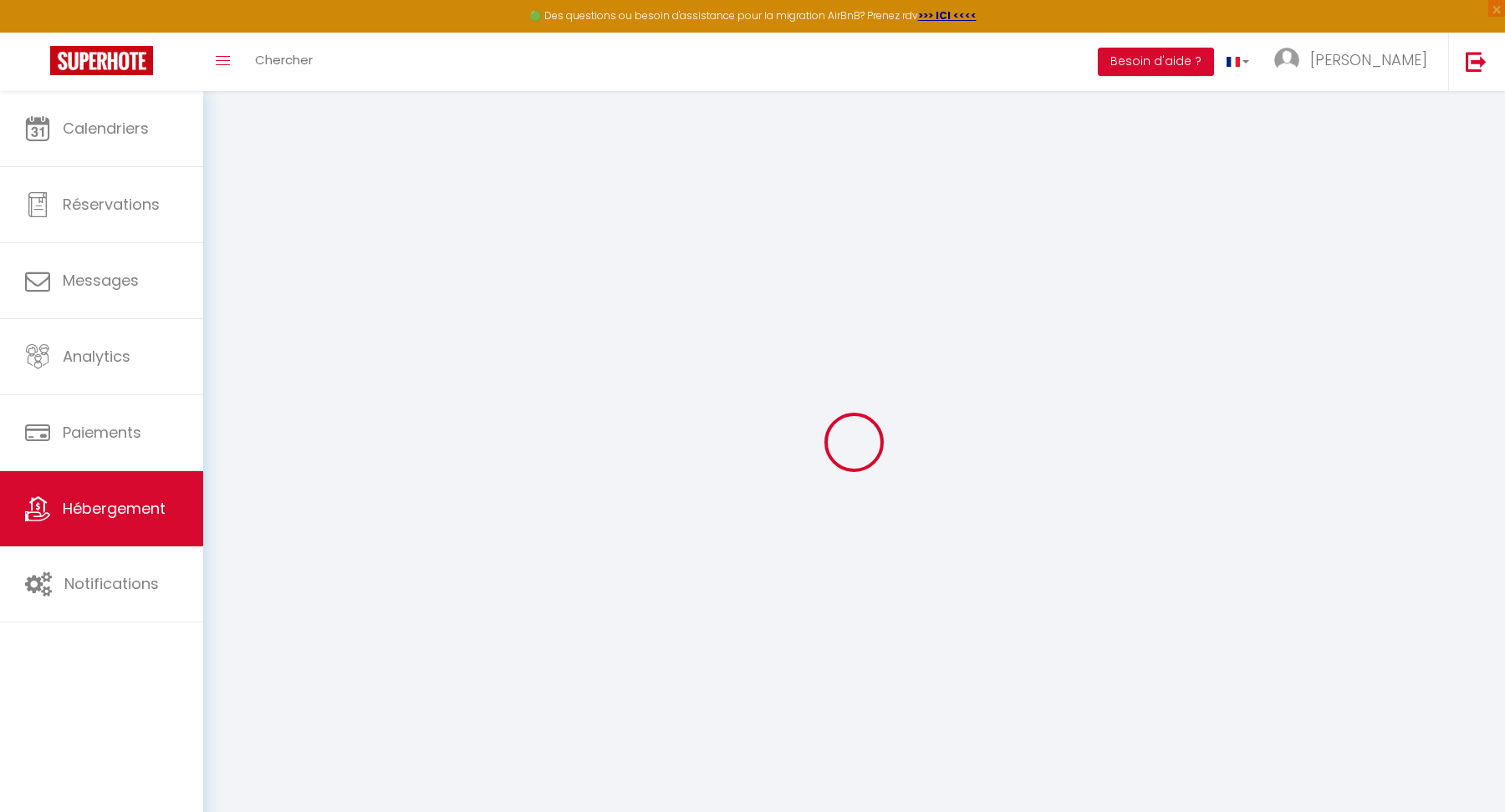
select select
checkbox input "false"
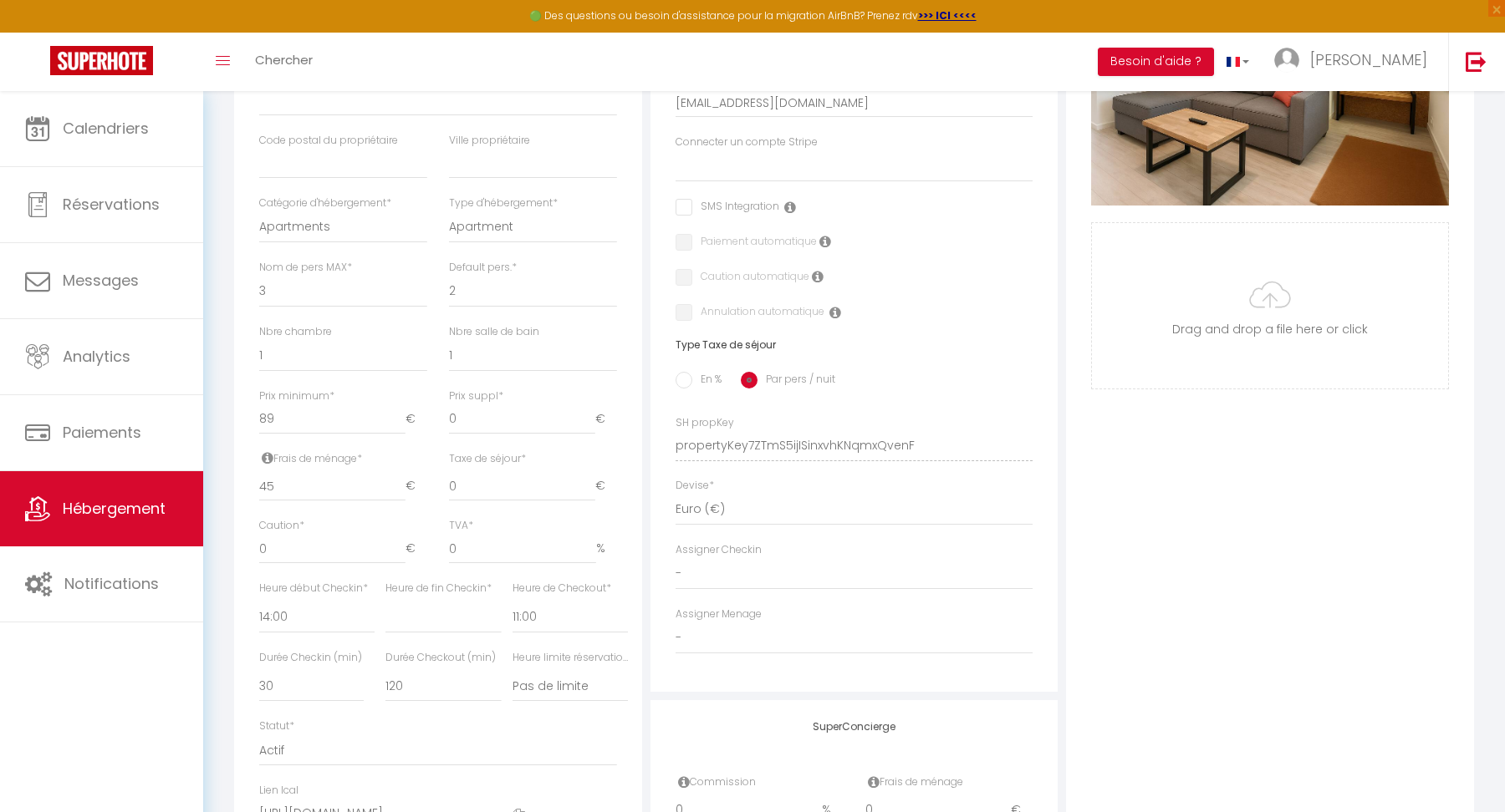
scroll to position [435, 0]
click at [302, 418] on input "89" at bounding box center [332, 417] width 146 height 30
click at [316, 477] on input "45" at bounding box center [332, 485] width 146 height 30
click at [248, 460] on div "Frais de ménage * 45 €" at bounding box center [343, 484] width 190 height 68
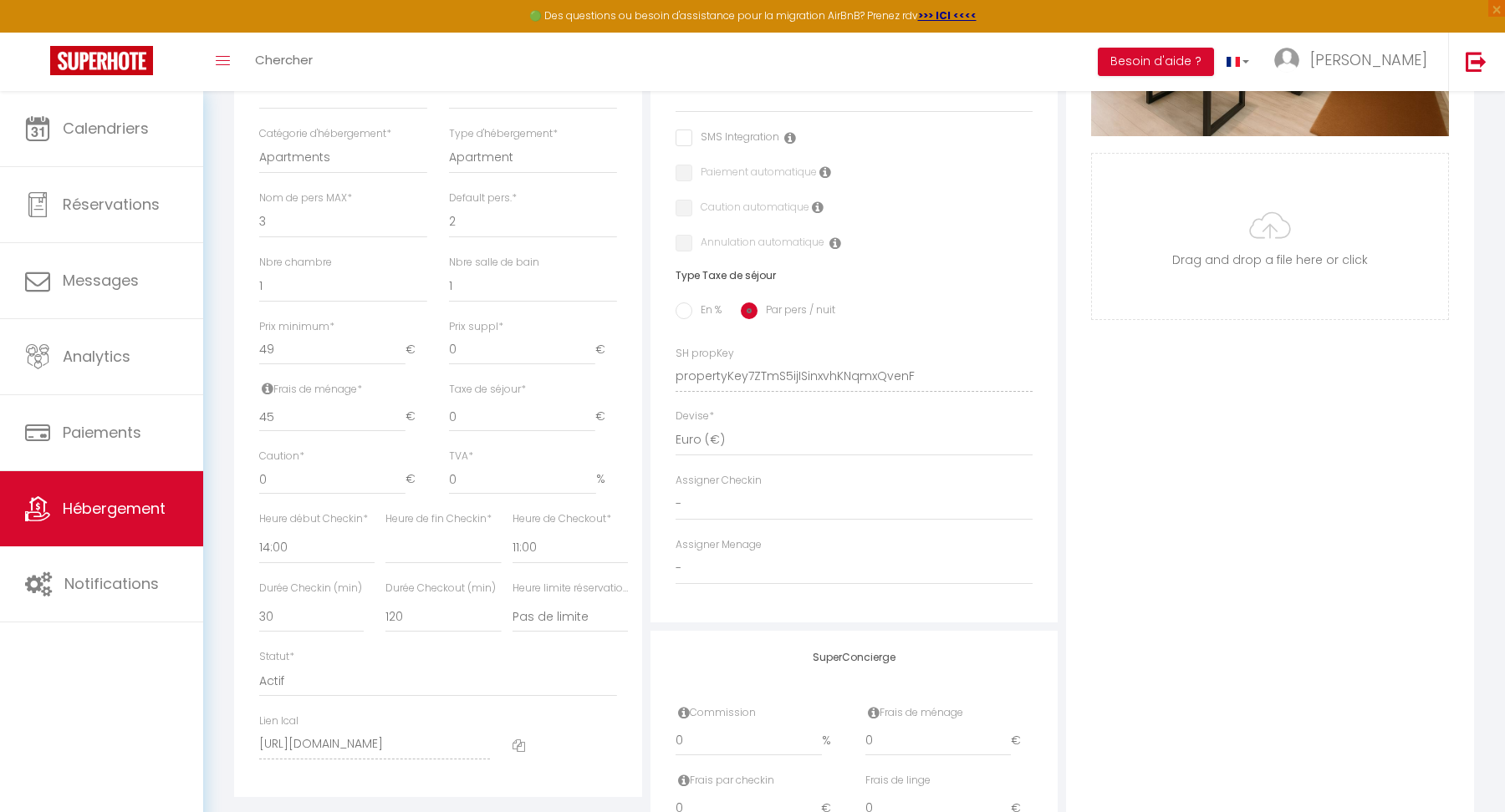
scroll to position [575, 0]
drag, startPoint x: 319, startPoint y: 474, endPoint x: 256, endPoint y: 474, distance: 63.0
click at [256, 474] on div "Caution * 0 €" at bounding box center [343, 478] width 190 height 62
click at [242, 499] on div "Détails Nom * Corentin - Joli T2 esprit LOFT Prénom propriétaire Corentin Nom p…" at bounding box center [437, 296] width 408 height 996
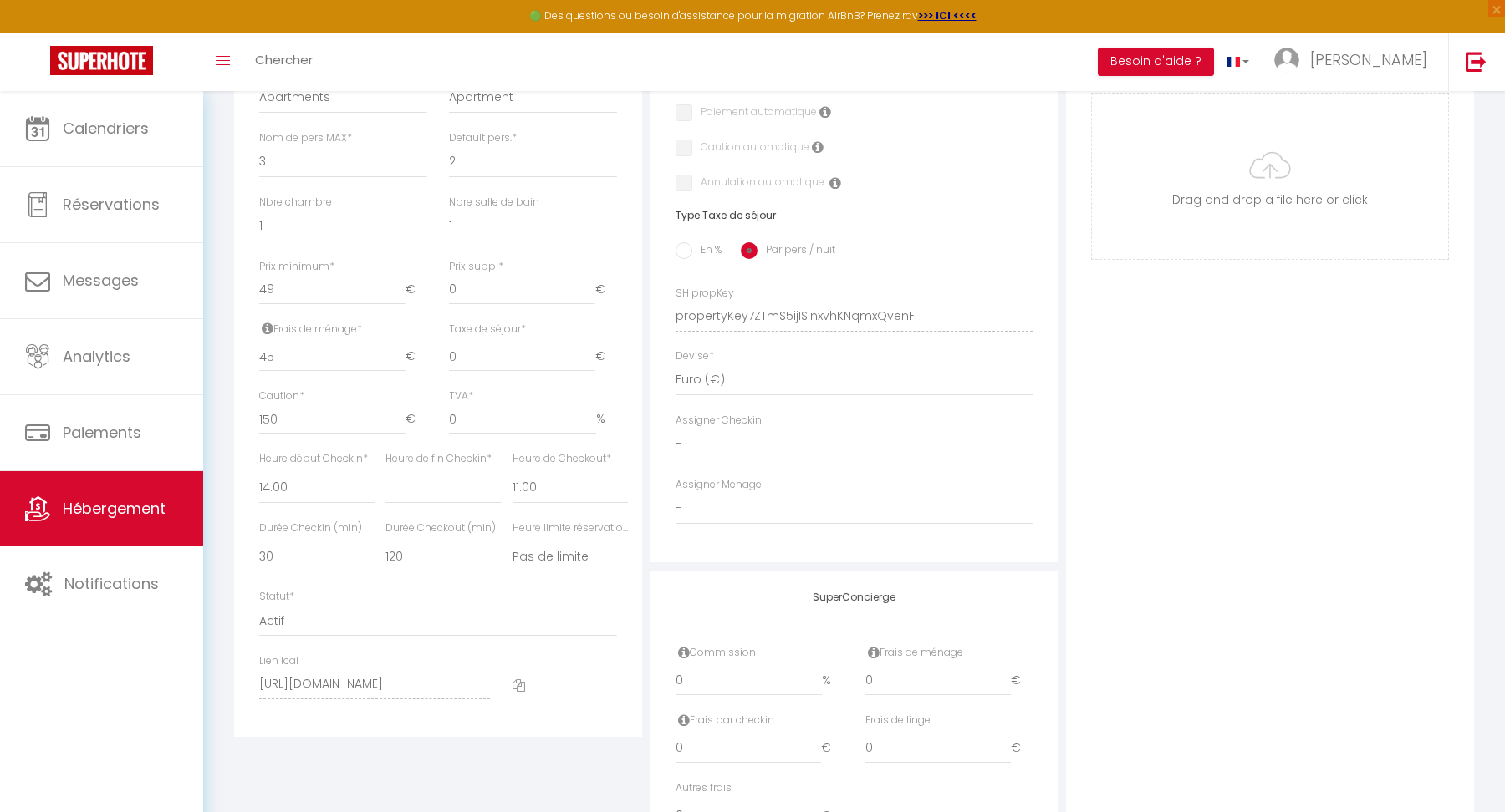
scroll to position [653, 0]
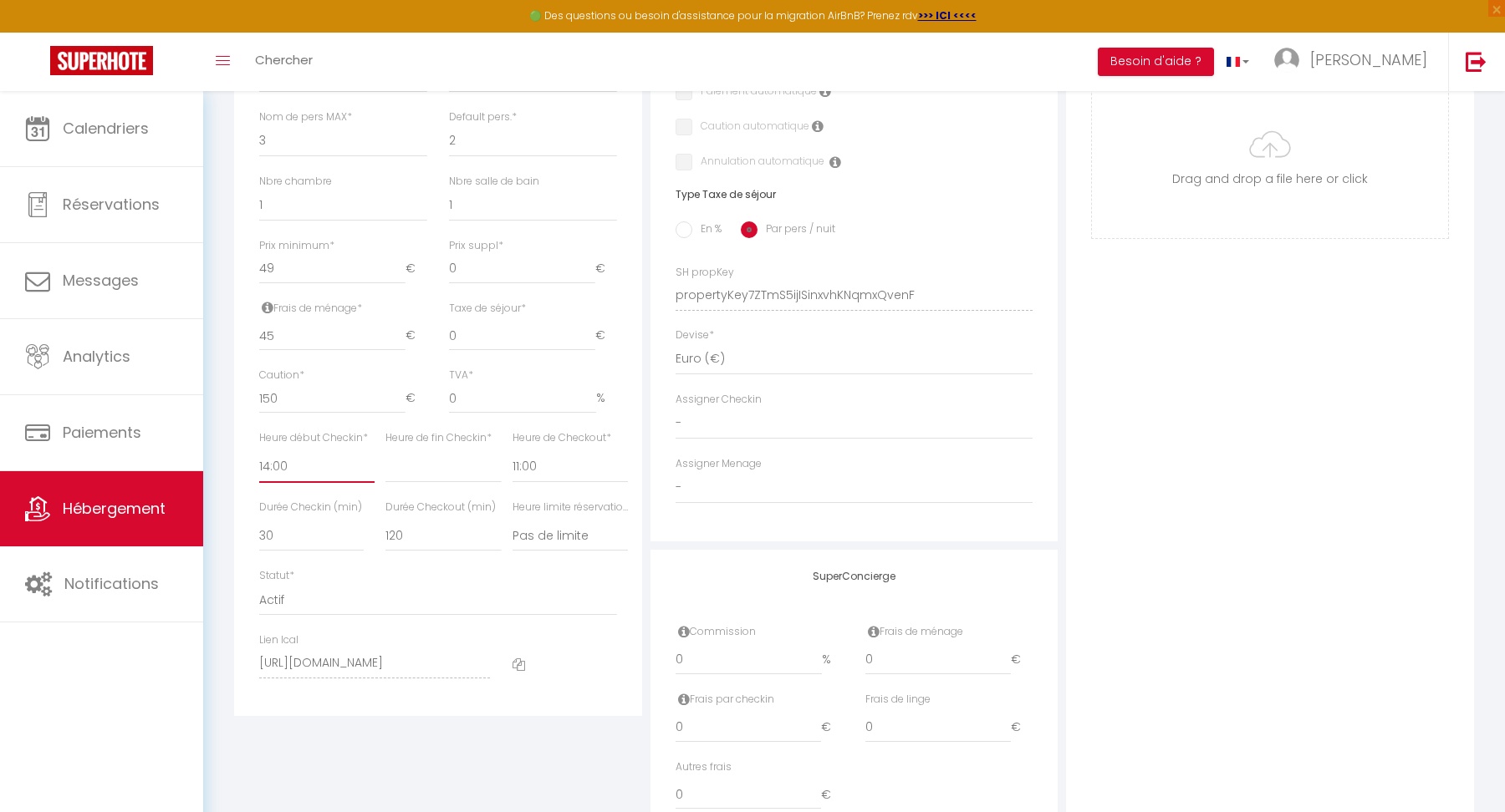
click at [285, 461] on select "00:00 00:15 00:30 00:45 01:00 01:15 01:30 01:45 02:00 02:15 02:30 02:45 03:00" at bounding box center [317, 468] width 116 height 32
click at [259, 452] on select "00:00 00:15 00:30 00:45 01:00 01:15 01:30 01:45 02:00 02:15 02:30 02:45 03:00" at bounding box center [317, 468] width 116 height 32
click at [526, 462] on select "00:00 00:15 00:30 00:45 01:00 01:15 01:30 01:45 02:00 02:15 02:30 02:45 03:00" at bounding box center [570, 468] width 116 height 32
click at [513, 452] on select "00:00 00:15 00:30 00:45 01:00 01:15 01:30 01:45 02:00 02:15 02:30 02:45 03:00" at bounding box center [570, 468] width 116 height 32
click at [532, 534] on select "Pas de limite 01:00 02:00 03:00 04:00 05:00 06:00 07:00 08:00 09:00 10:00 11:00…" at bounding box center [570, 536] width 116 height 32
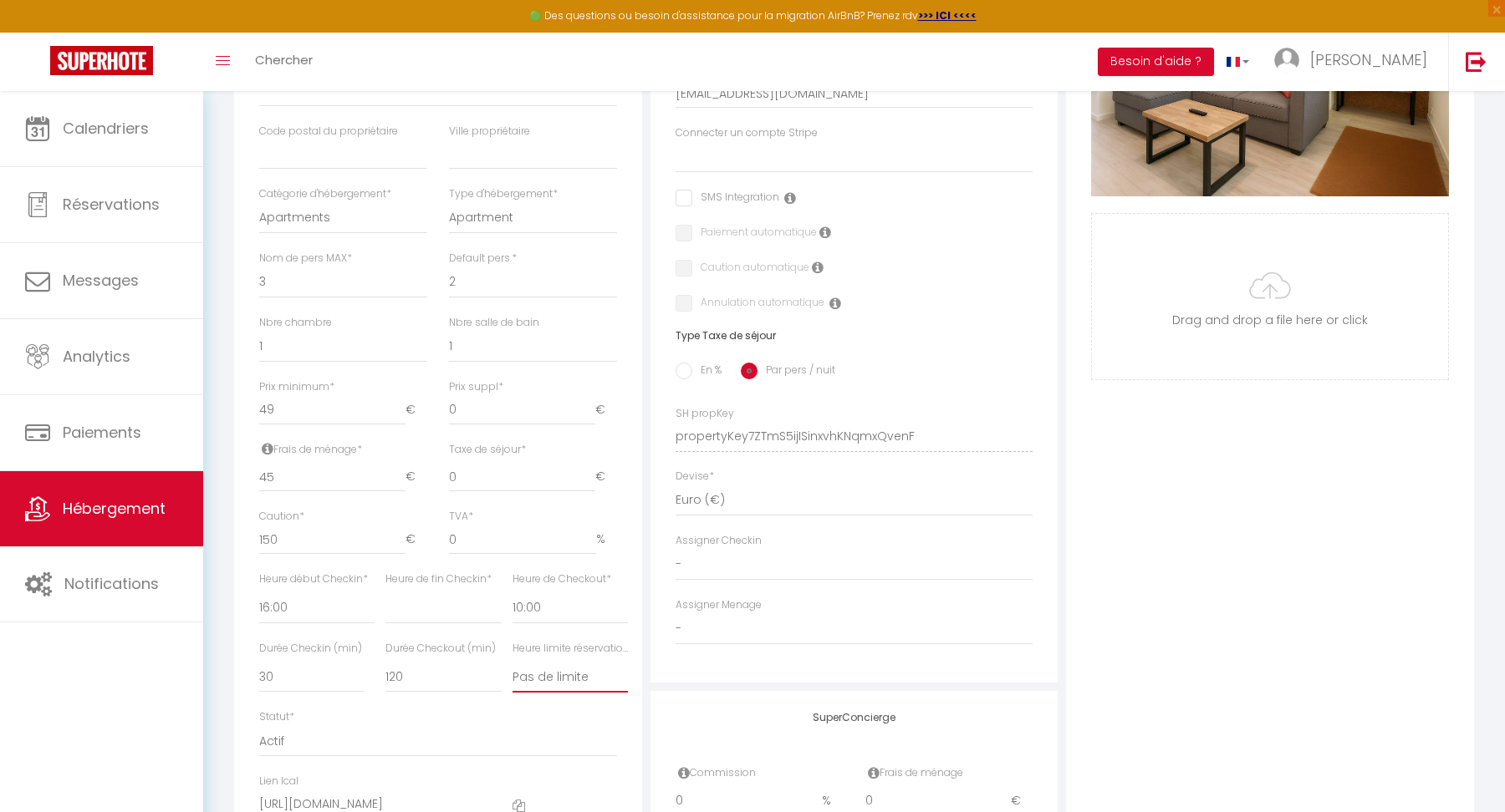
scroll to position [511, 0]
drag, startPoint x: 462, startPoint y: 481, endPoint x: 442, endPoint y: 484, distance: 20.2
click at [442, 484] on div "Taxe de séjour * 0 €" at bounding box center [533, 478] width 190 height 68
click at [439, 522] on div "TVA * 0 %" at bounding box center [533, 542] width 190 height 62
click at [586, 539] on input "0.01" at bounding box center [523, 542] width 147 height 30
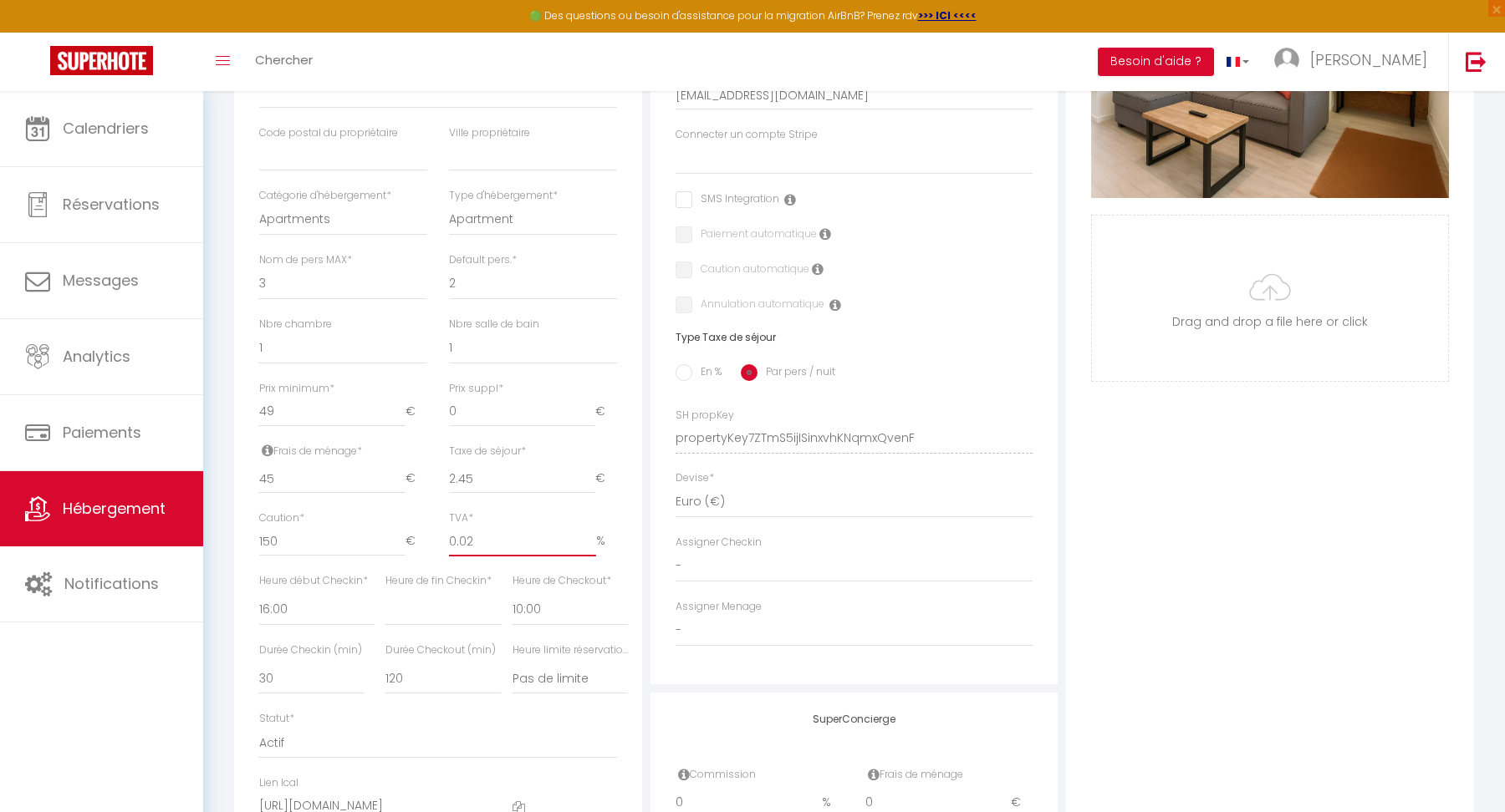
click at [586, 539] on input "0.02" at bounding box center [523, 542] width 147 height 30
click at [586, 539] on input "0.03" at bounding box center [523, 542] width 147 height 30
click at [586, 539] on input "0.04" at bounding box center [523, 542] width 147 height 30
click at [532, 541] on input "0.04" at bounding box center [523, 542] width 147 height 30
click at [441, 553] on div "TVA * %" at bounding box center [533, 542] width 190 height 62
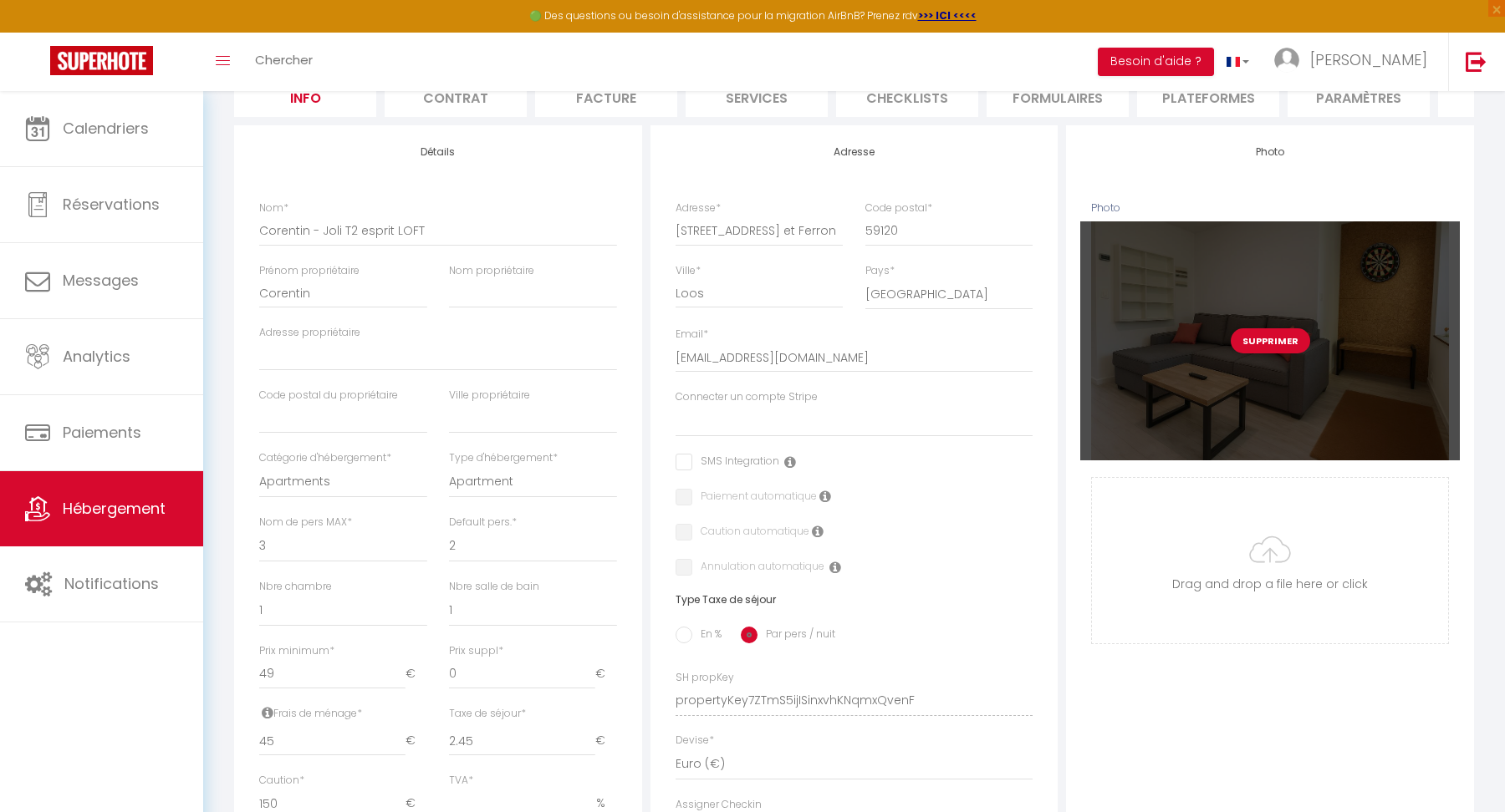
scroll to position [0, 0]
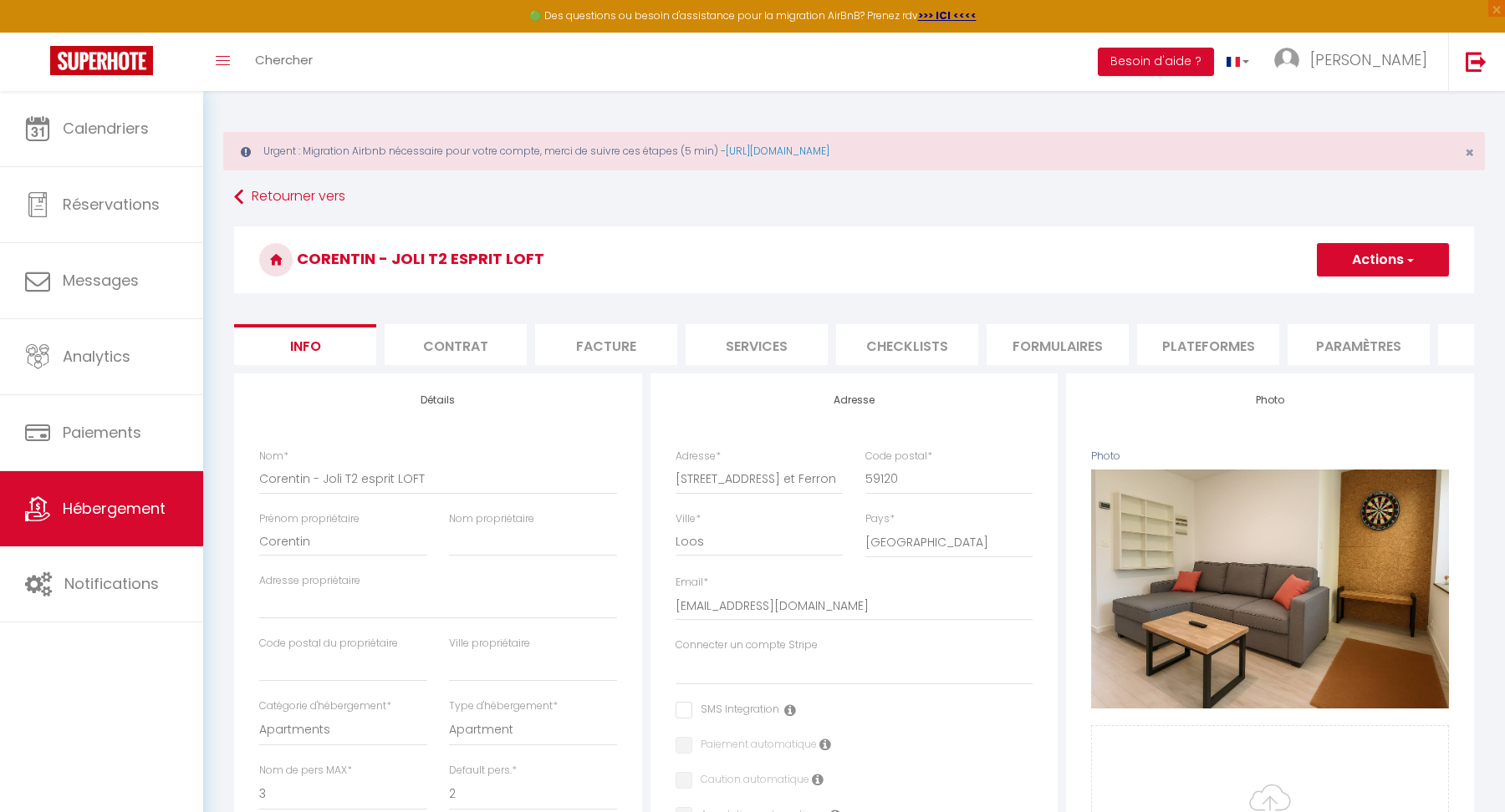
click at [1375, 257] on button "Actions" at bounding box center [1383, 260] width 132 height 34
click at [1333, 295] on input "Enregistrer" at bounding box center [1317, 297] width 62 height 17
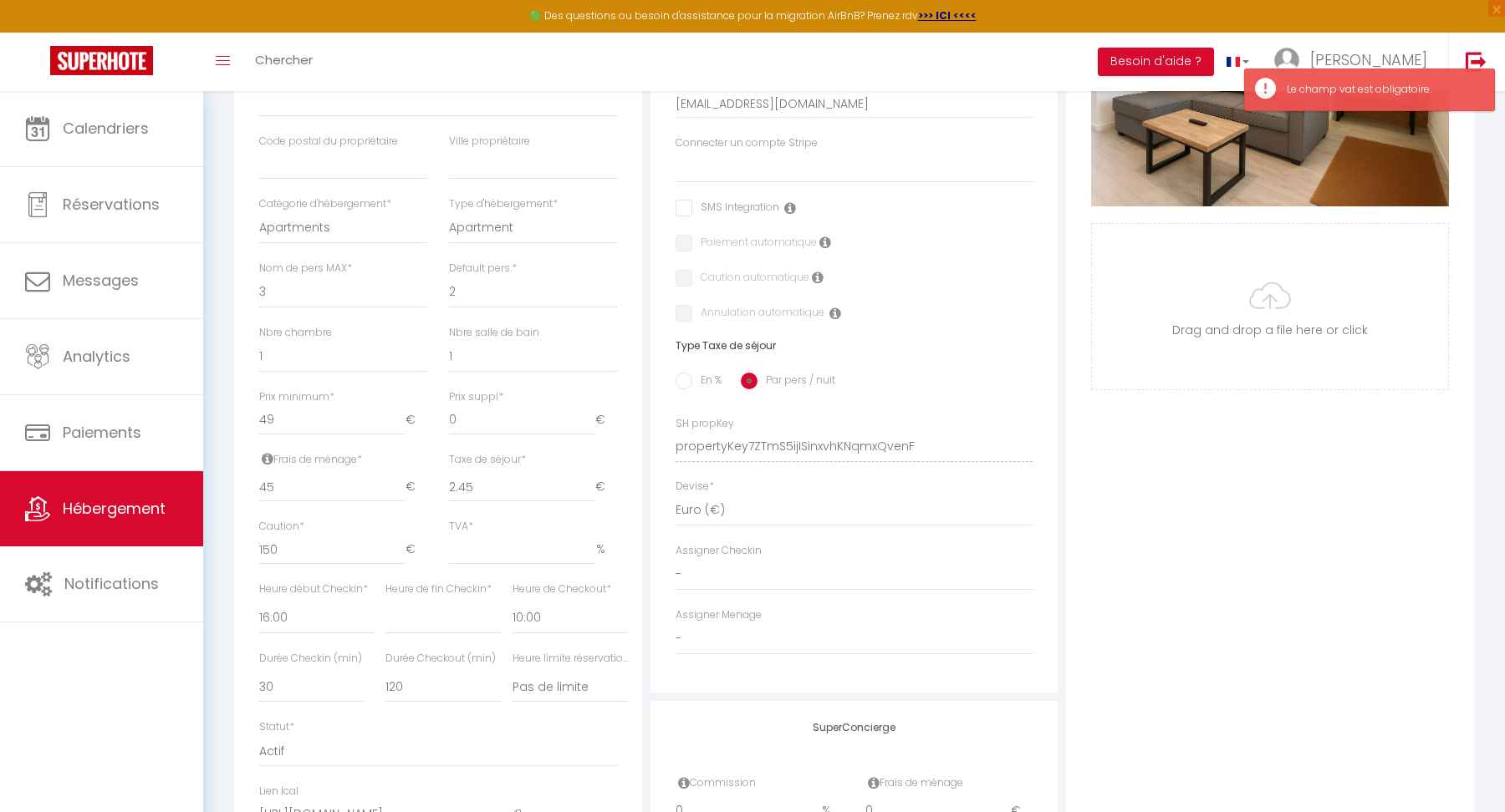
scroll to position [532, 0]
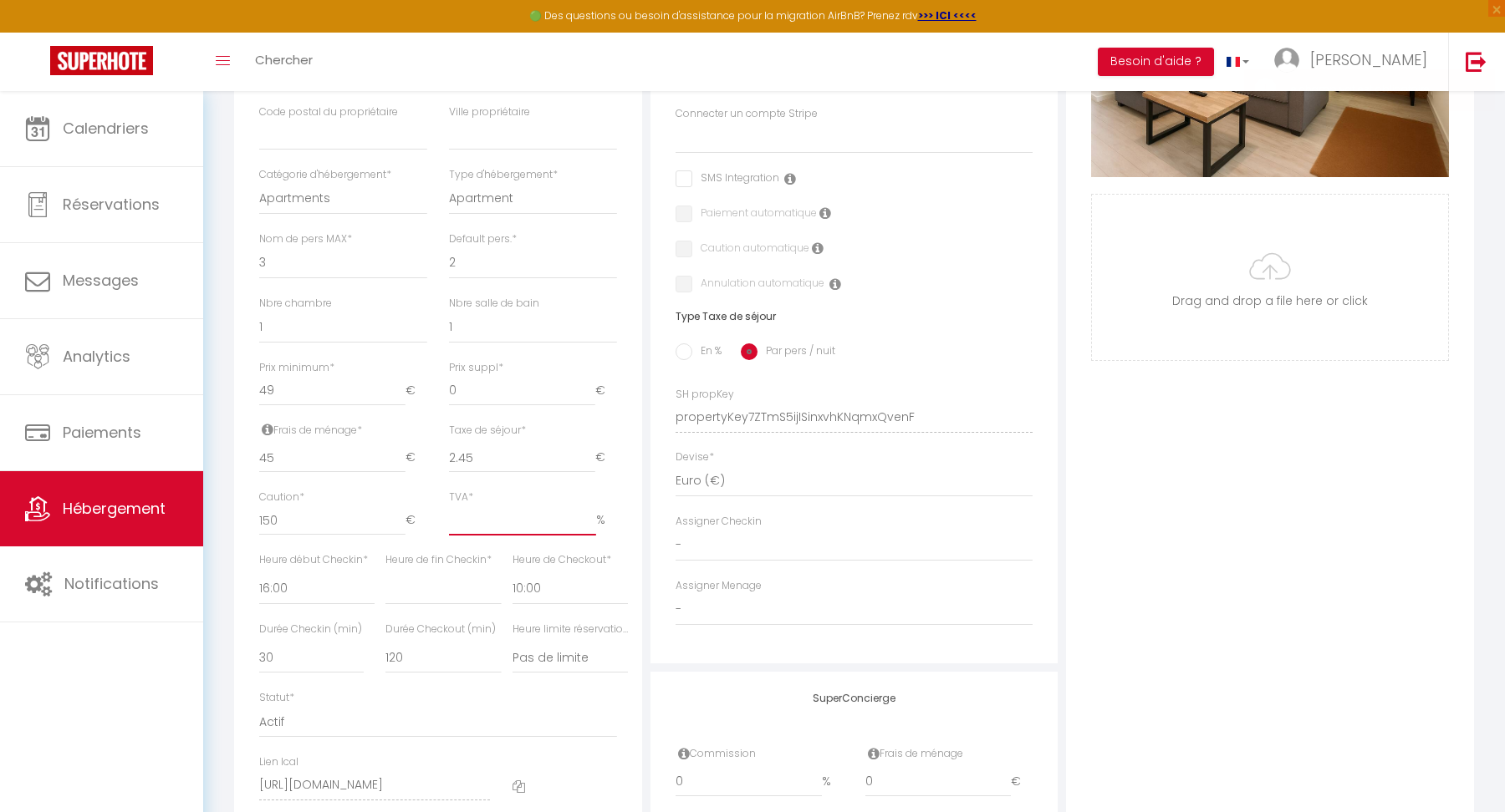
click at [480, 520] on input "TVA *" at bounding box center [523, 521] width 147 height 30
click at [633, 501] on div "Détails Nom * Corentin - Joli T2 esprit LOFT Prénom propriétaire Corentin Nom p…" at bounding box center [437, 340] width 408 height 996
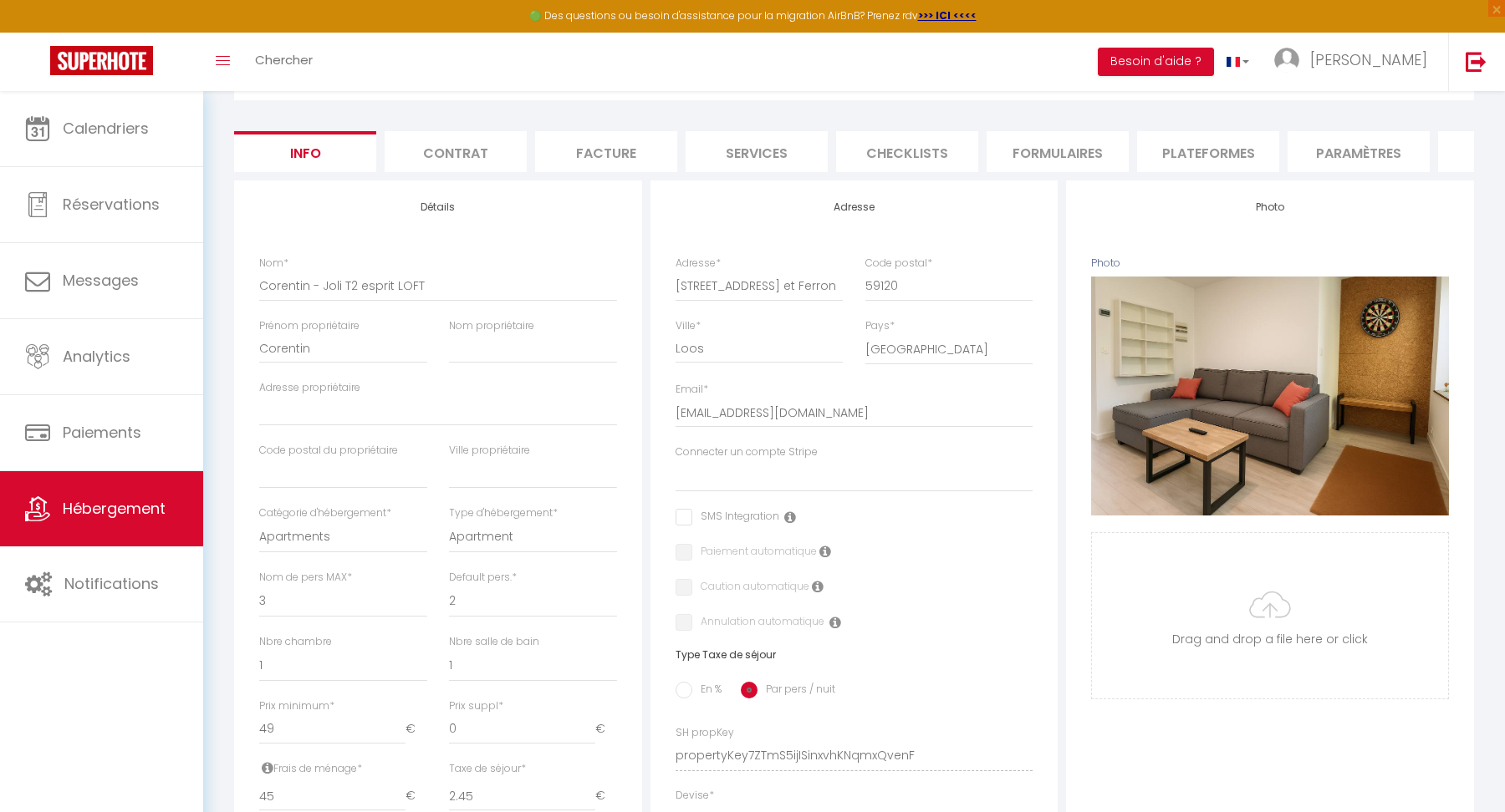
scroll to position [0, 0]
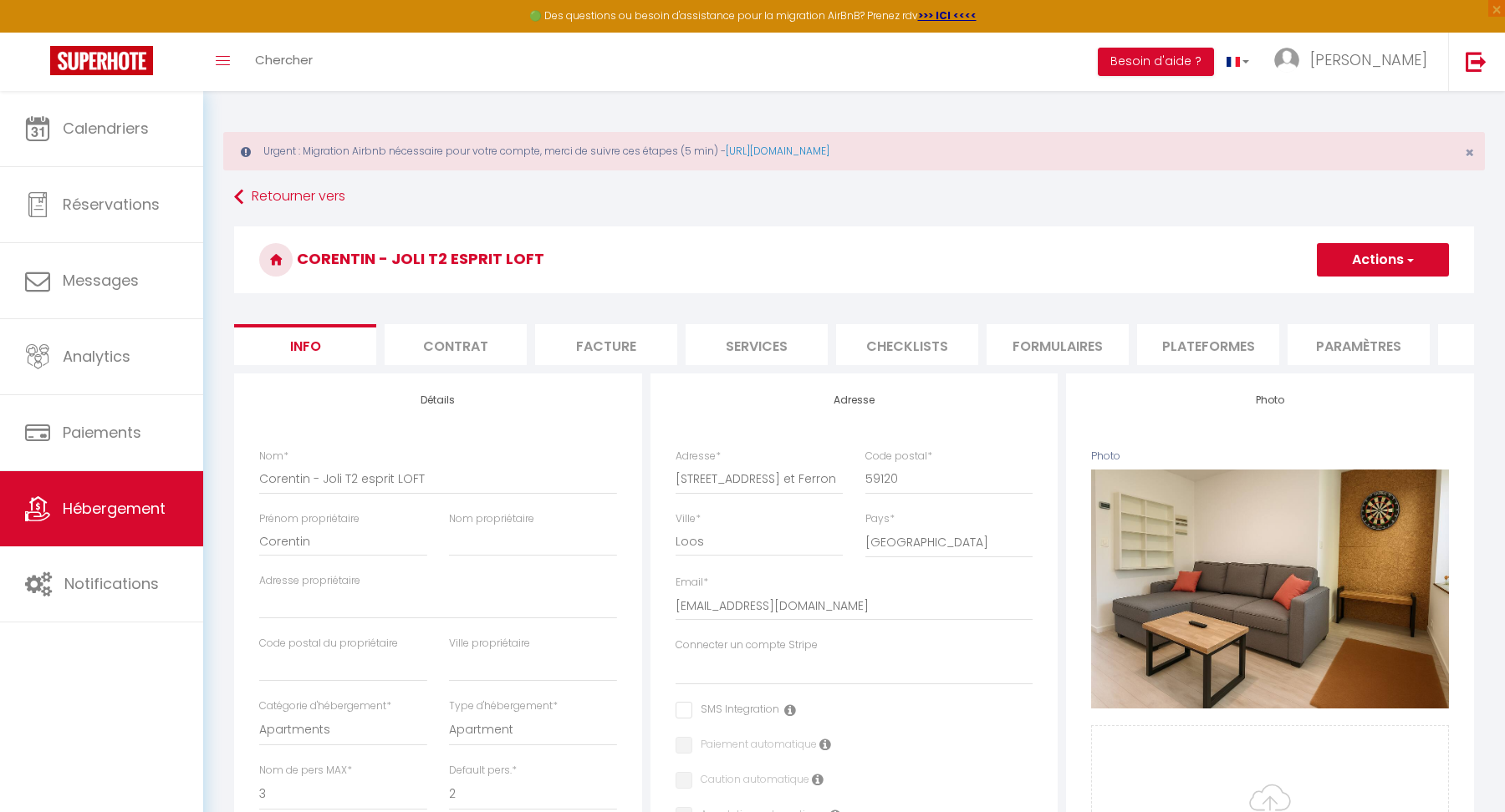
click at [1360, 265] on button "Actions" at bounding box center [1383, 260] width 132 height 34
click at [1326, 292] on input "Enregistrer" at bounding box center [1317, 297] width 62 height 17
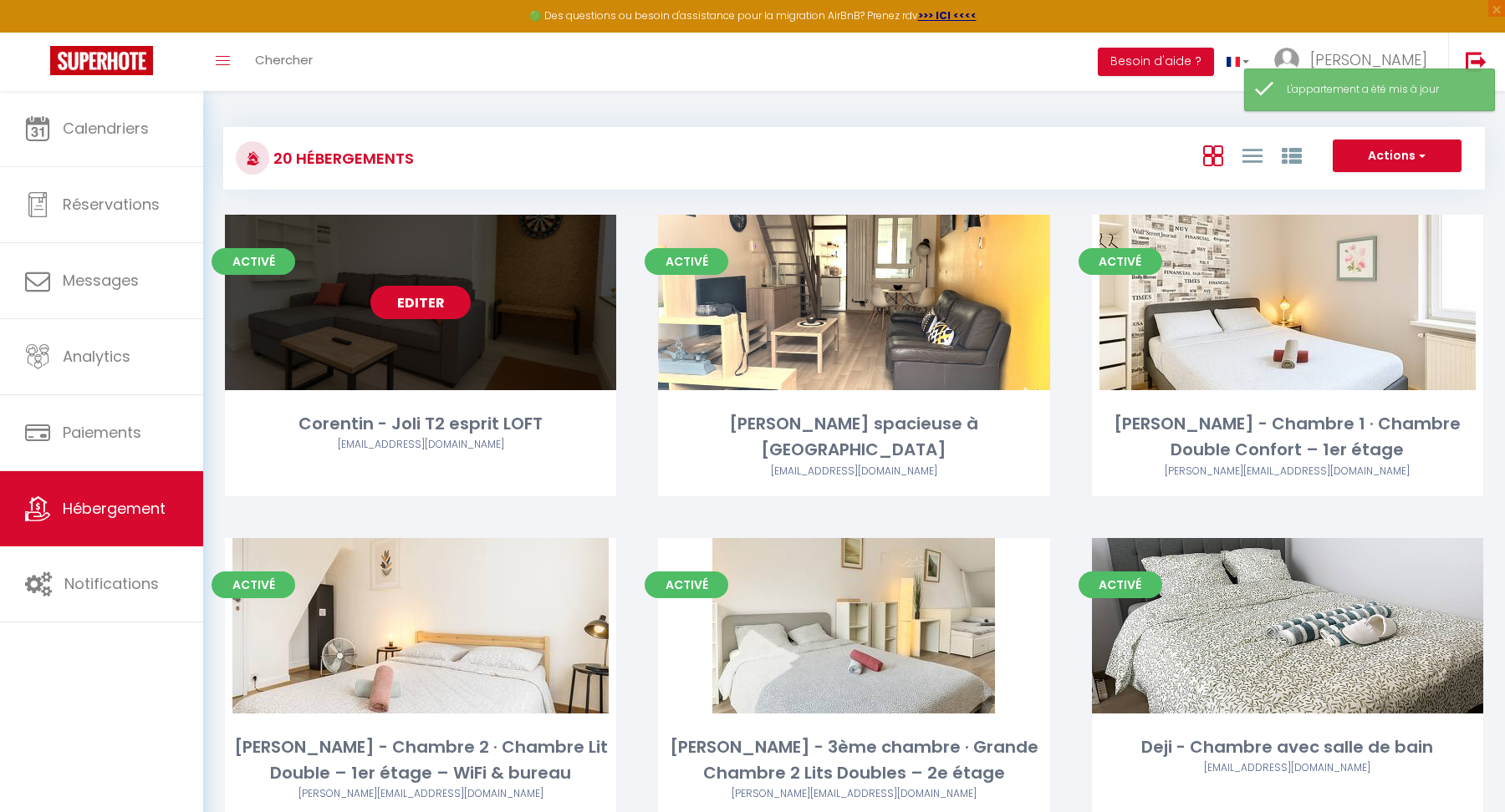
click at [419, 311] on link "Editer" at bounding box center [421, 303] width 101 height 34
click at [420, 298] on link "Editer" at bounding box center [421, 303] width 101 height 34
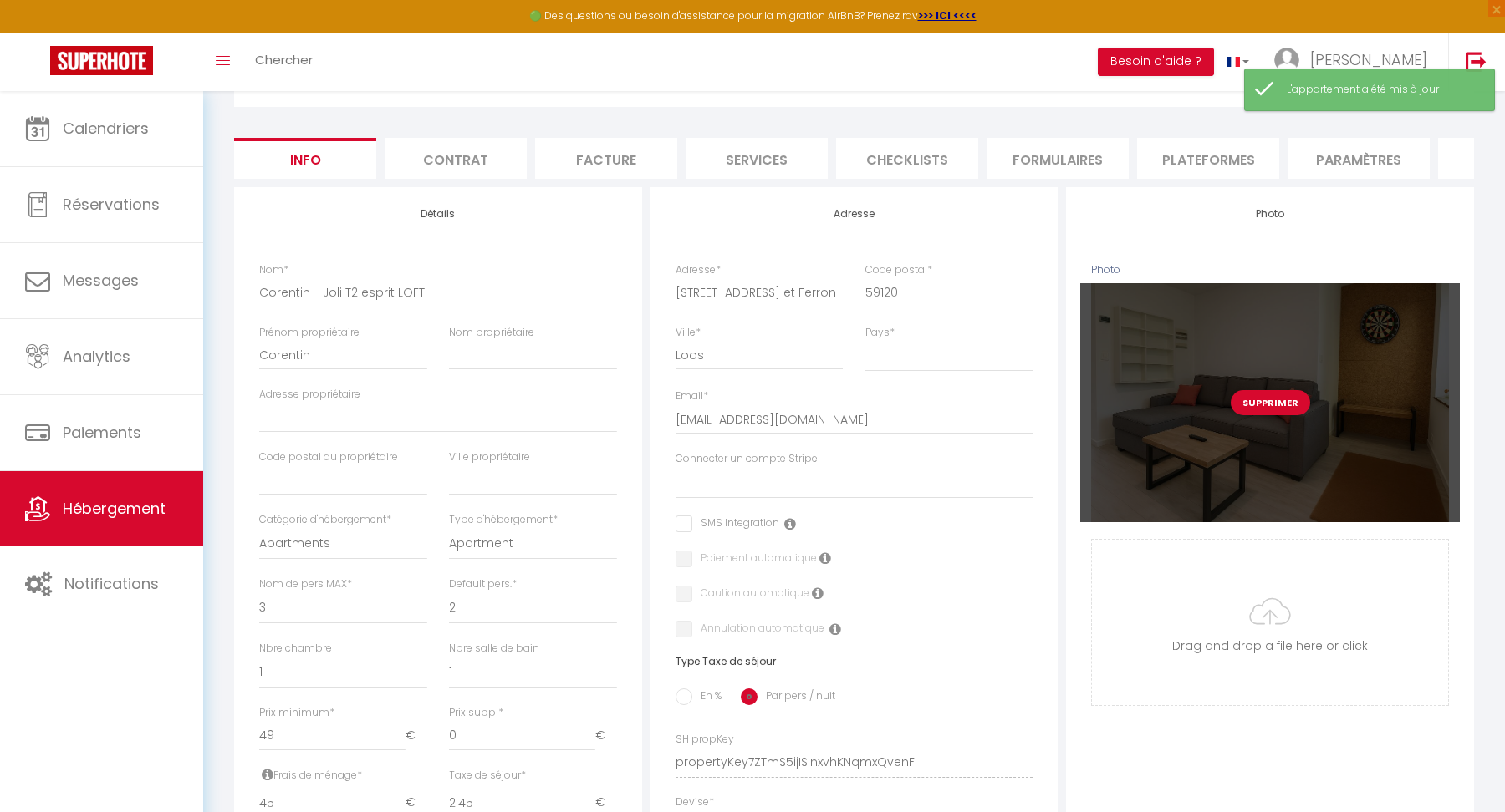
scroll to position [234, 0]
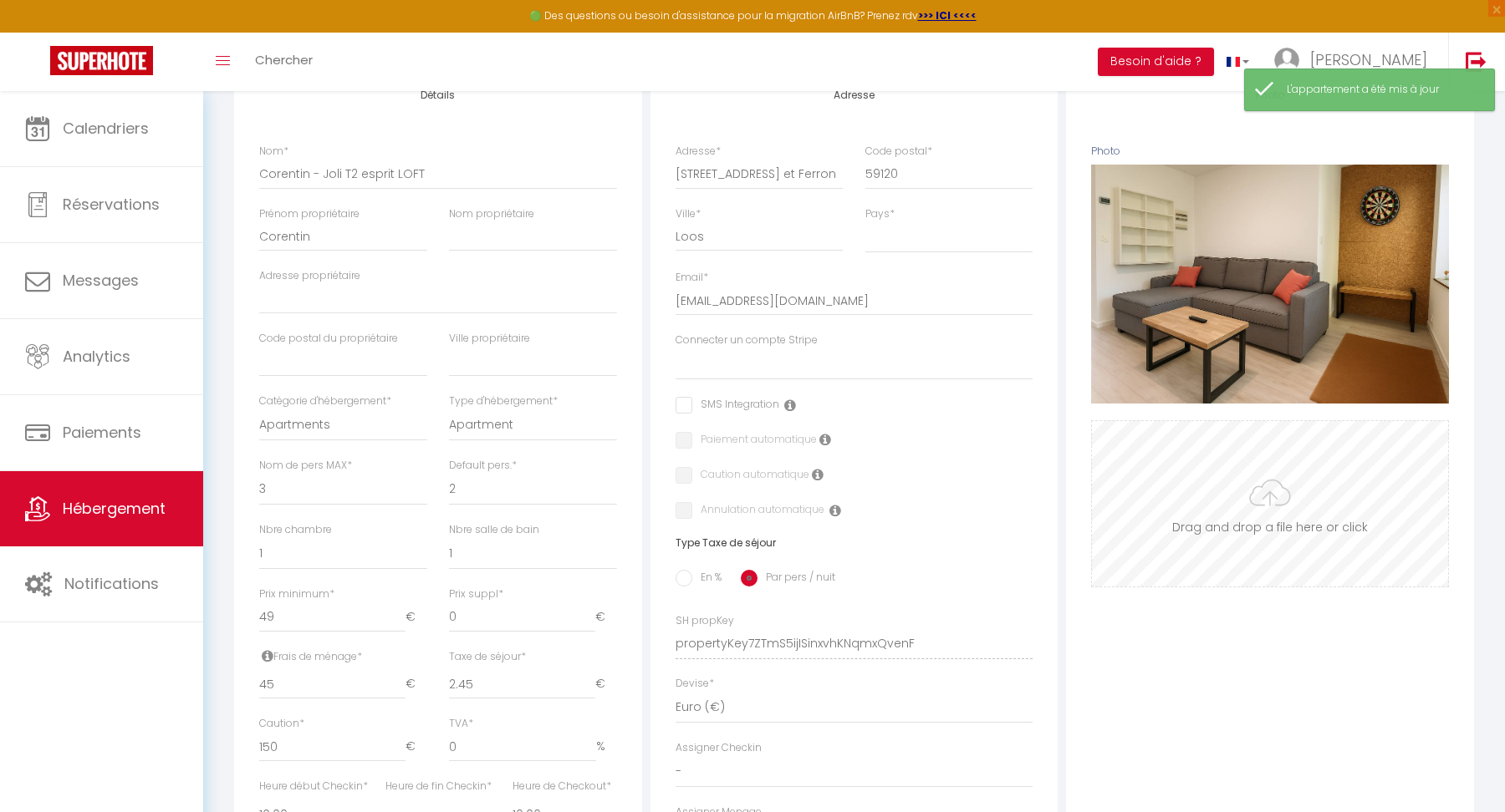
click at [1263, 480] on input "Photo" at bounding box center [1270, 504] width 356 height 165
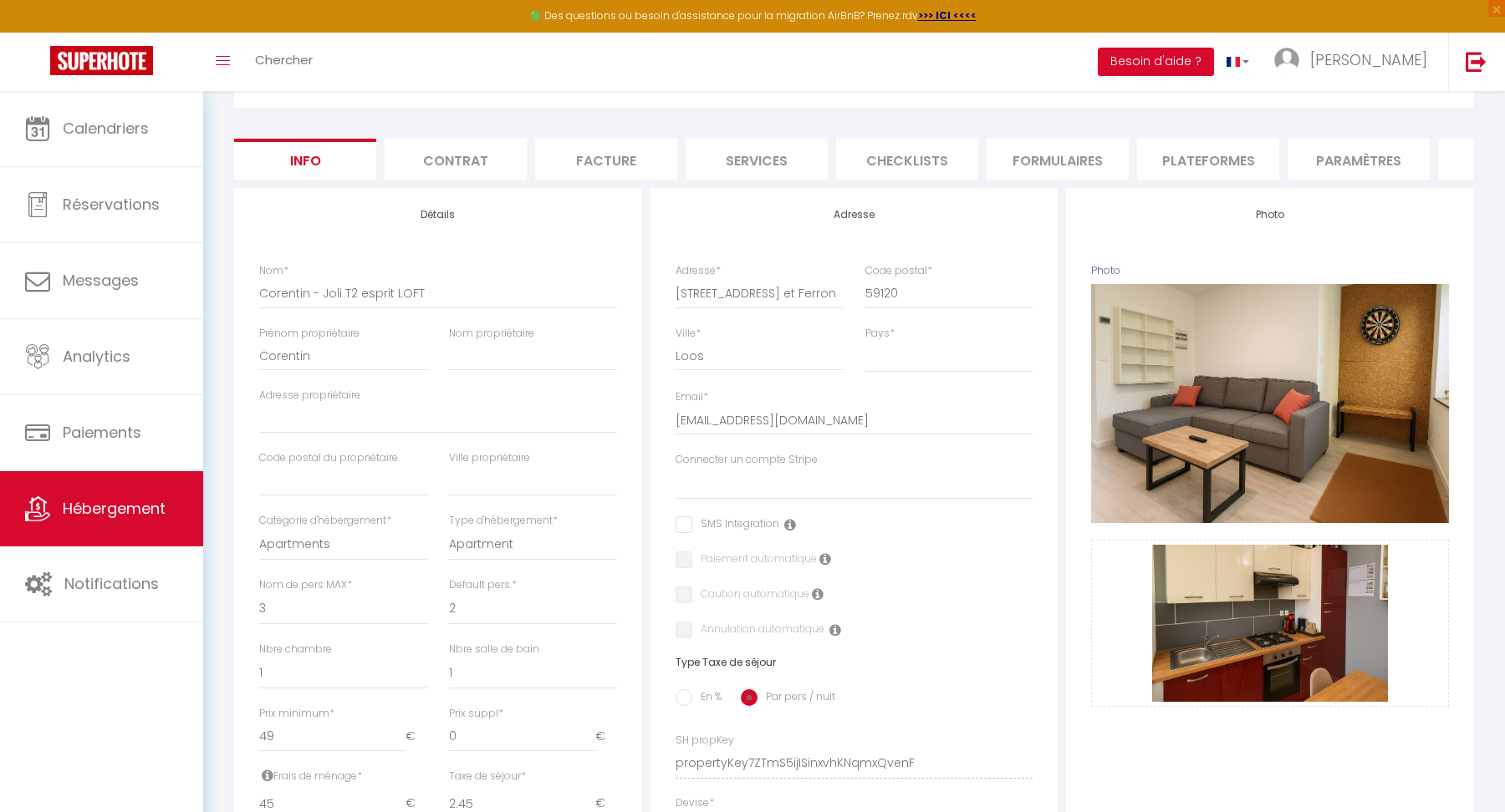
scroll to position [301, 0]
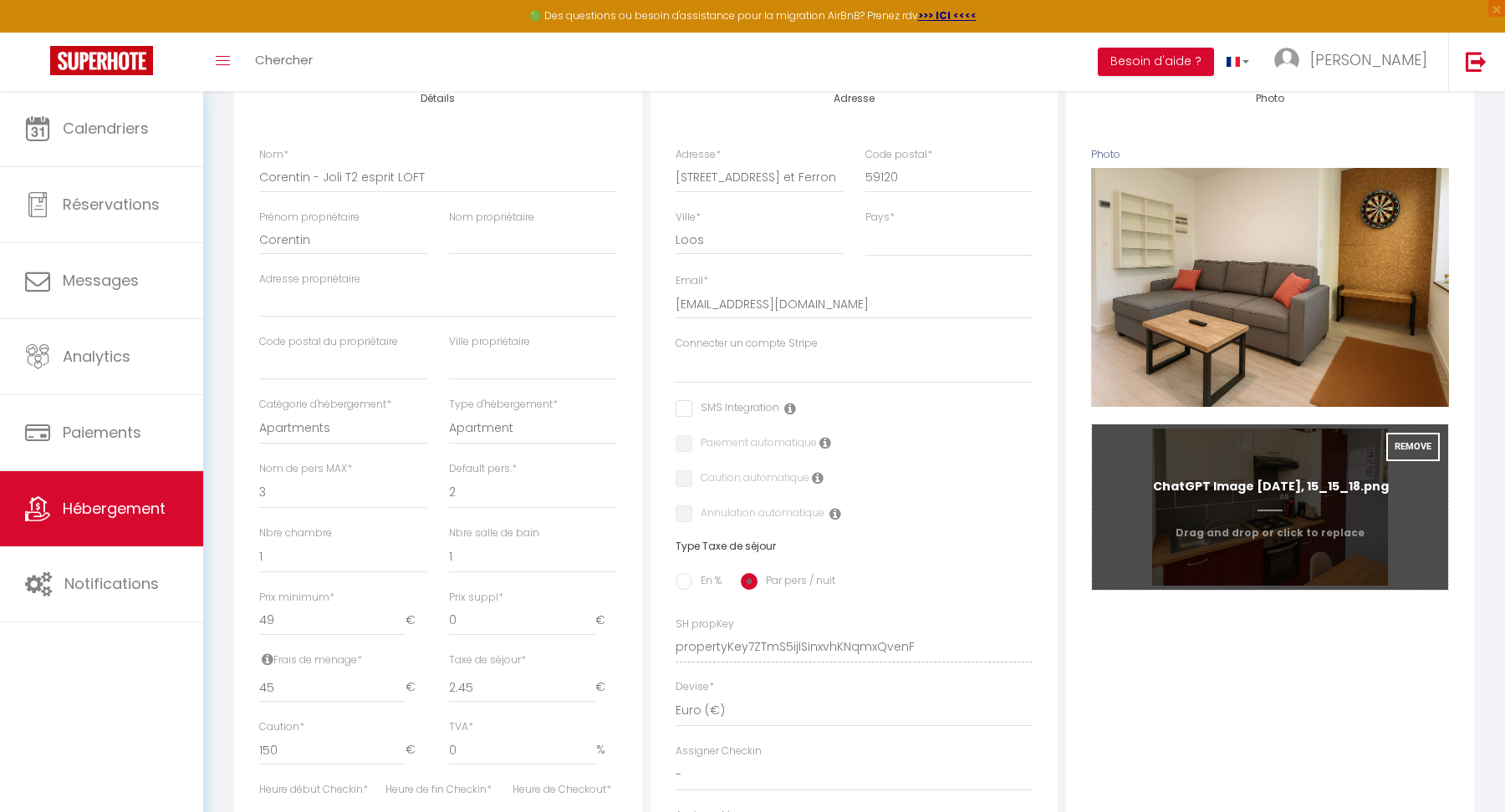
click at [1312, 500] on input "Photo" at bounding box center [1270, 507] width 356 height 165
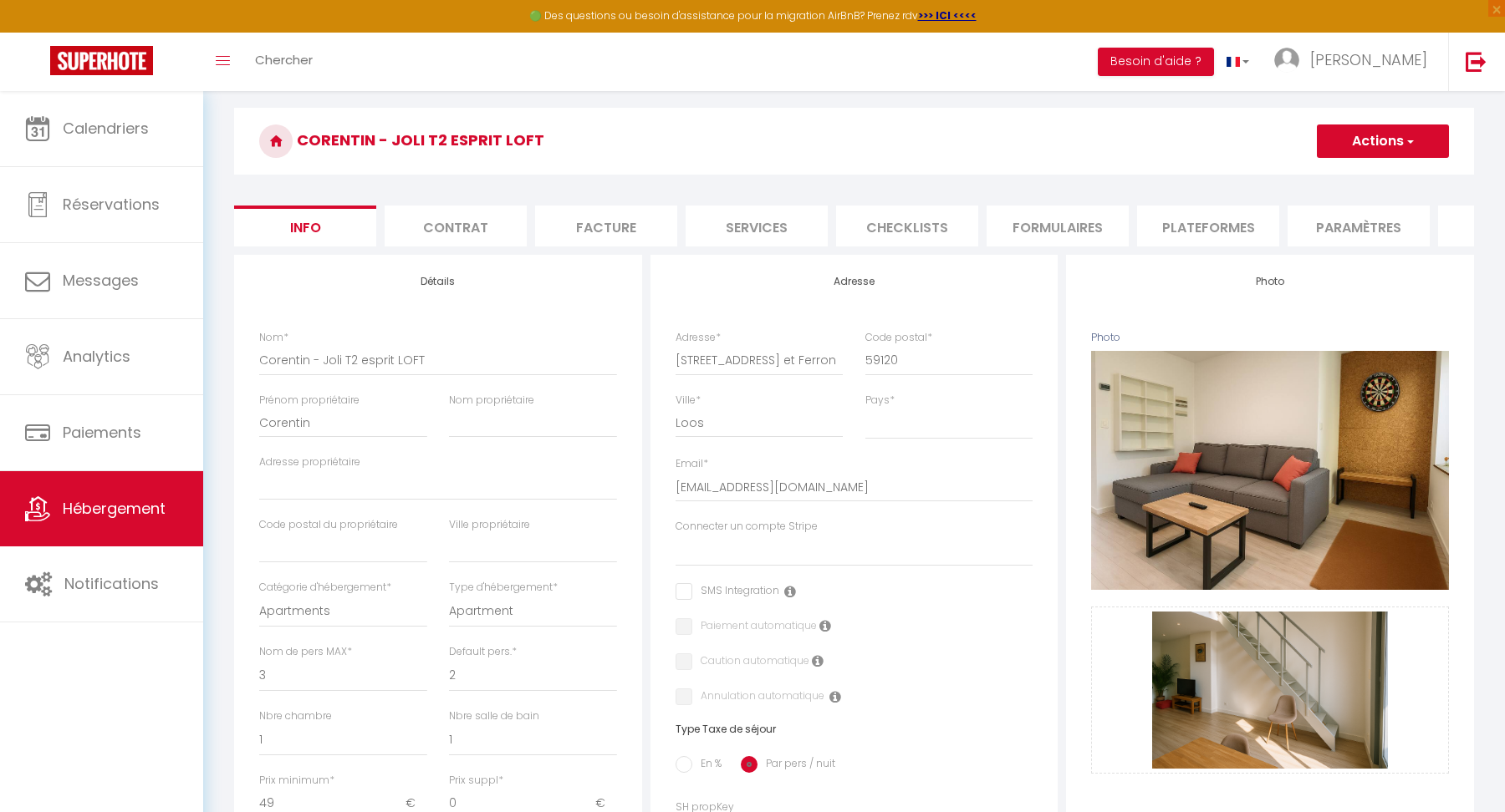
scroll to position [110, 0]
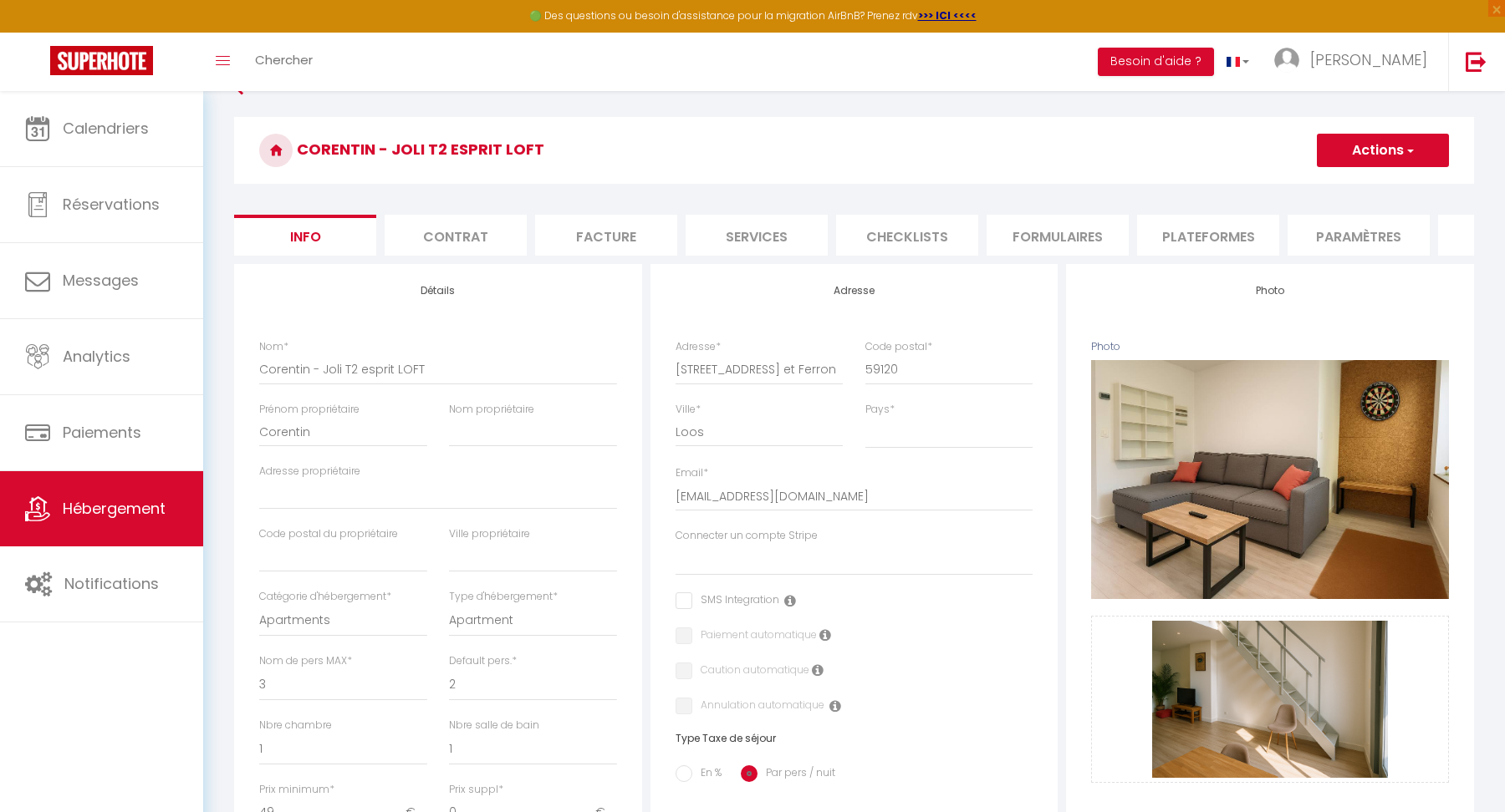
click at [492, 226] on li "Contrat" at bounding box center [455, 235] width 142 height 41
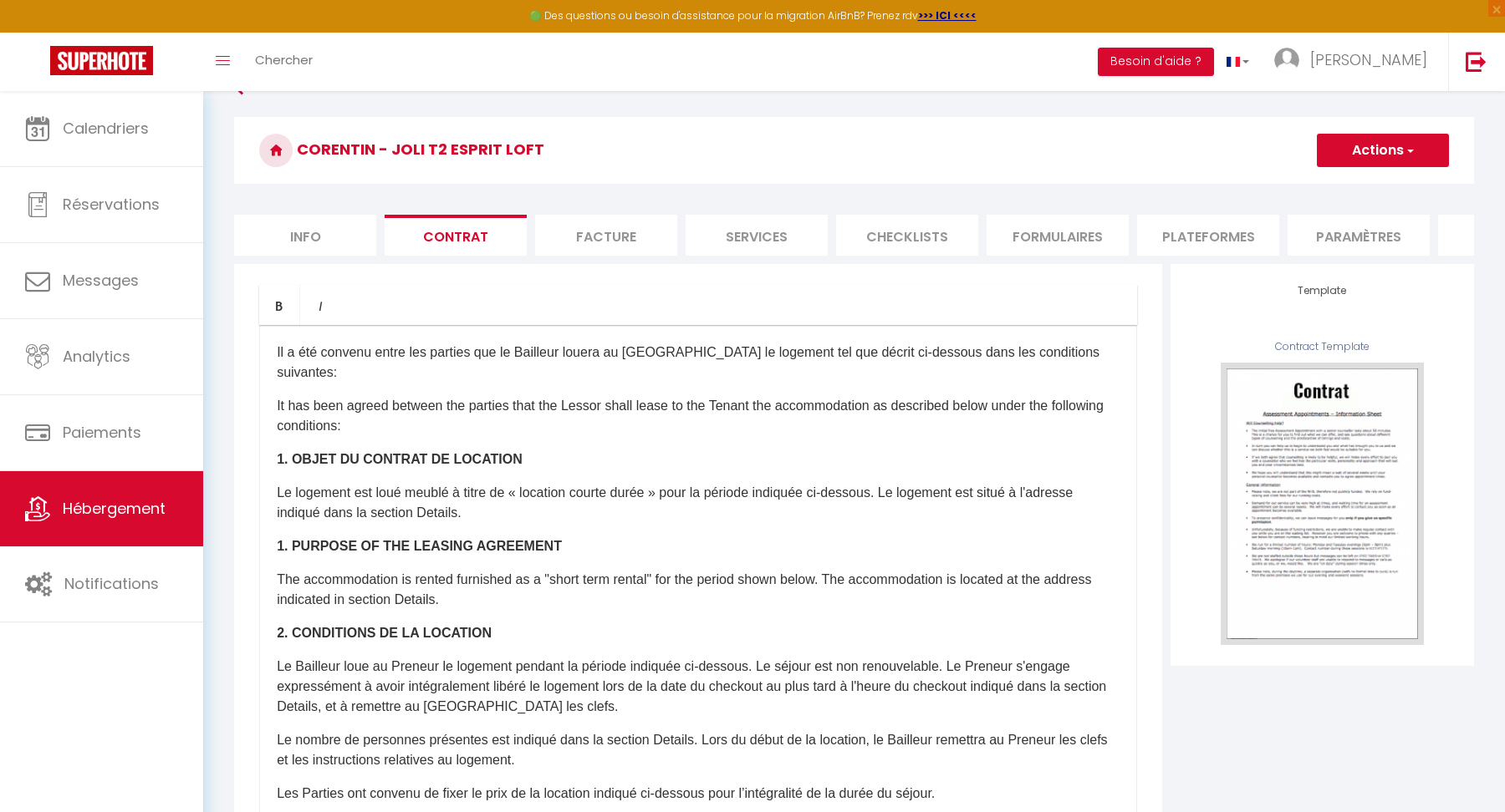
click at [937, 235] on li "Checklists" at bounding box center [907, 235] width 142 height 41
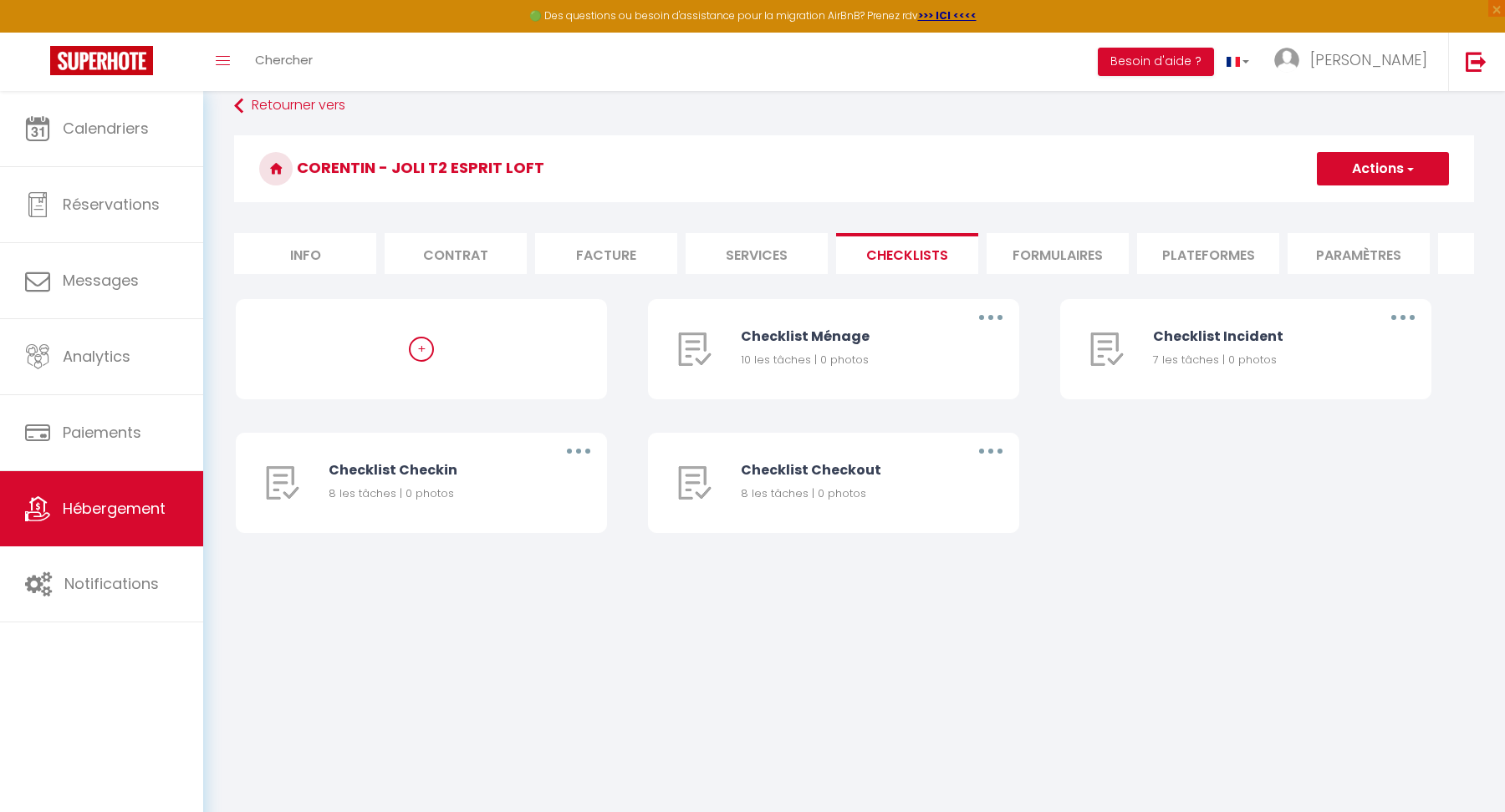
scroll to position [90, 0]
click at [1095, 245] on li "Formulaires" at bounding box center [1057, 254] width 142 height 41
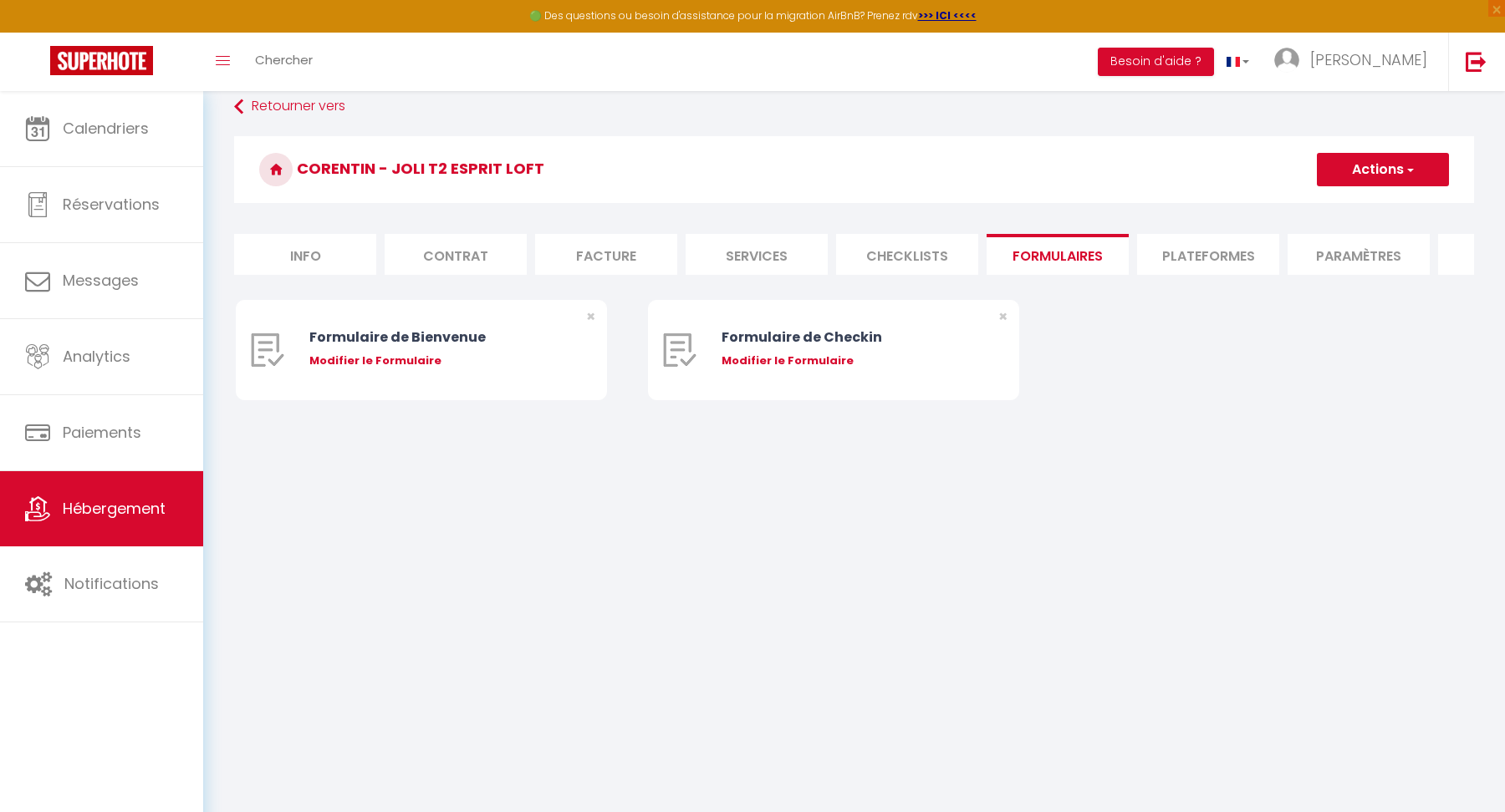
click at [1216, 250] on li "Plateformes" at bounding box center [1209, 254] width 142 height 41
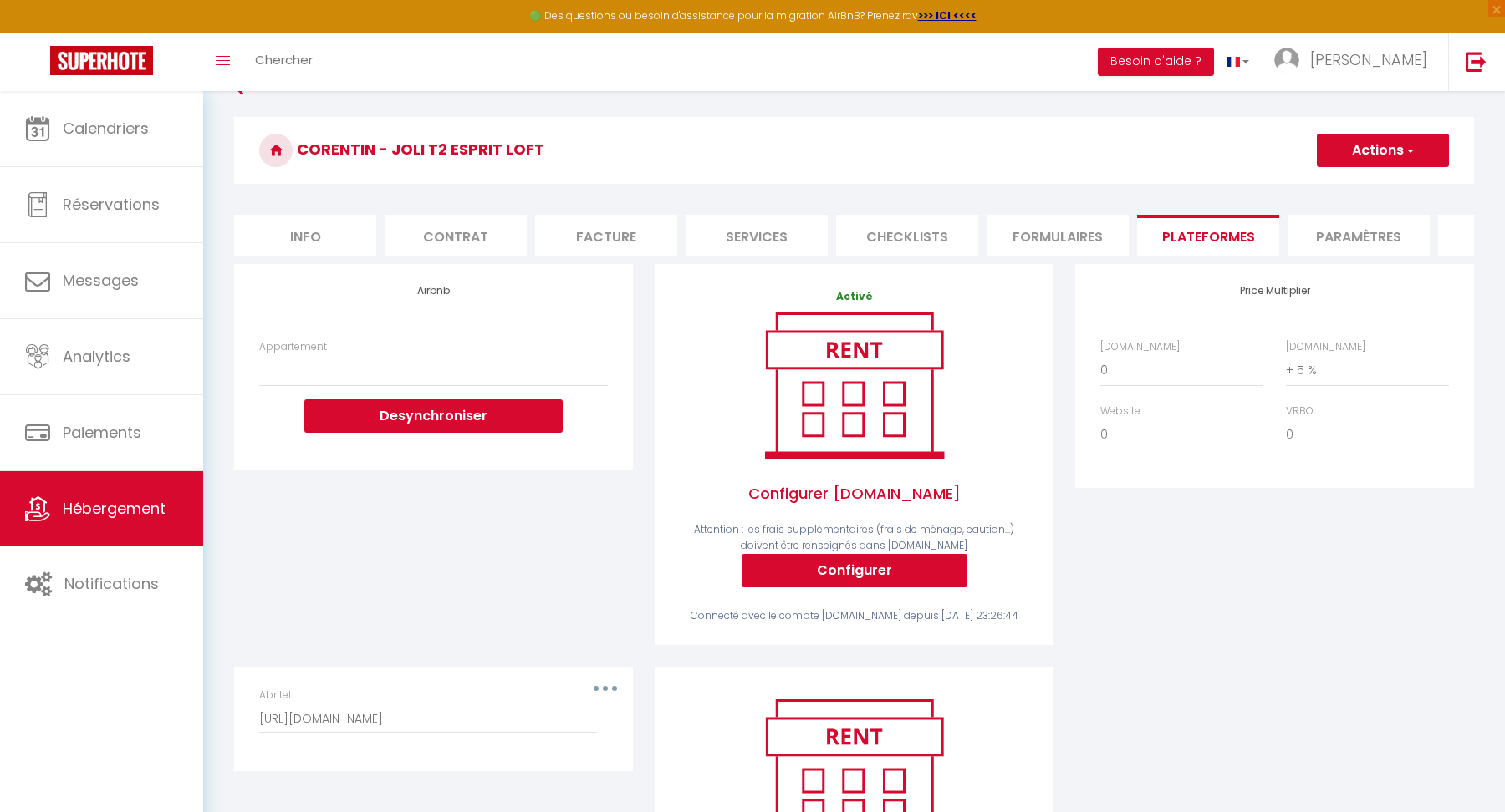
click at [1327, 218] on li "Paramètres" at bounding box center [1359, 235] width 142 height 41
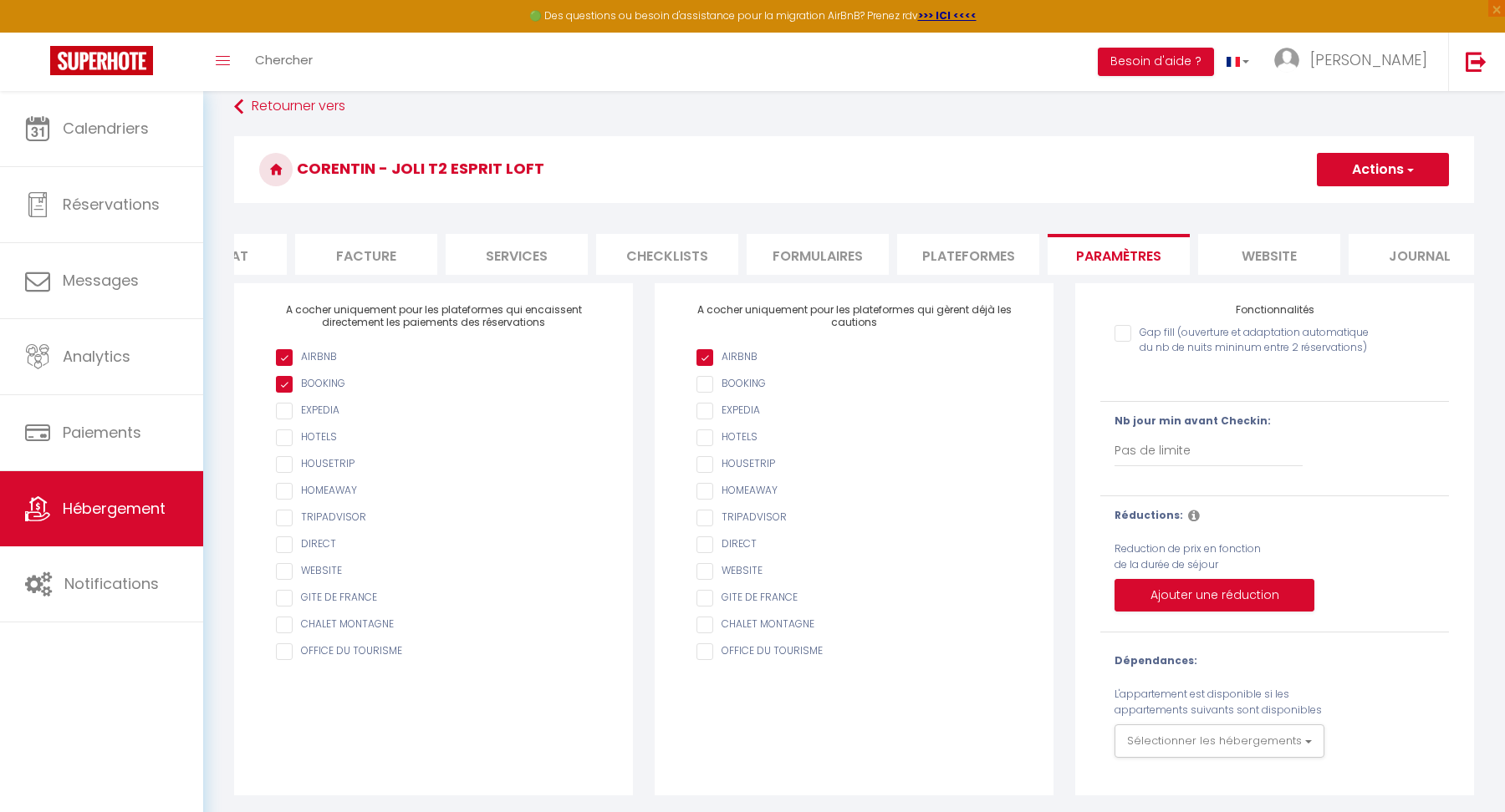
scroll to position [0, 264]
click at [1267, 245] on li "website" at bounding box center [1245, 254] width 142 height 41
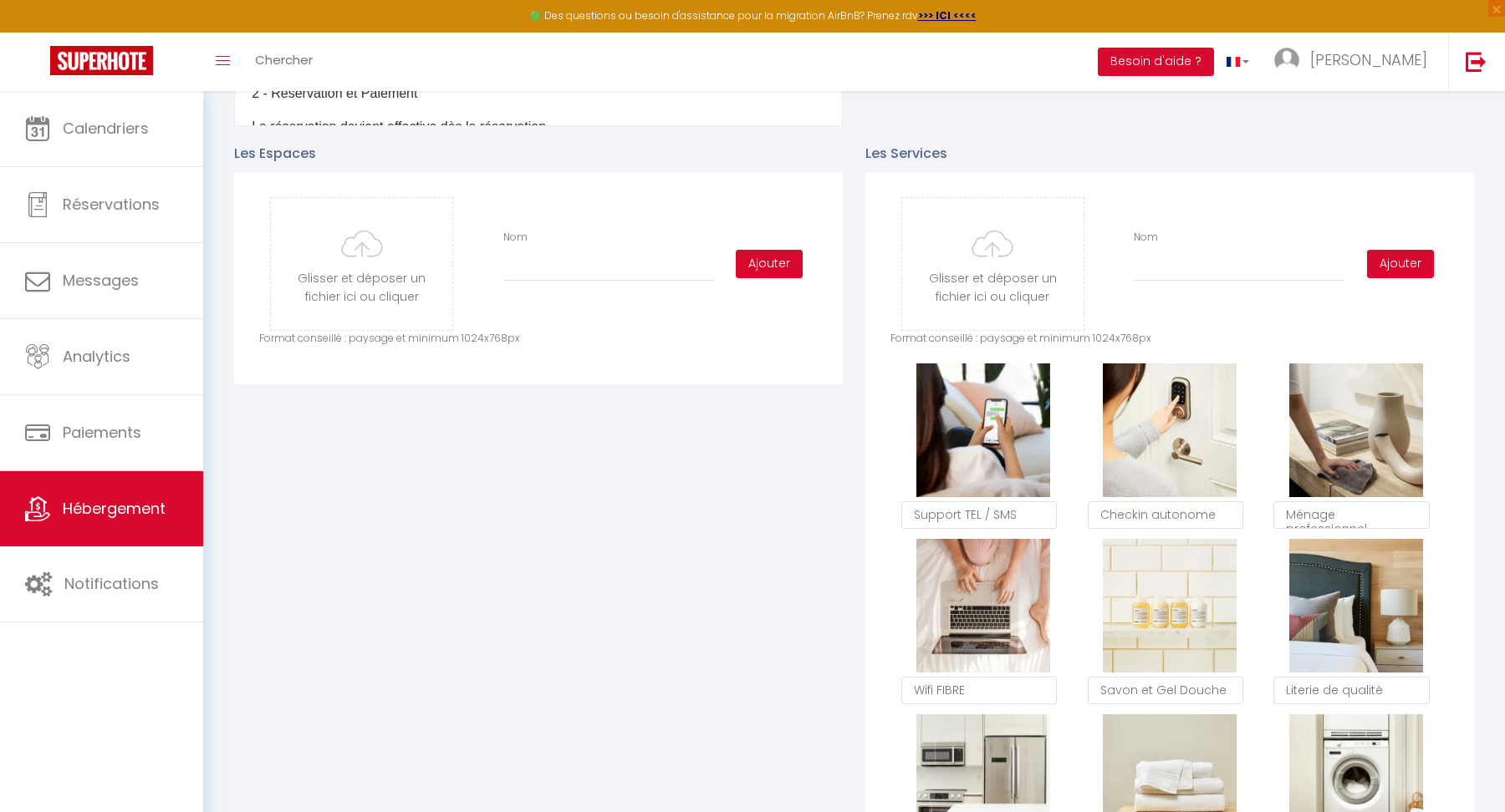
scroll to position [808, 0]
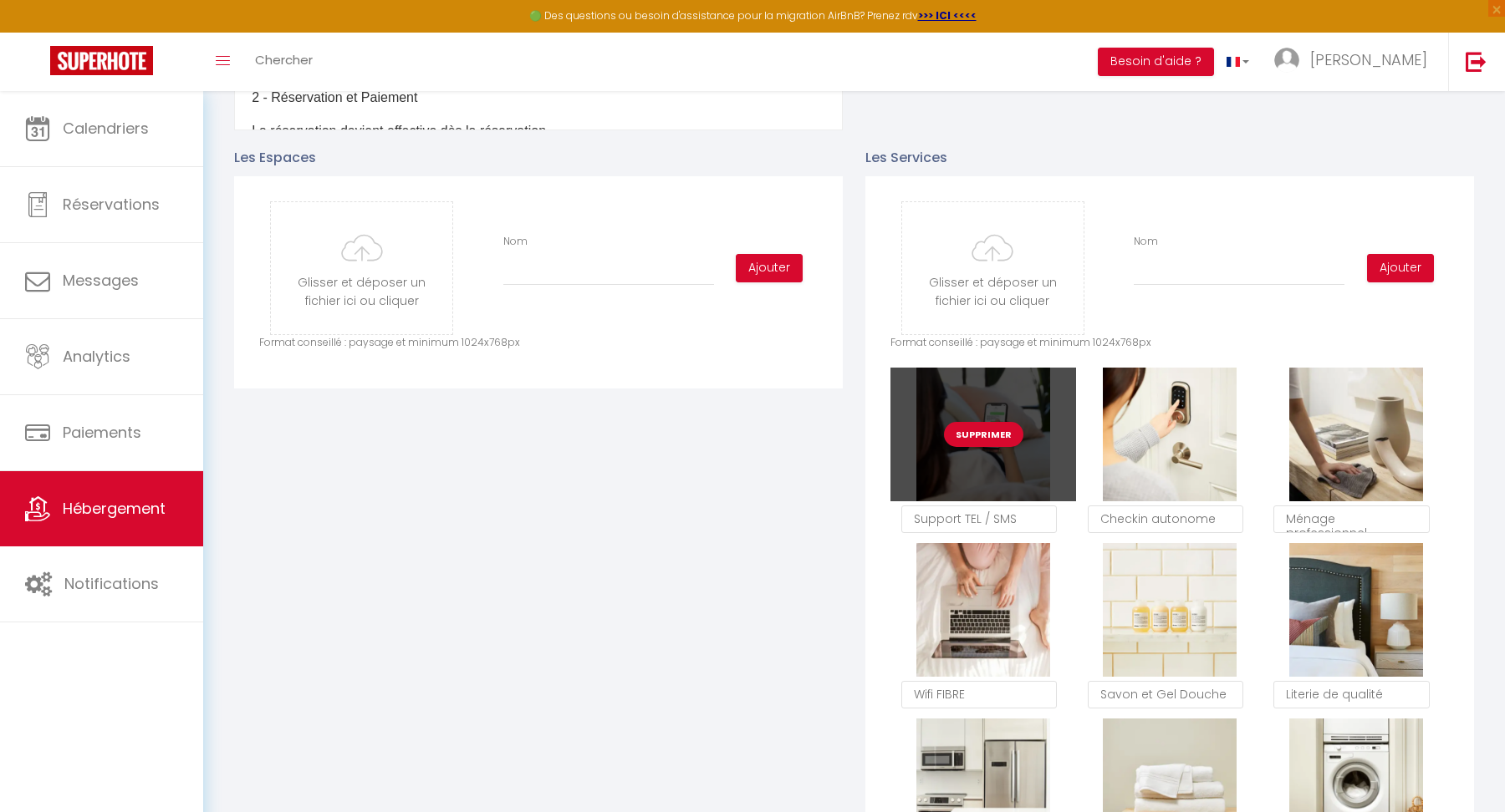
click at [994, 430] on button "Supprimer" at bounding box center [984, 435] width 79 height 25
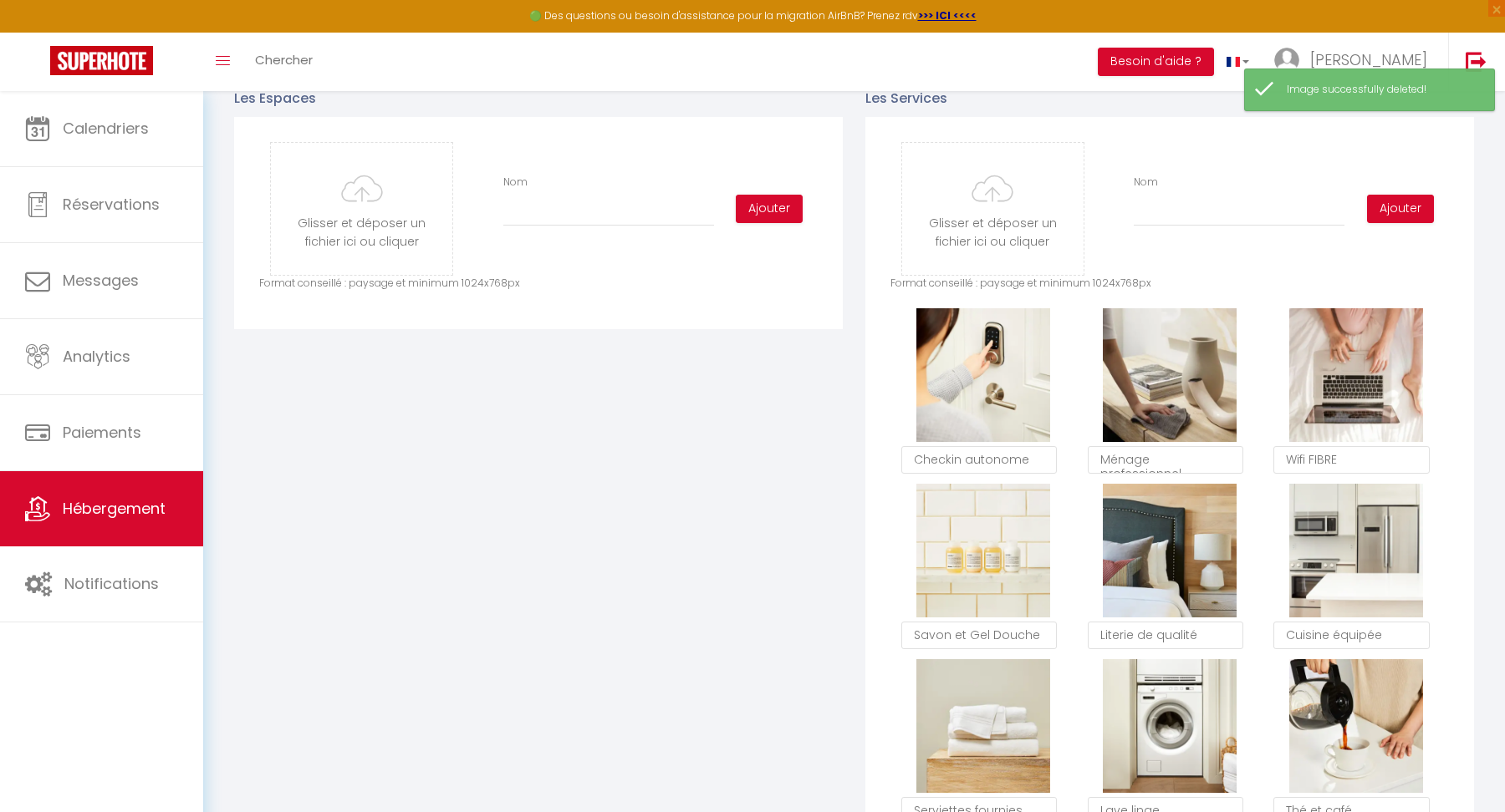
scroll to position [779, 0]
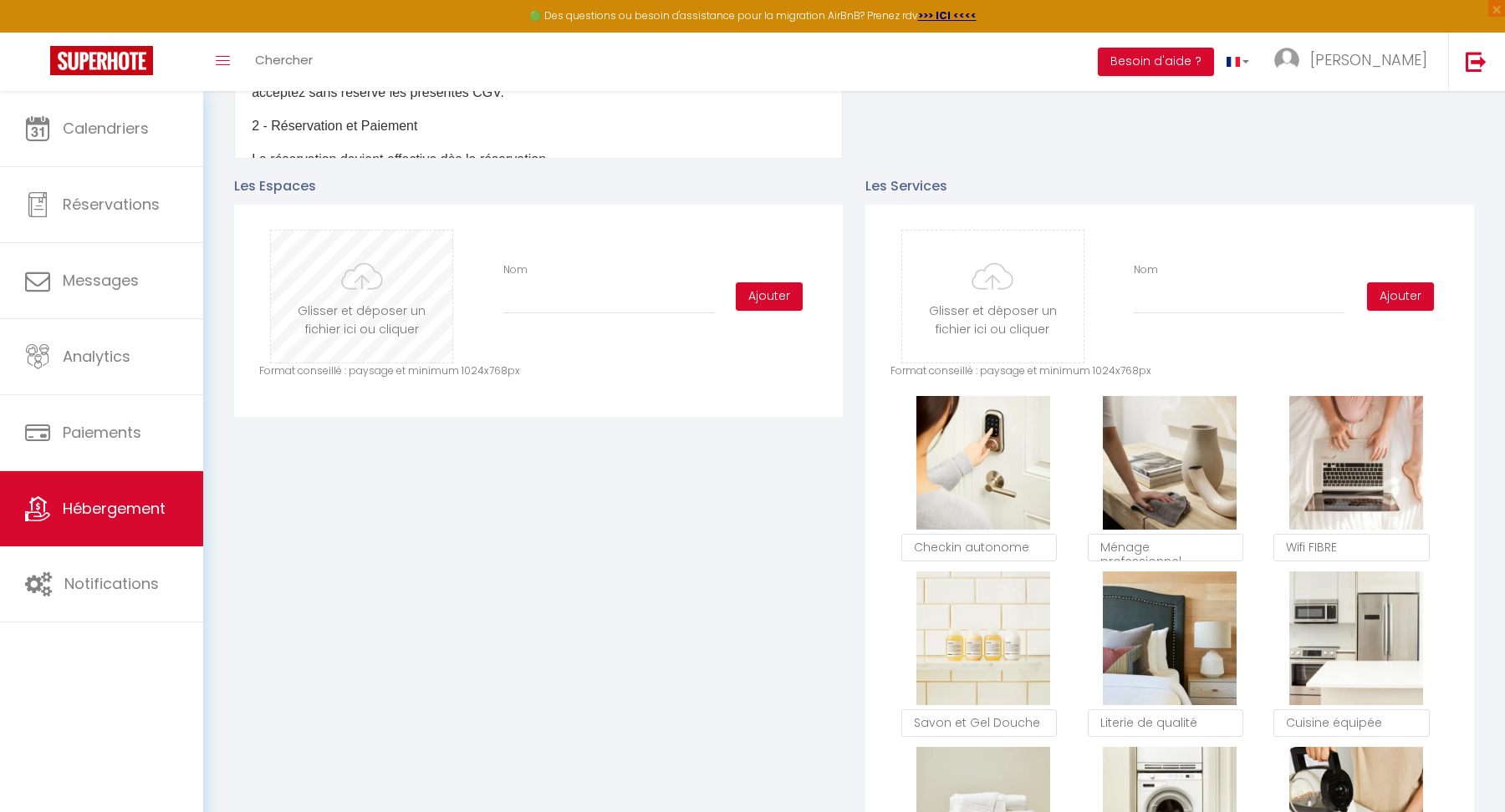
click at [385, 279] on input "file" at bounding box center [361, 296] width 182 height 132
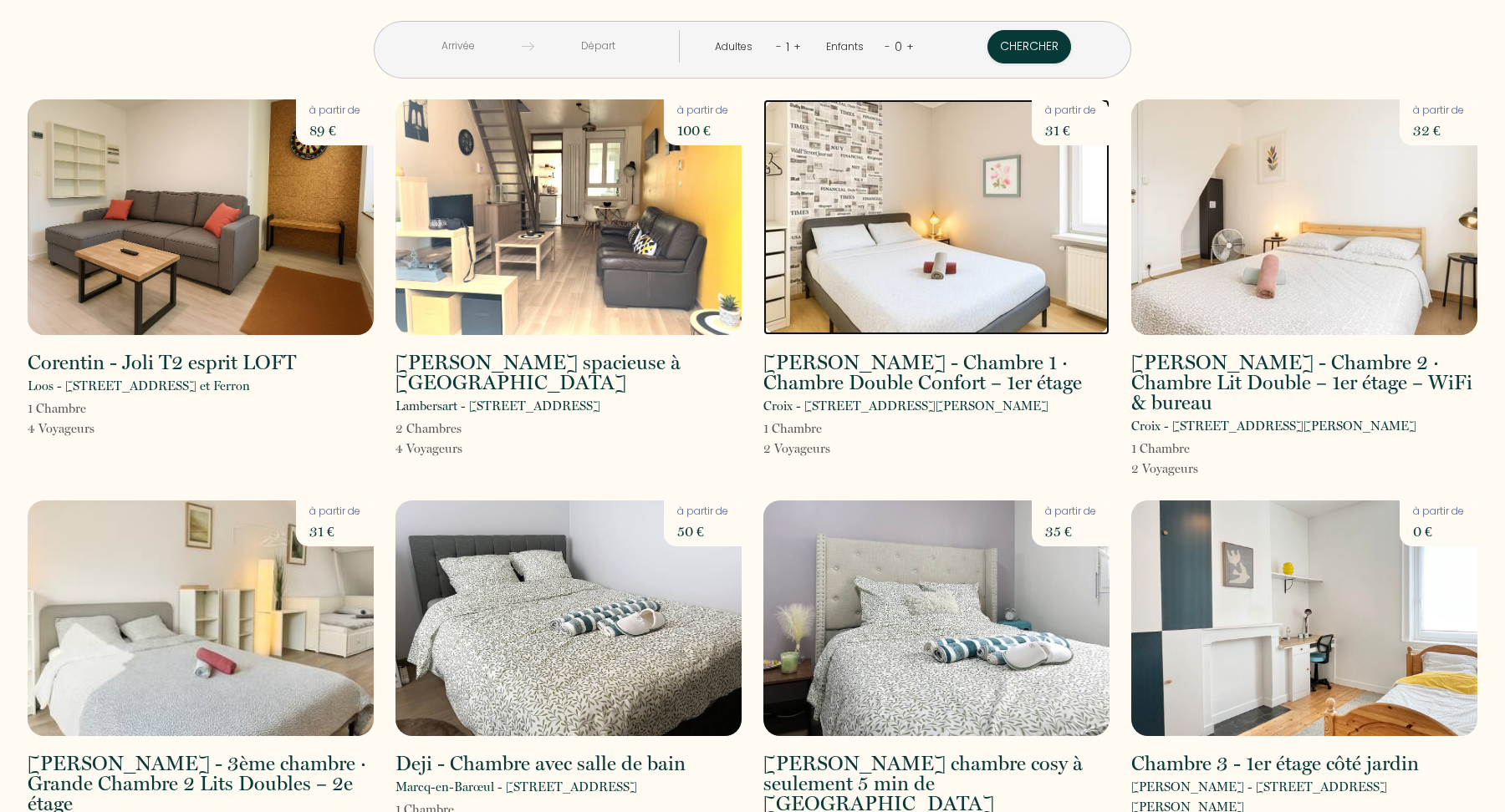
click at [1014, 180] on img at bounding box center [937, 217] width 346 height 235
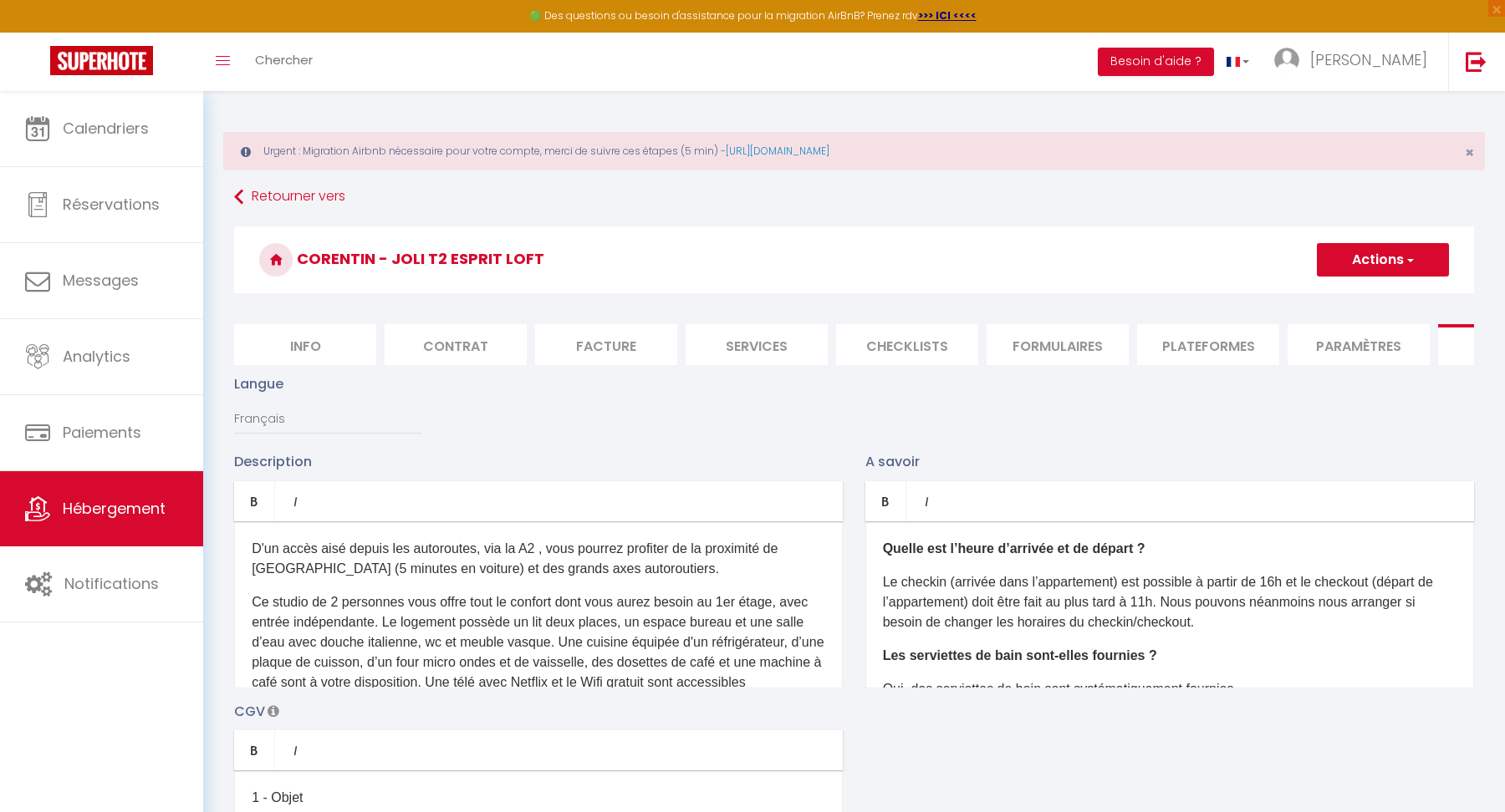
scroll to position [779, 0]
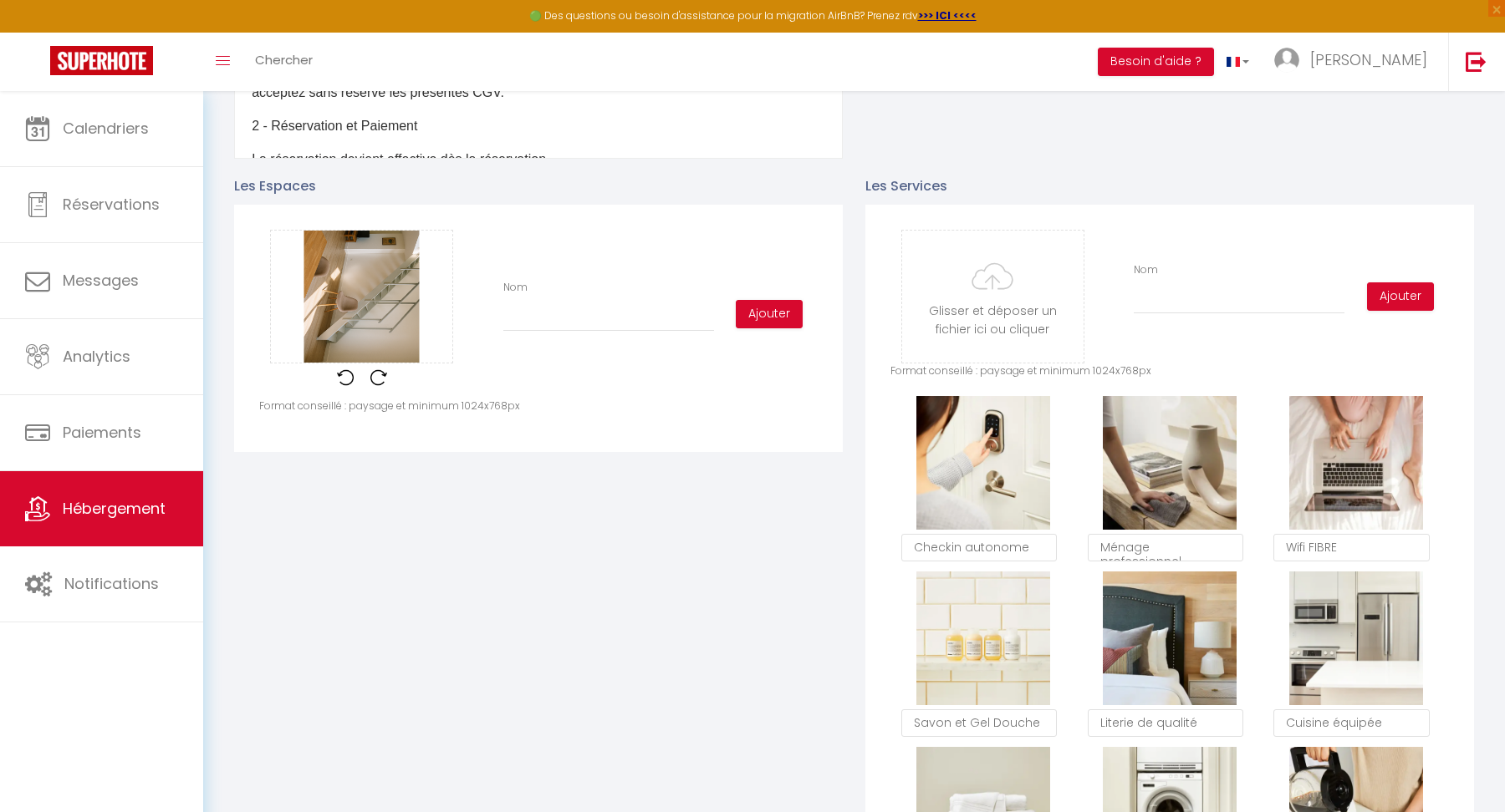
click at [377, 373] on img at bounding box center [379, 378] width 17 height 17
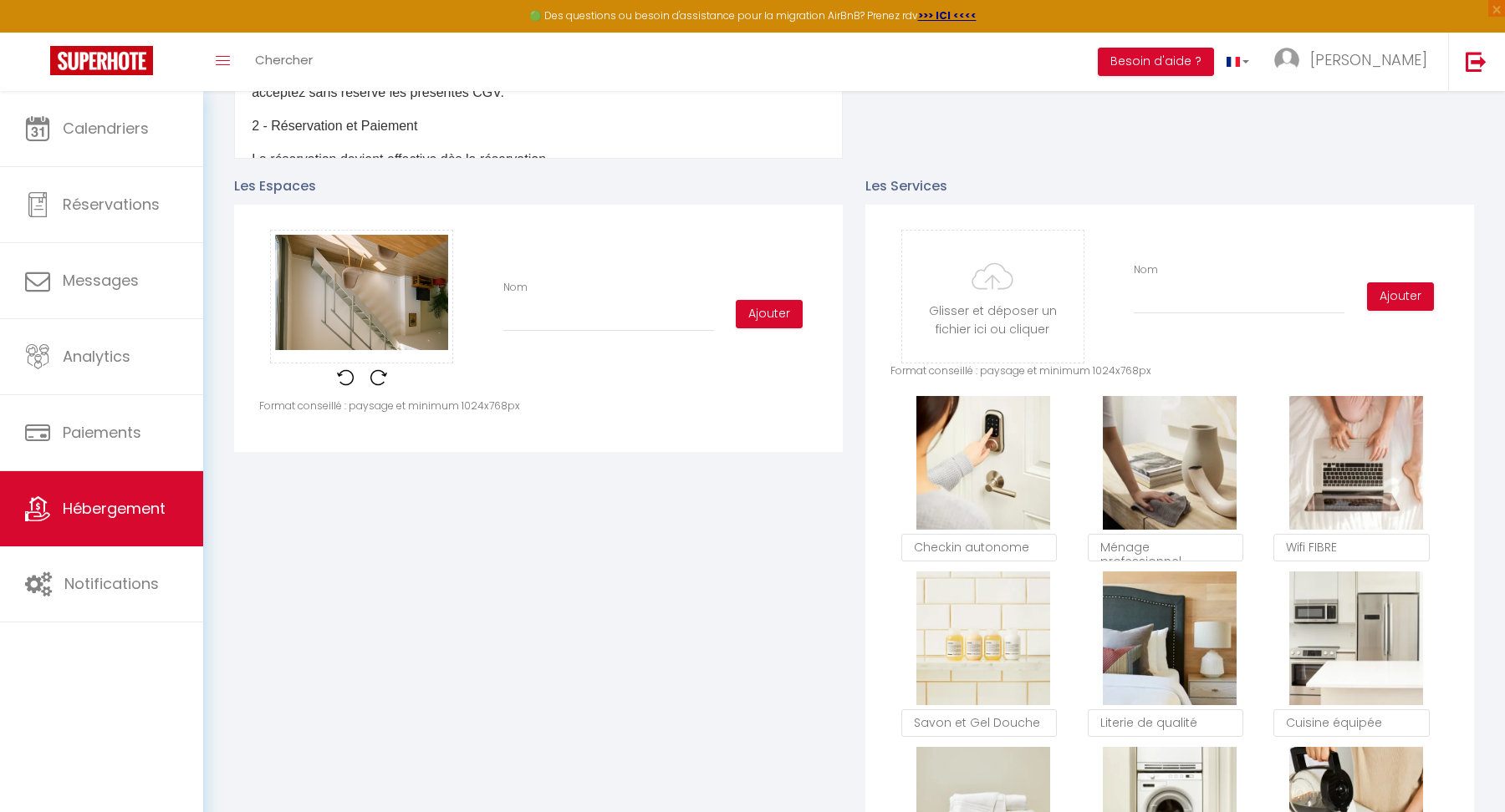
click at [377, 373] on img at bounding box center [379, 378] width 17 height 17
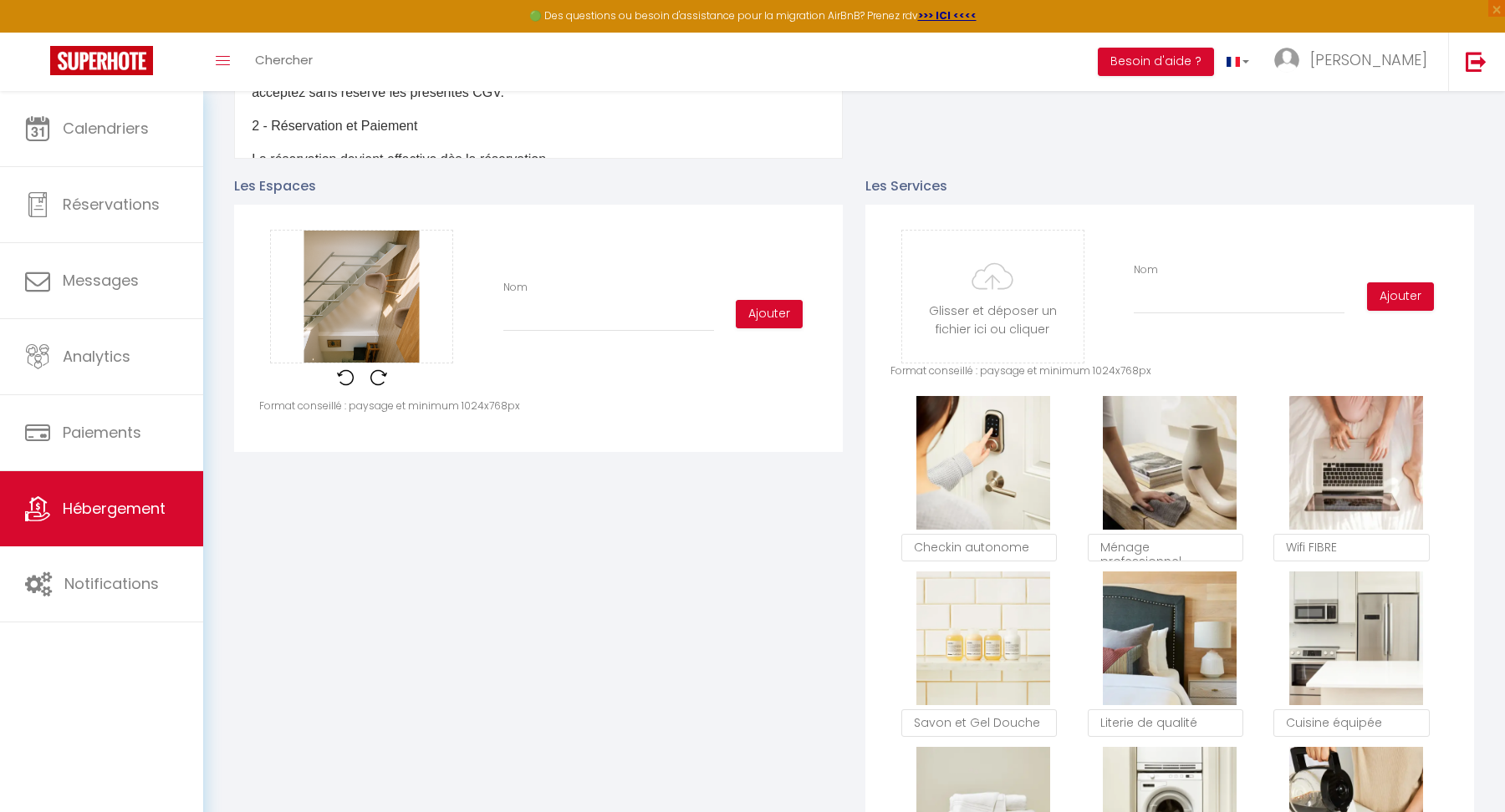
click at [377, 373] on img at bounding box center [379, 378] width 17 height 17
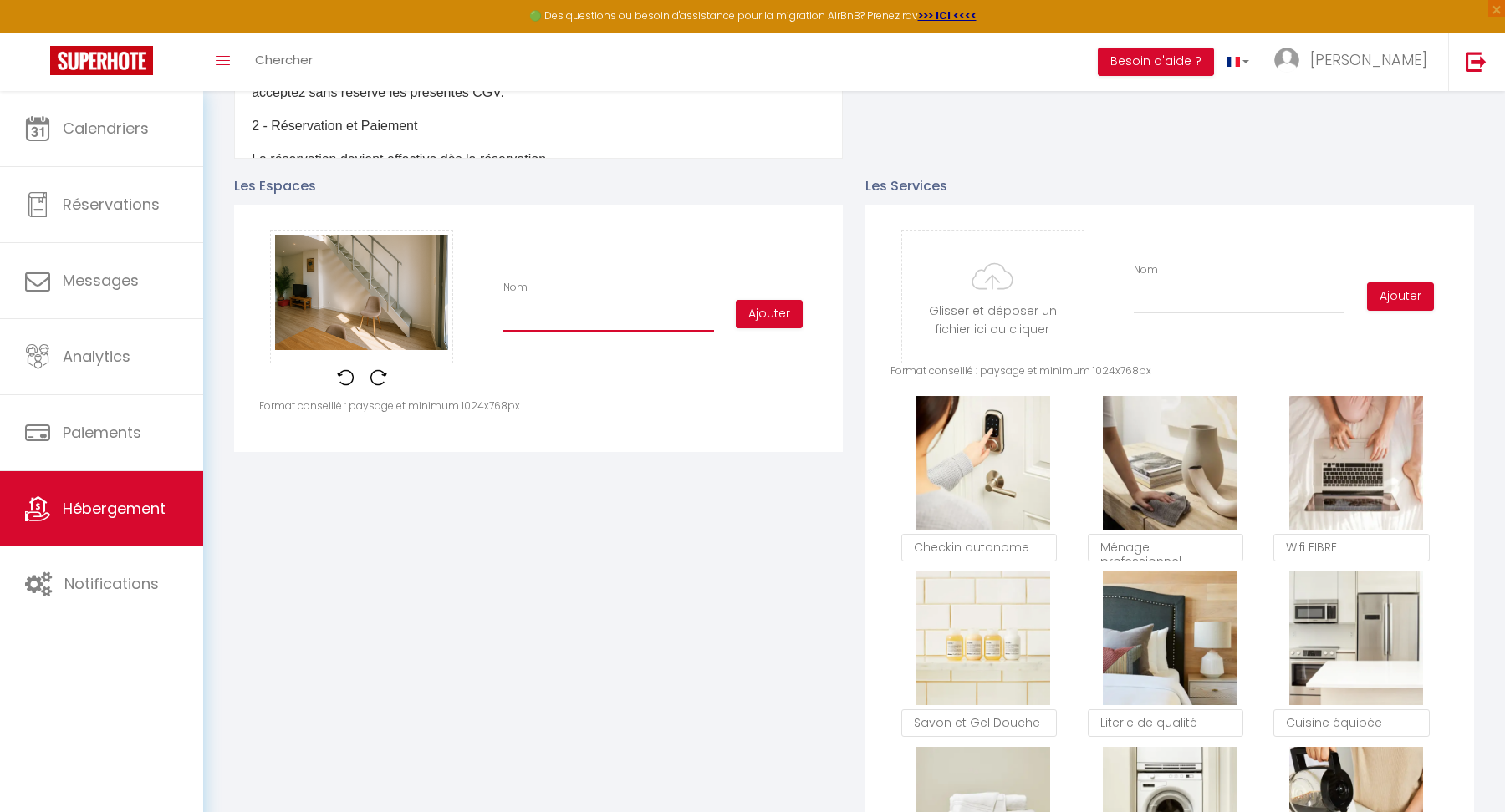
click at [628, 305] on input "Nom" at bounding box center [609, 317] width 211 height 30
click at [766, 314] on button "Ajouter" at bounding box center [769, 314] width 67 height 29
click at [628, 307] on input "Nom" at bounding box center [609, 317] width 211 height 30
type input "P"
checkbox input "true"
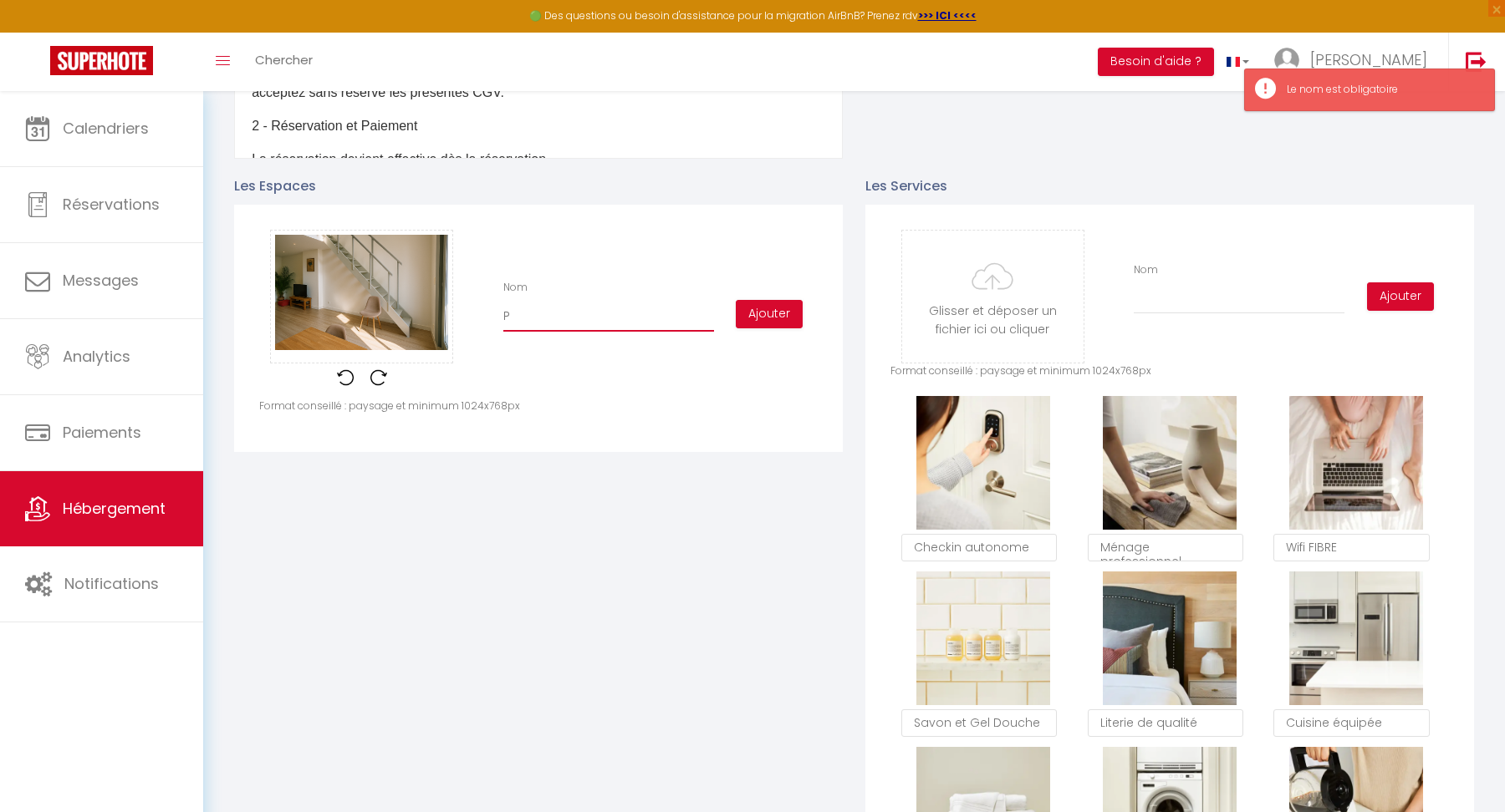
checkbox input "false"
type input "Pi"
checkbox input "true"
checkbox input "false"
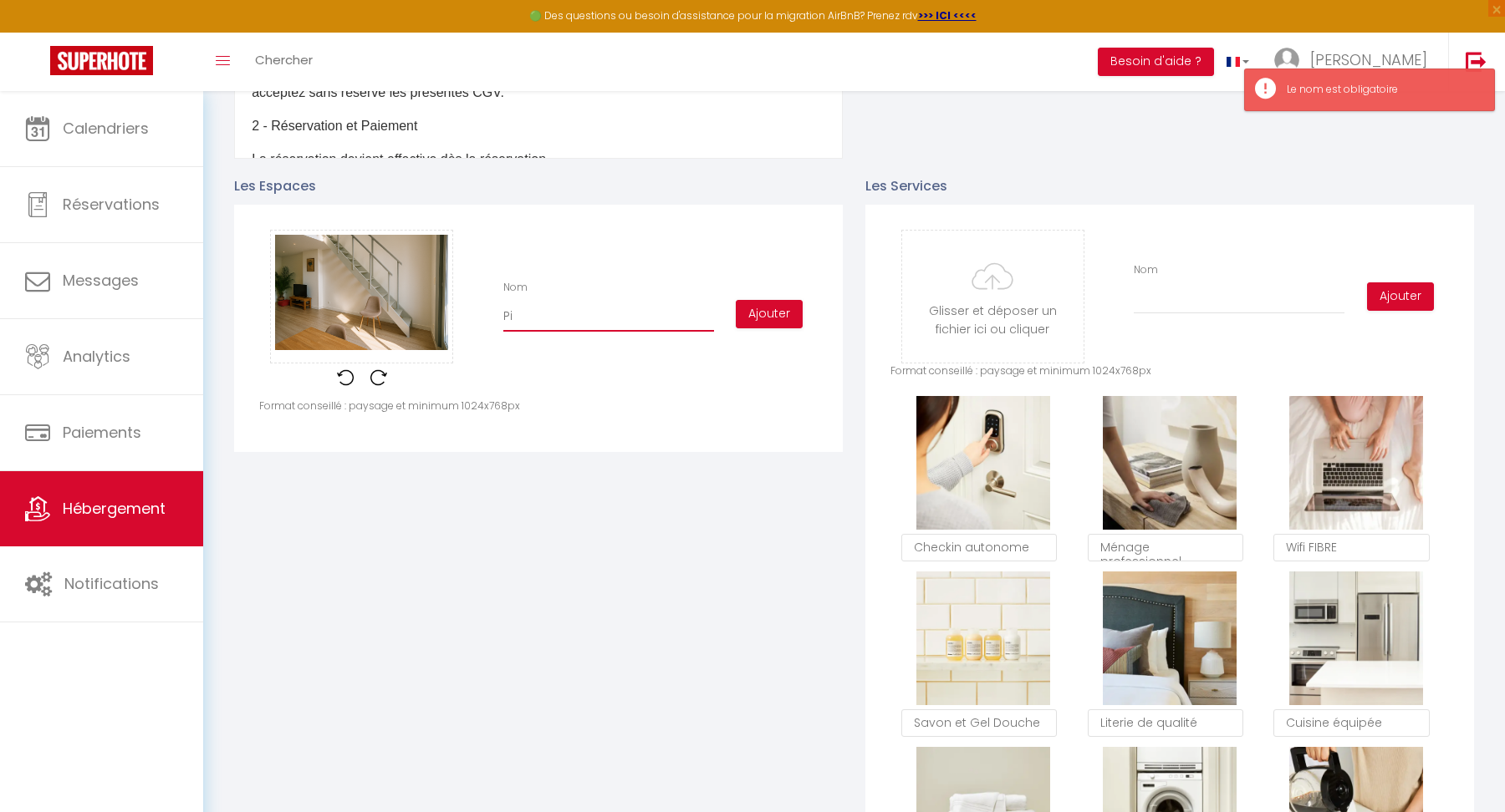
checkbox input "false"
type input "P"
checkbox input "true"
checkbox input "false"
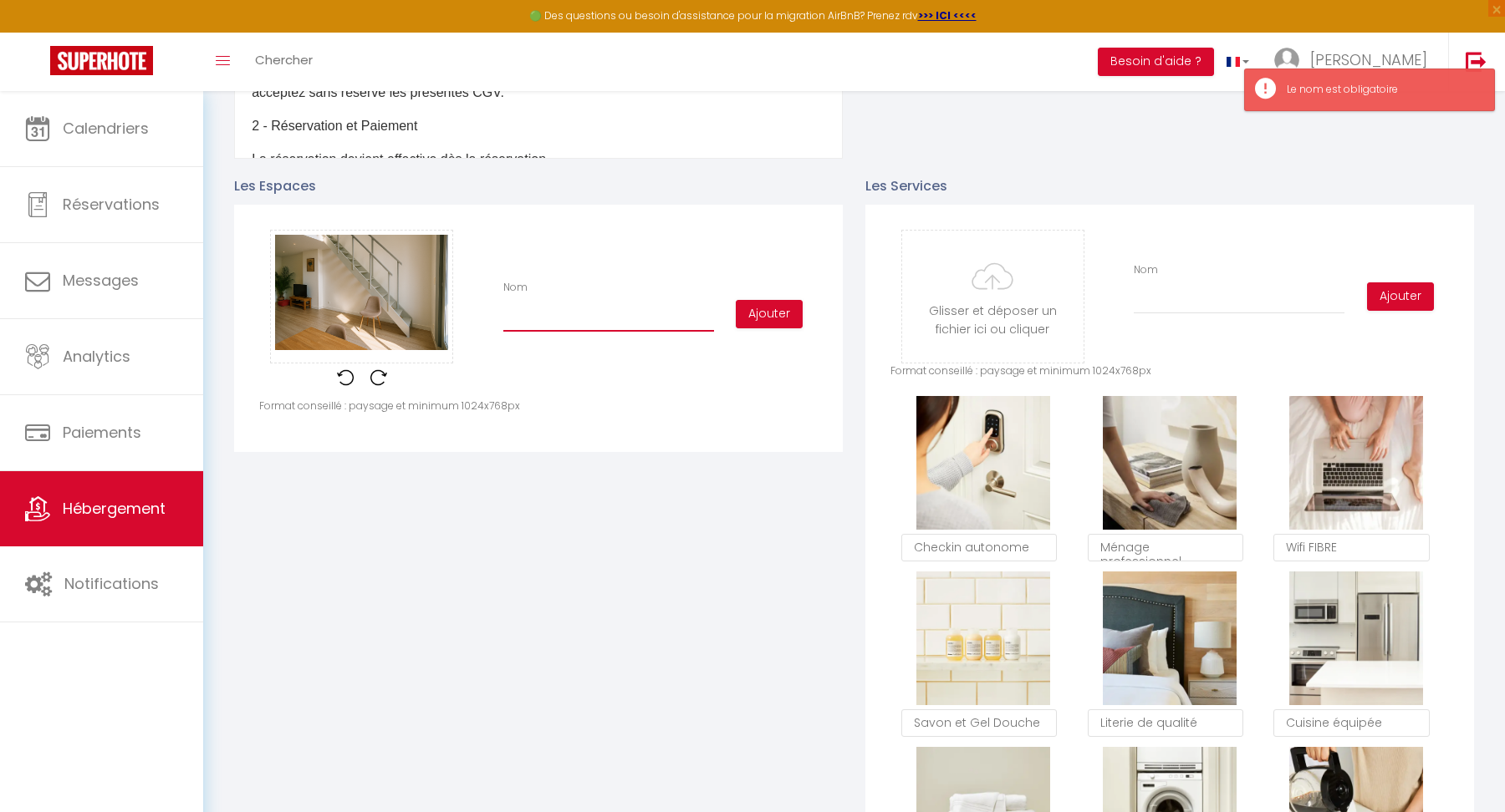
checkbox input "true"
checkbox input "false"
type input "C"
checkbox input "true"
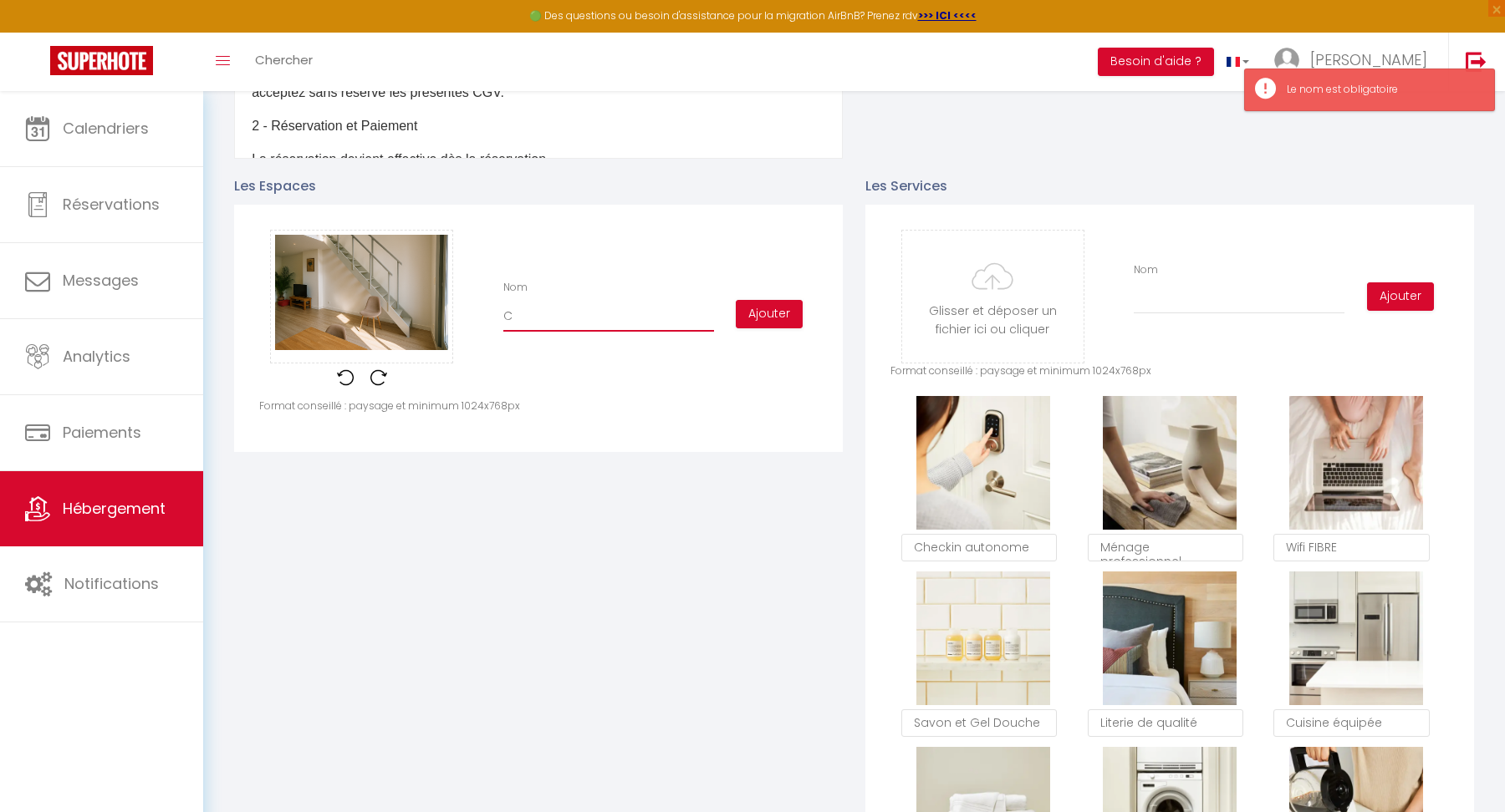
checkbox input "false"
type input "Cu"
checkbox input "true"
checkbox input "false"
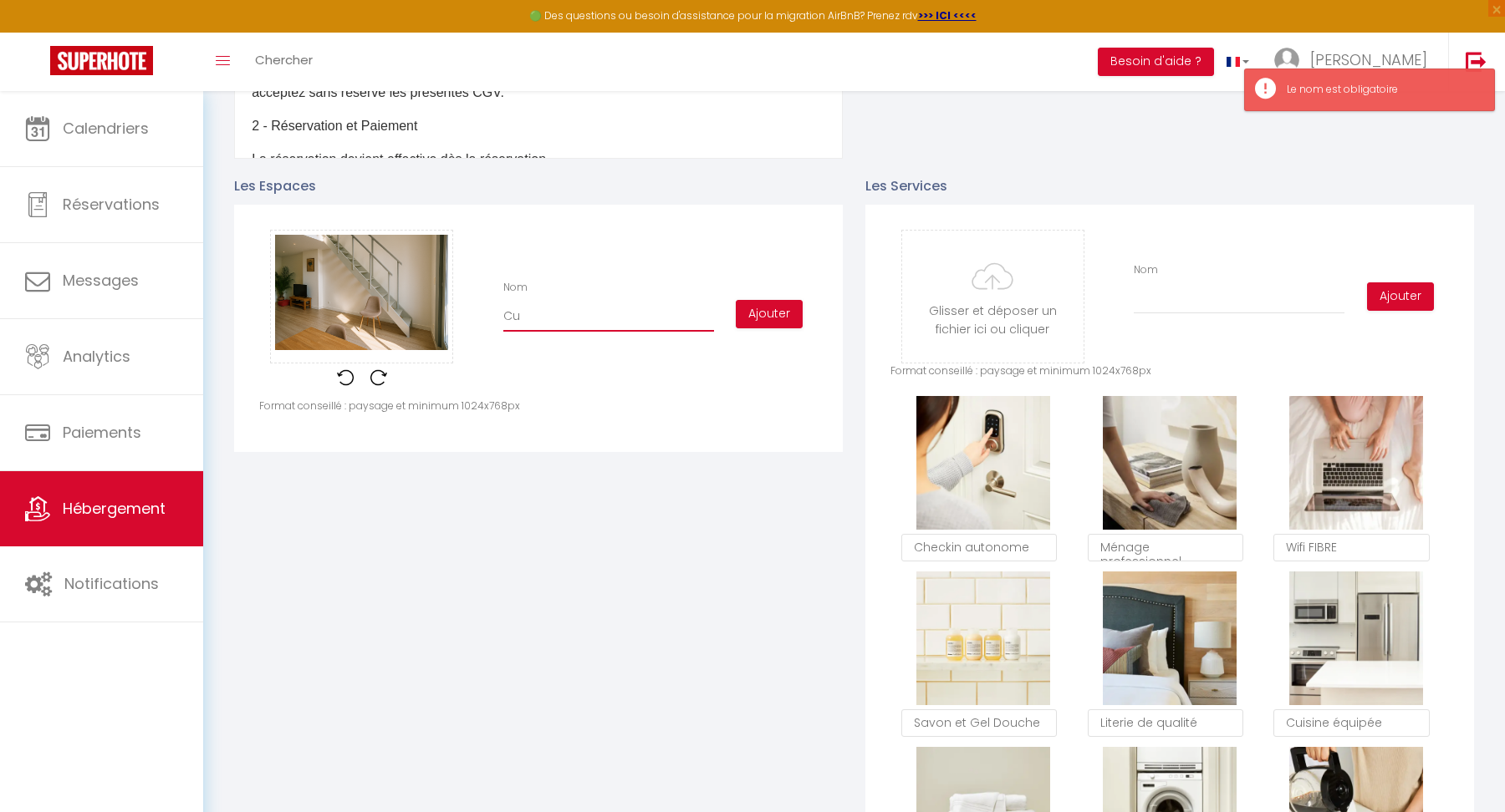
checkbox input "false"
type input "C"
checkbox input "true"
checkbox input "false"
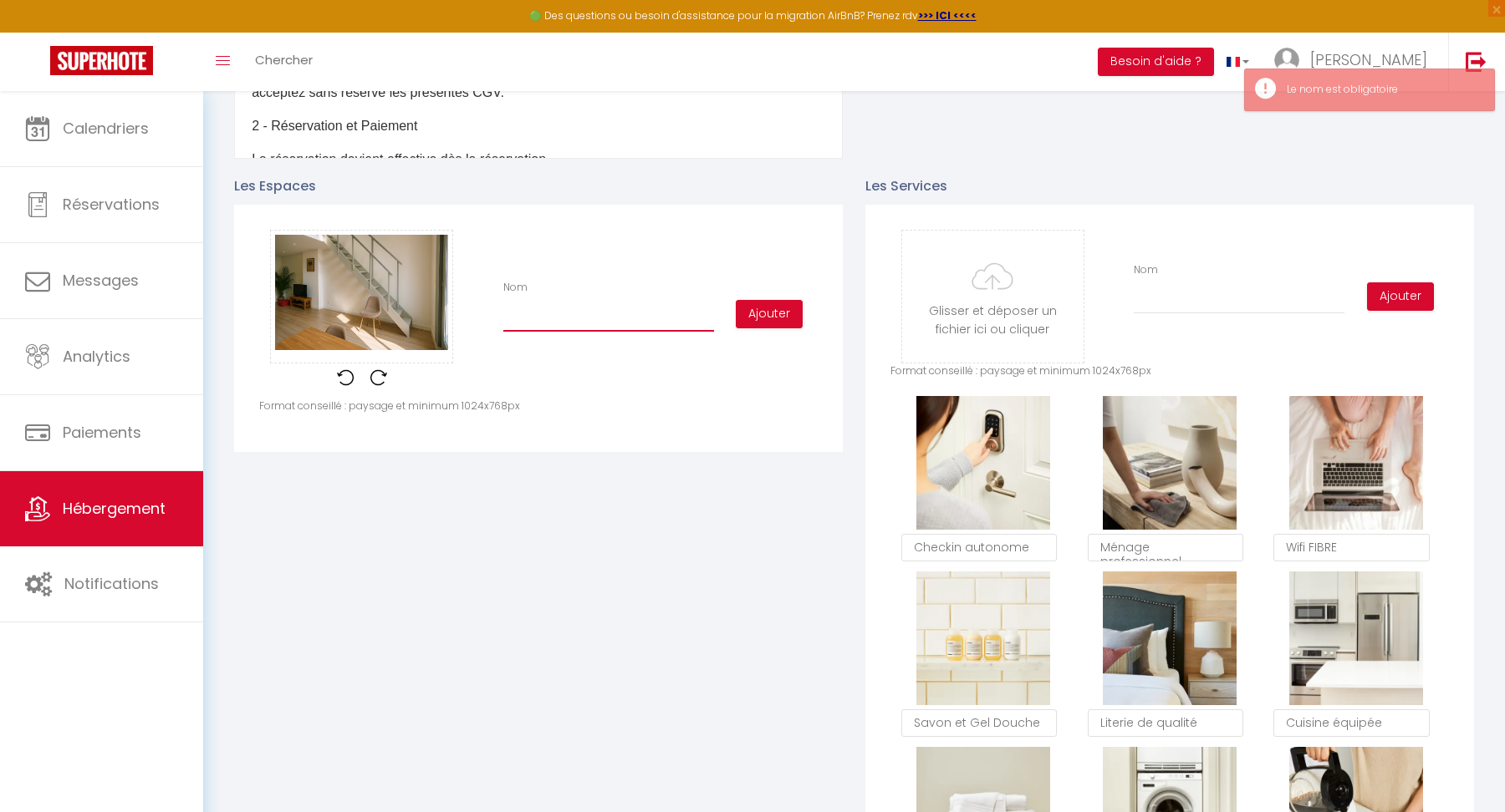
checkbox input "true"
checkbox input "false"
type input "E"
checkbox input "true"
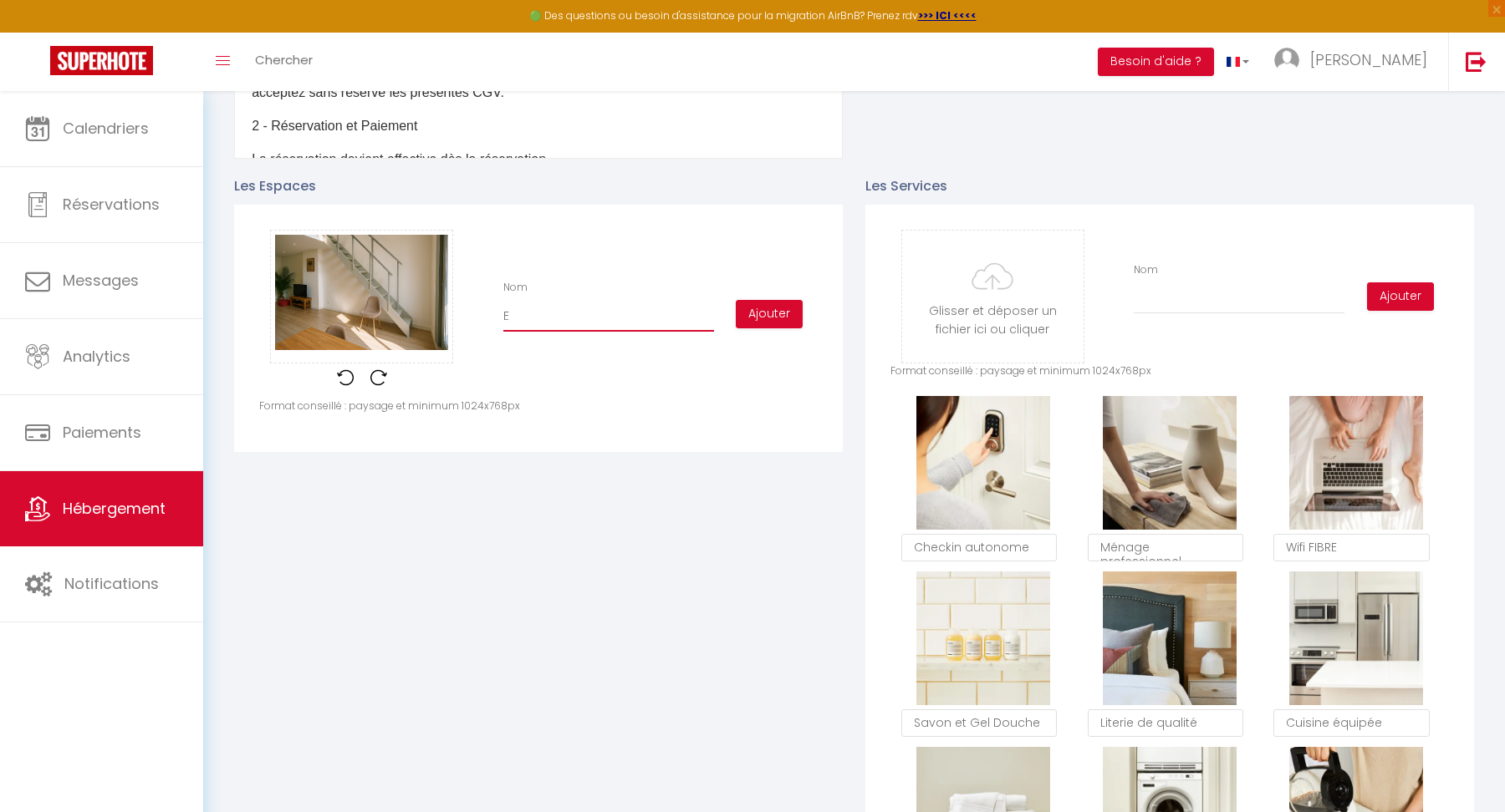
checkbox input "false"
type input "Es"
checkbox input "true"
checkbox input "false"
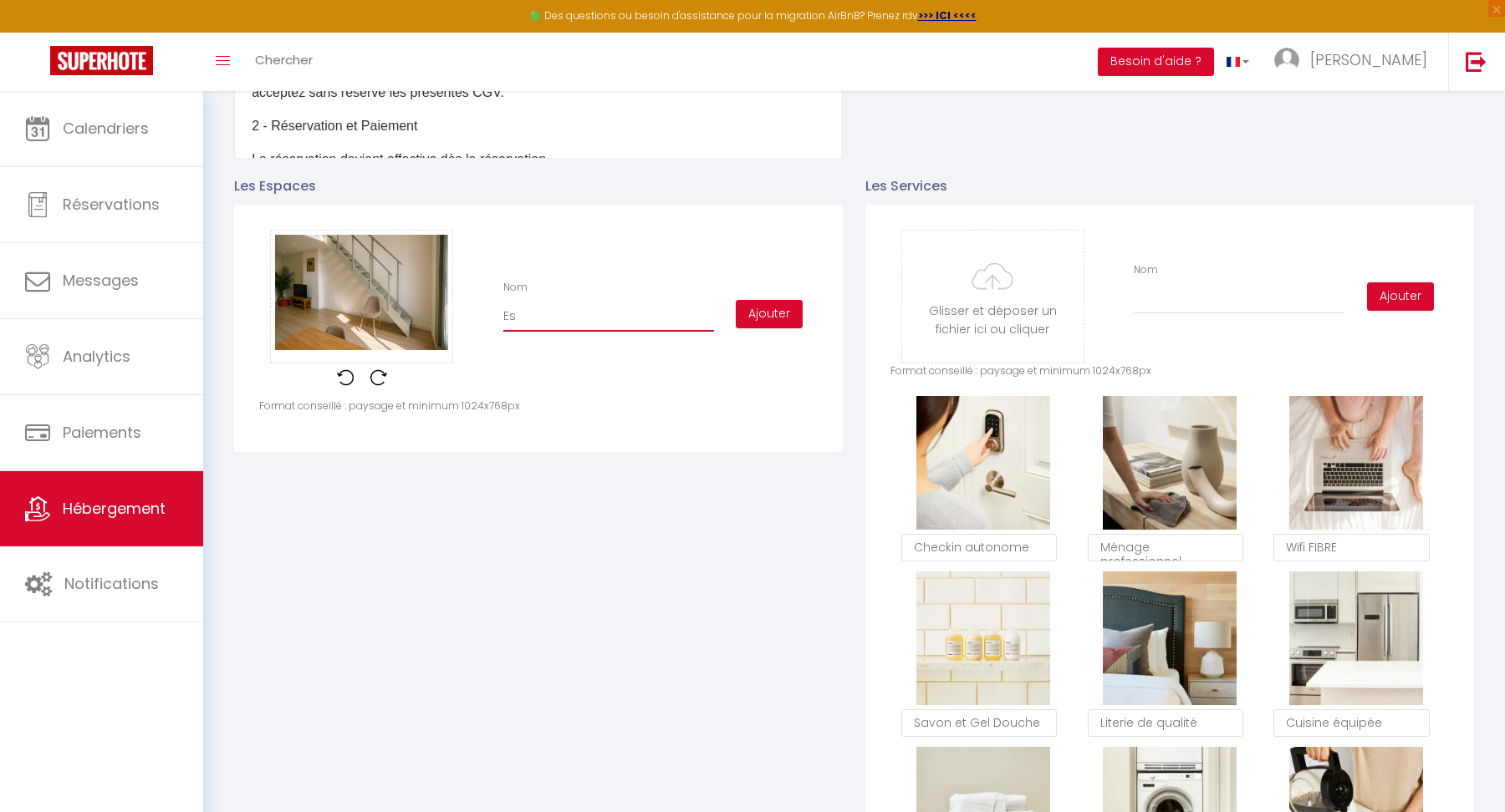
checkbox input "false"
type input "Esp"
checkbox input "true"
checkbox input "false"
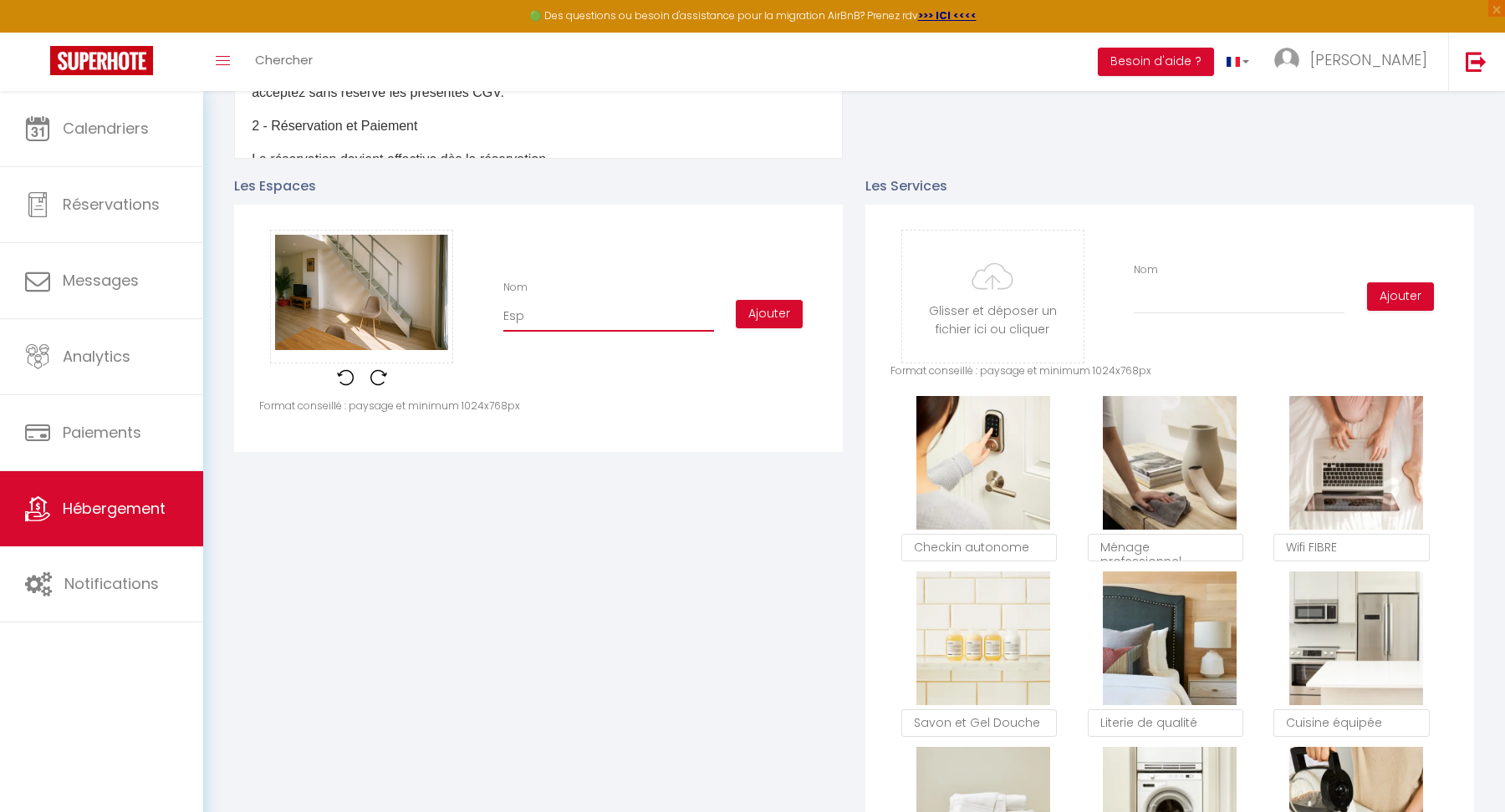
type input "Espa"
checkbox input "true"
checkbox input "false"
type input "Espac"
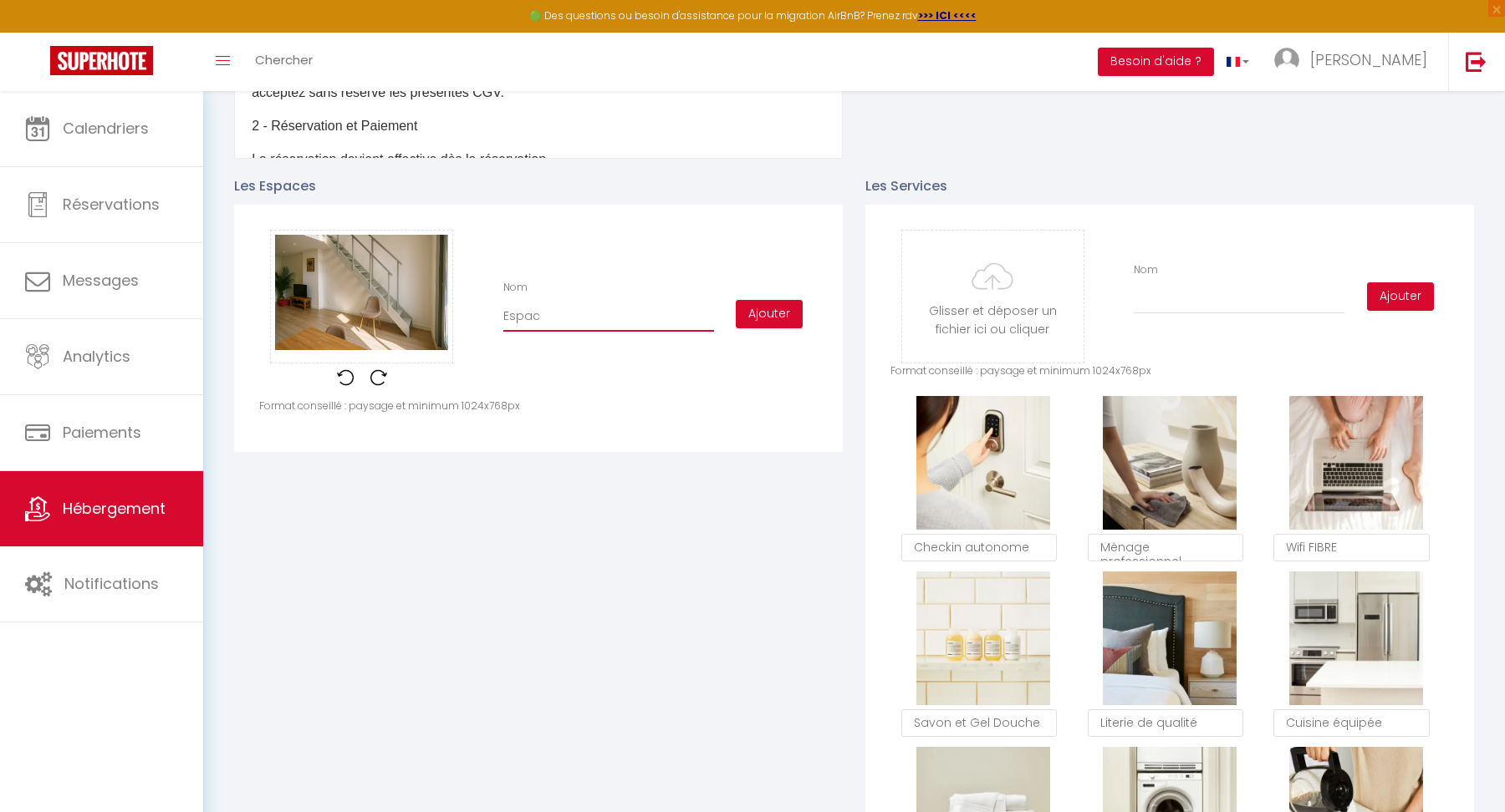
checkbox input "true"
checkbox input "false"
type input "Espace"
checkbox input "true"
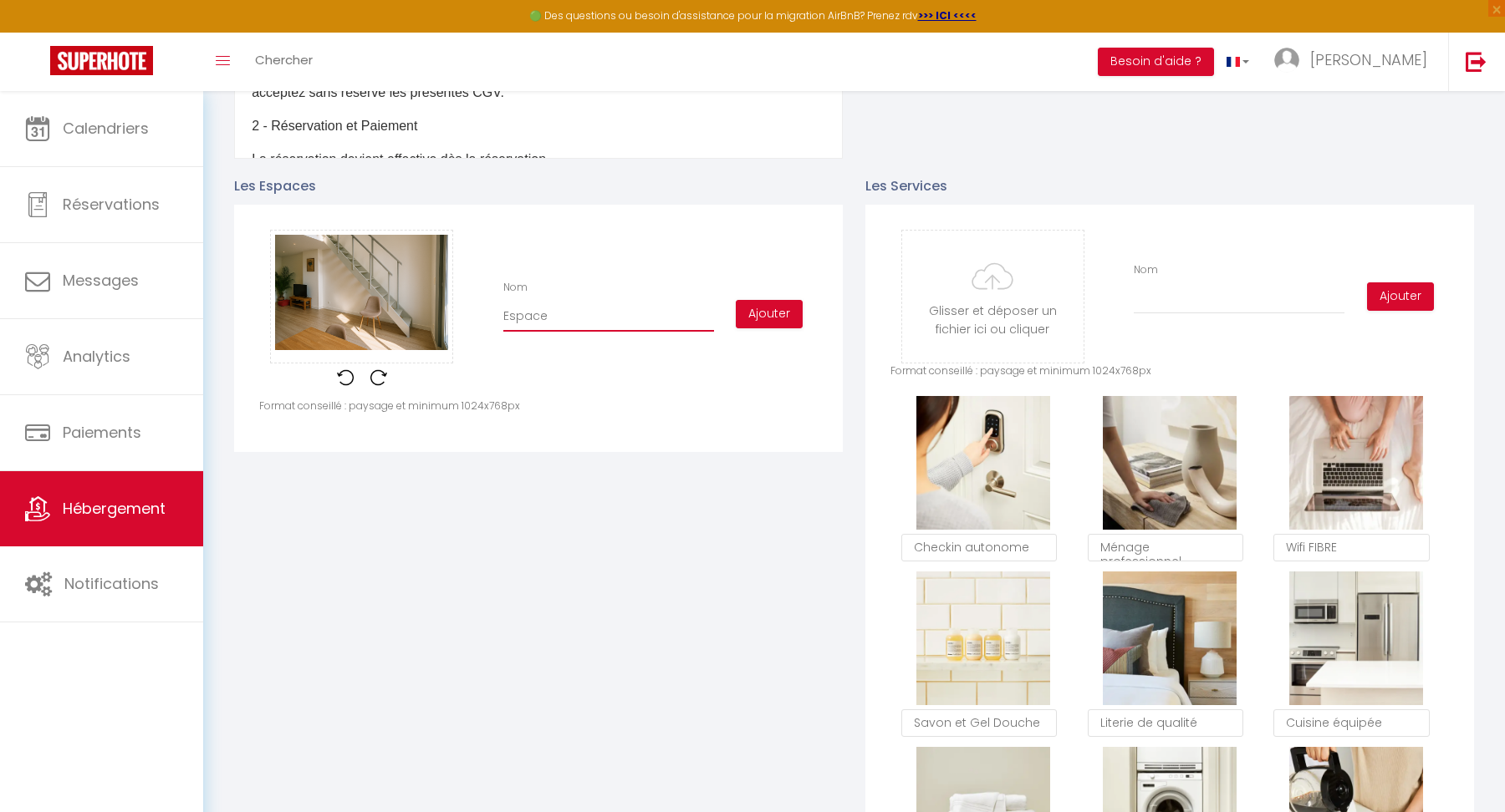
checkbox input "false"
type input "Espace"
checkbox input "true"
checkbox input "false"
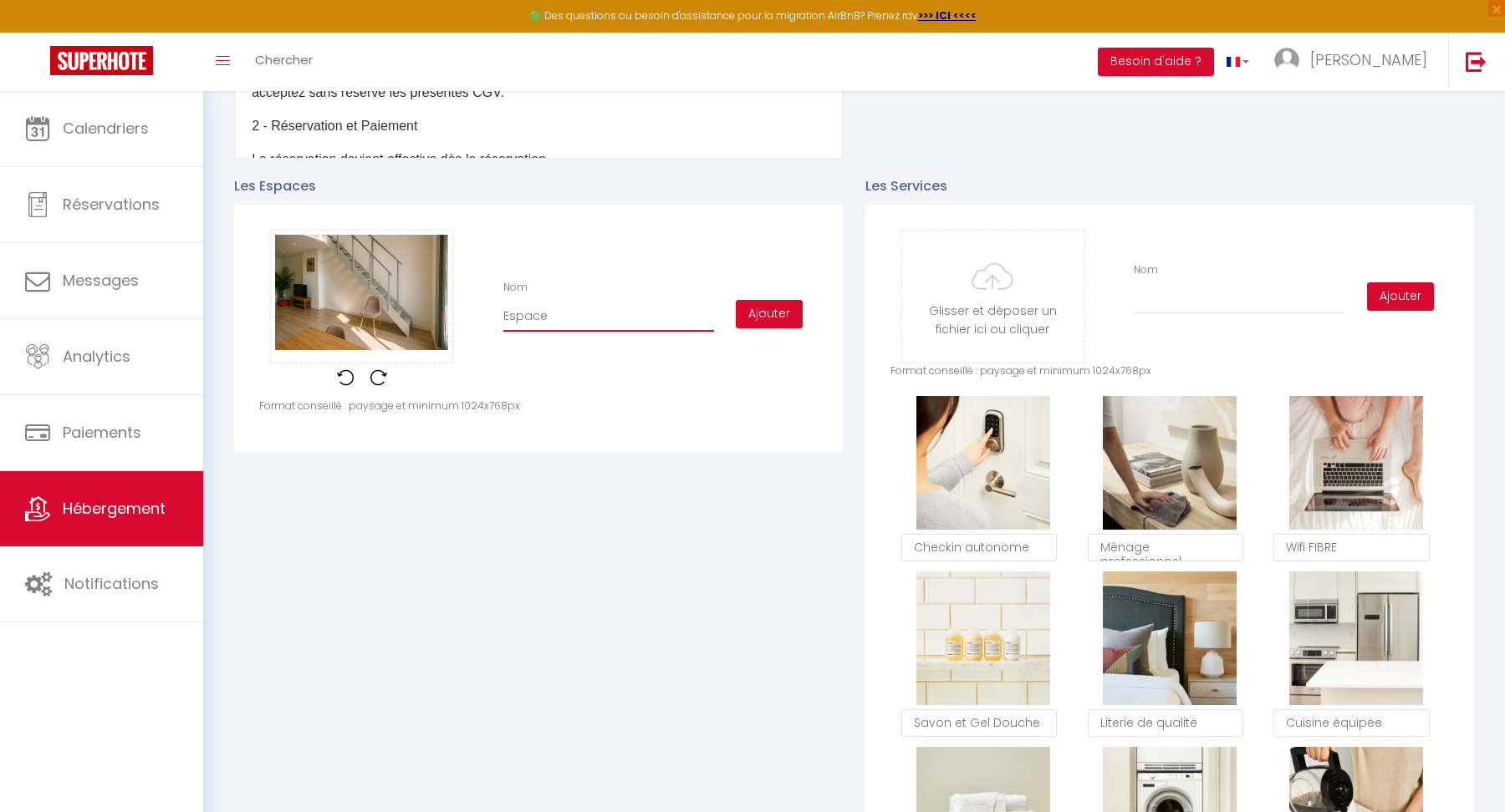
checkbox input "false"
type input "Espace r"
checkbox input "true"
checkbox input "false"
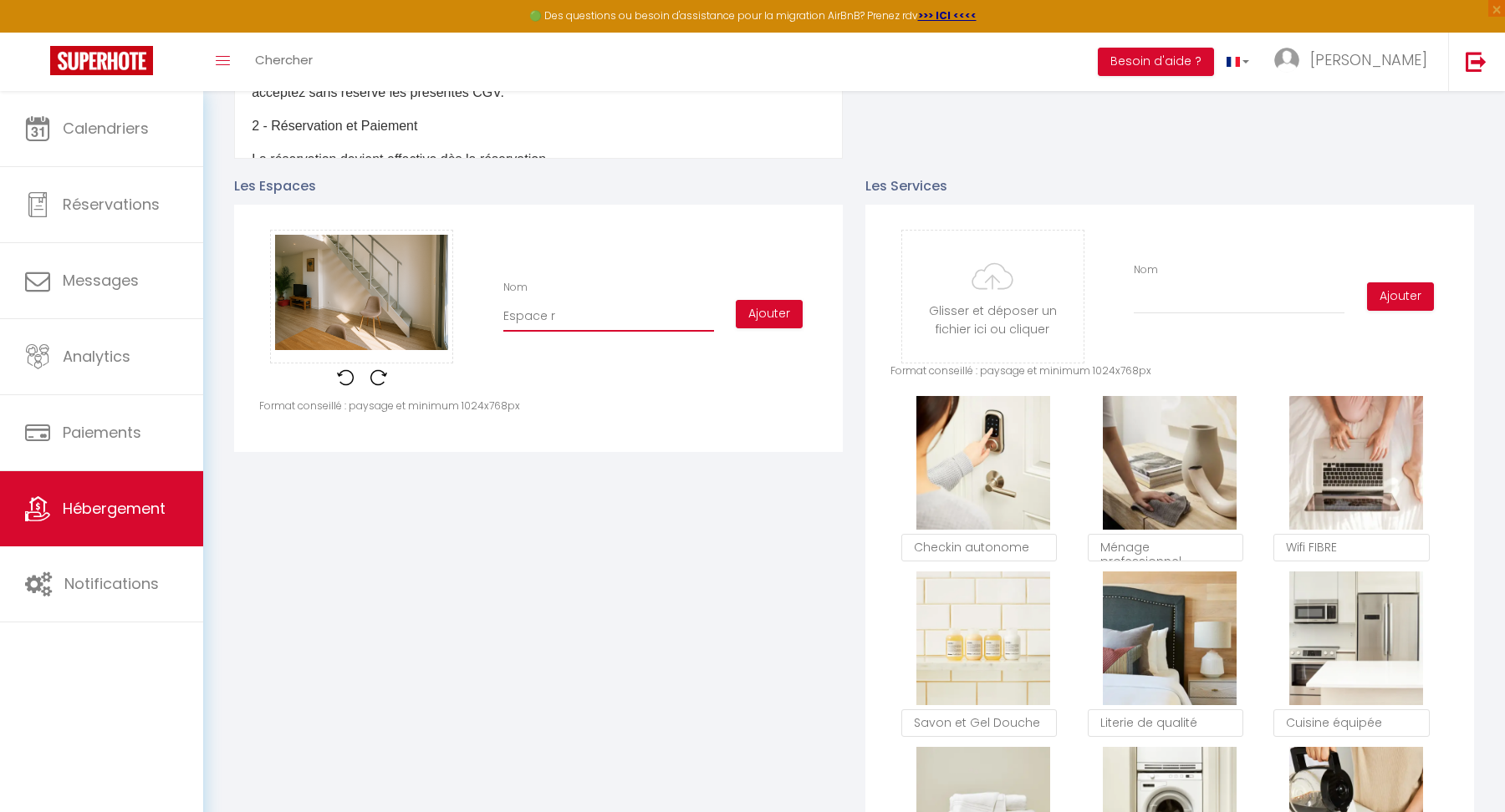
type input "Espace re"
checkbox input "true"
checkbox input "false"
type input "Espace rep"
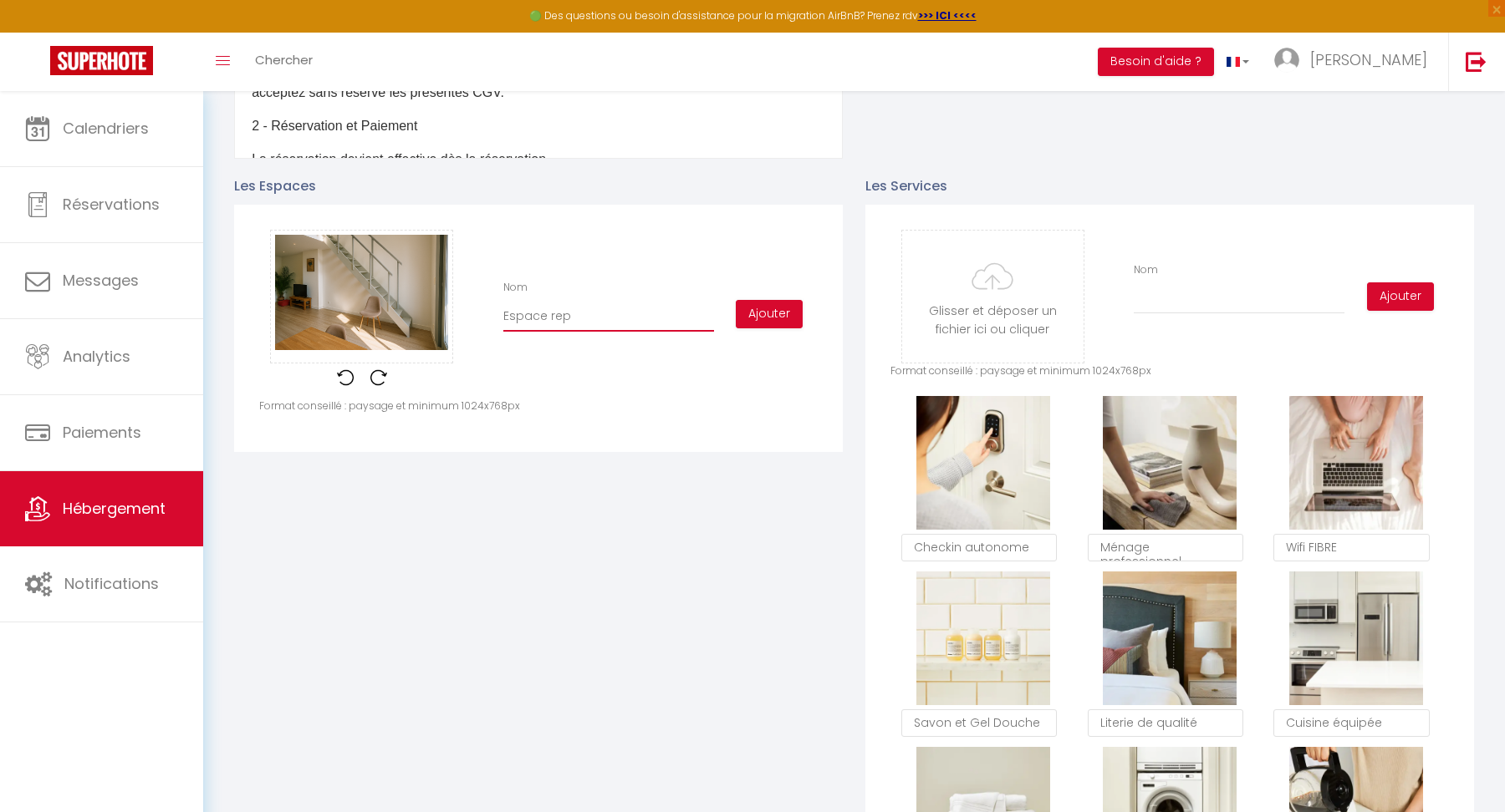
checkbox input "true"
checkbox input "false"
type input "Espace repa"
checkbox input "true"
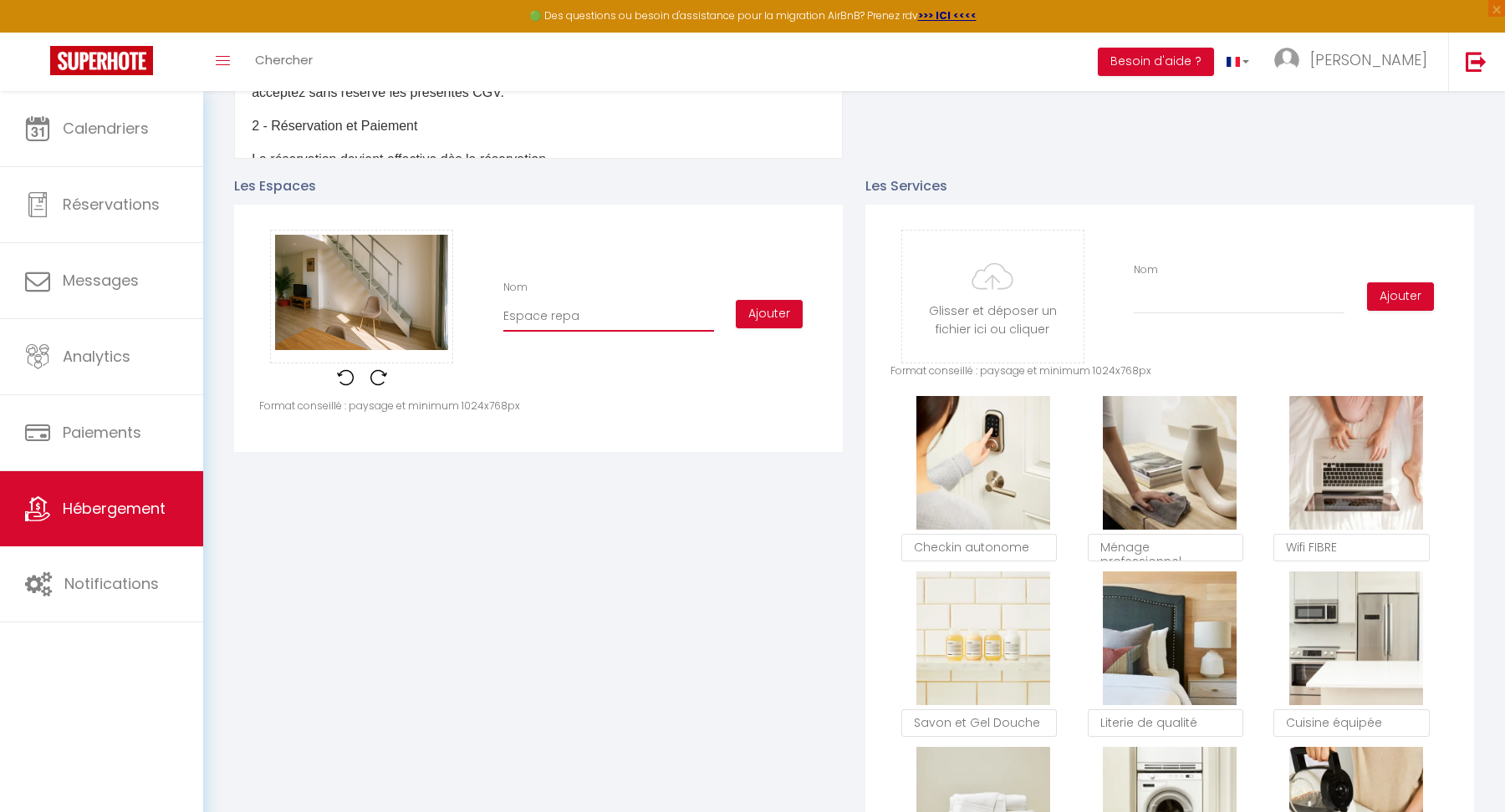
checkbox input "false"
type input "Espace repas"
checkbox input "true"
checkbox input "false"
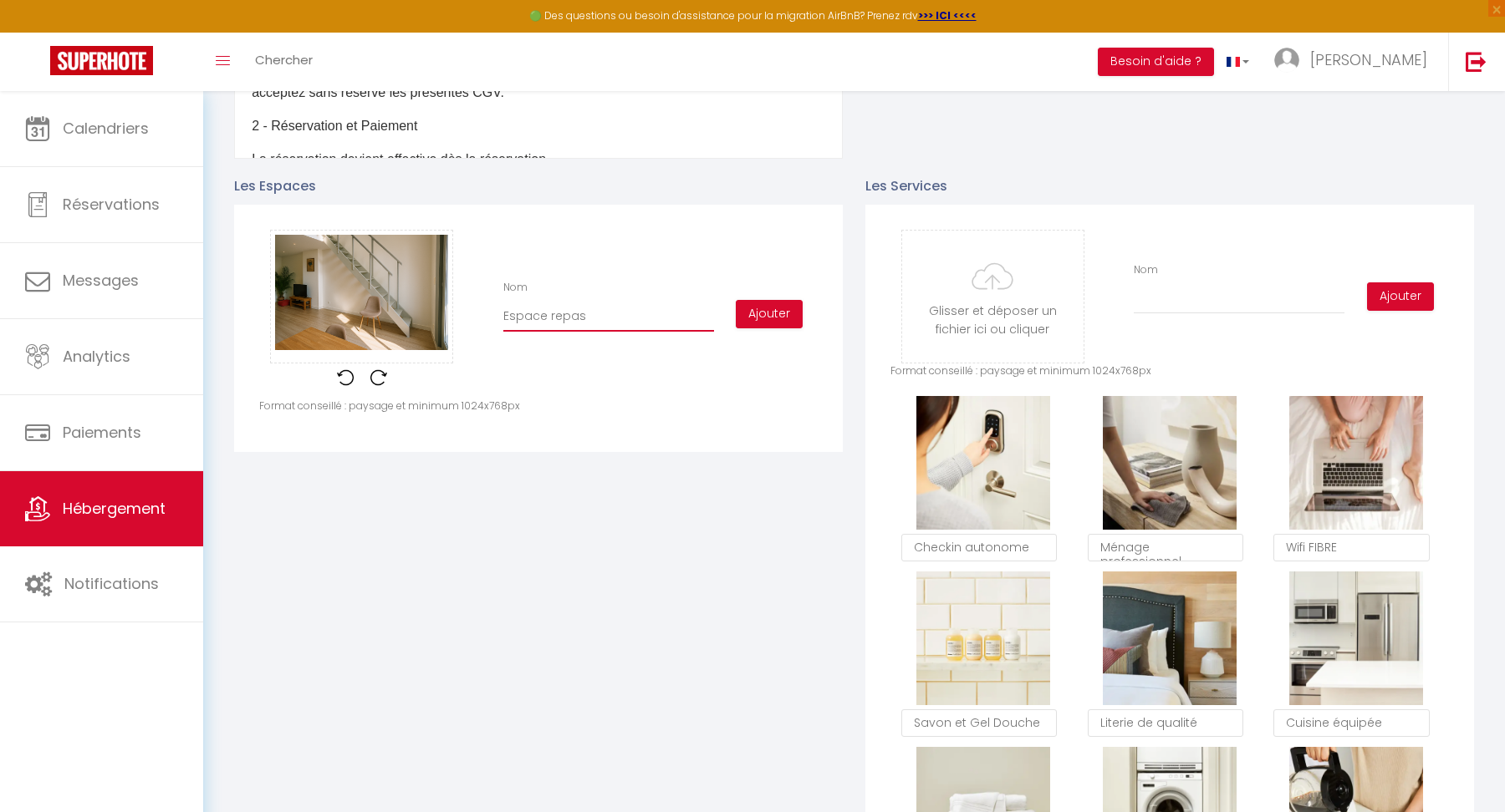
checkbox input "false"
type input "Espace repas"
click at [765, 314] on button "Ajouter" at bounding box center [769, 314] width 67 height 29
checkbox input "true"
checkbox input "false"
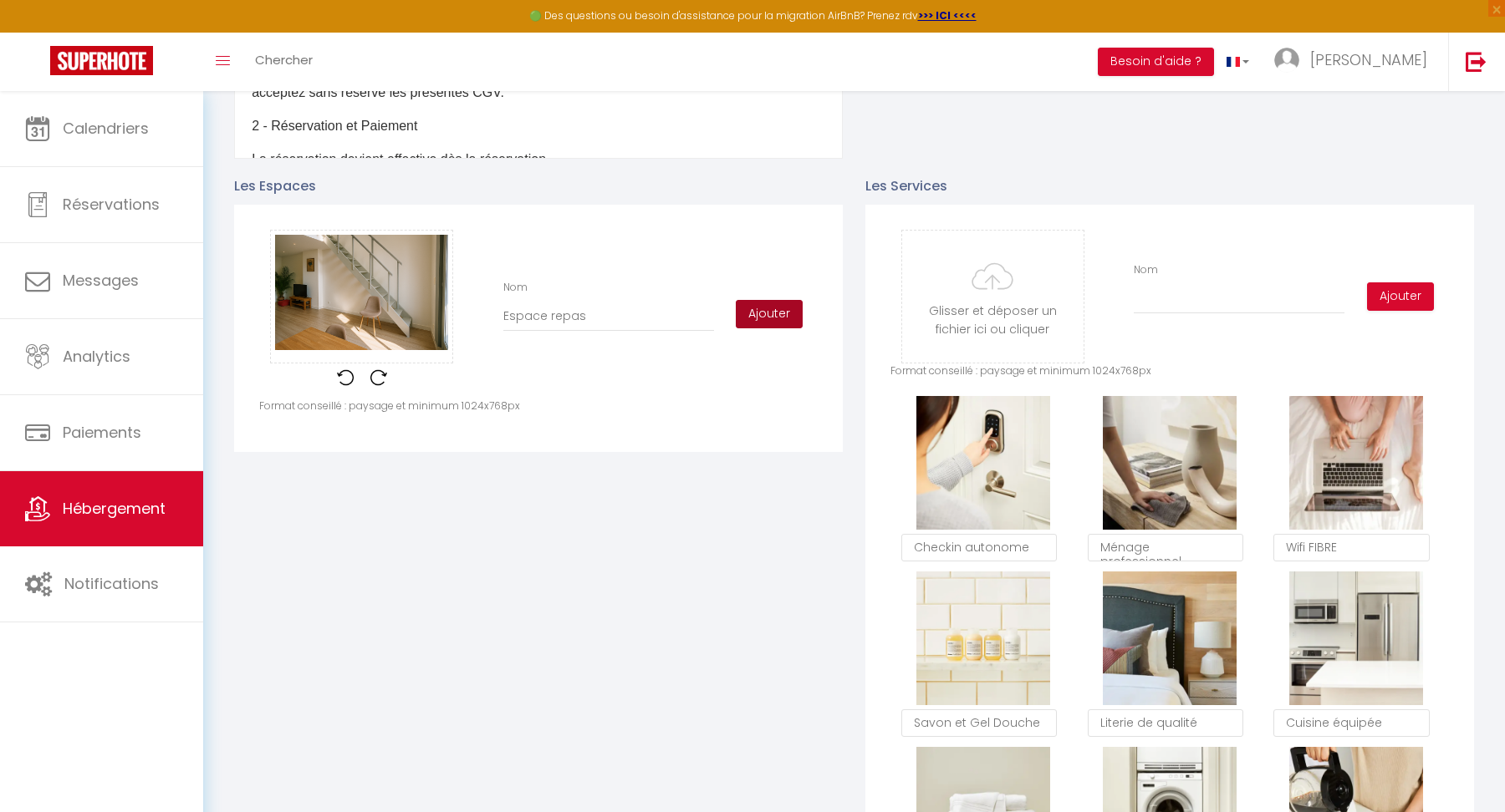
checkbox input "false"
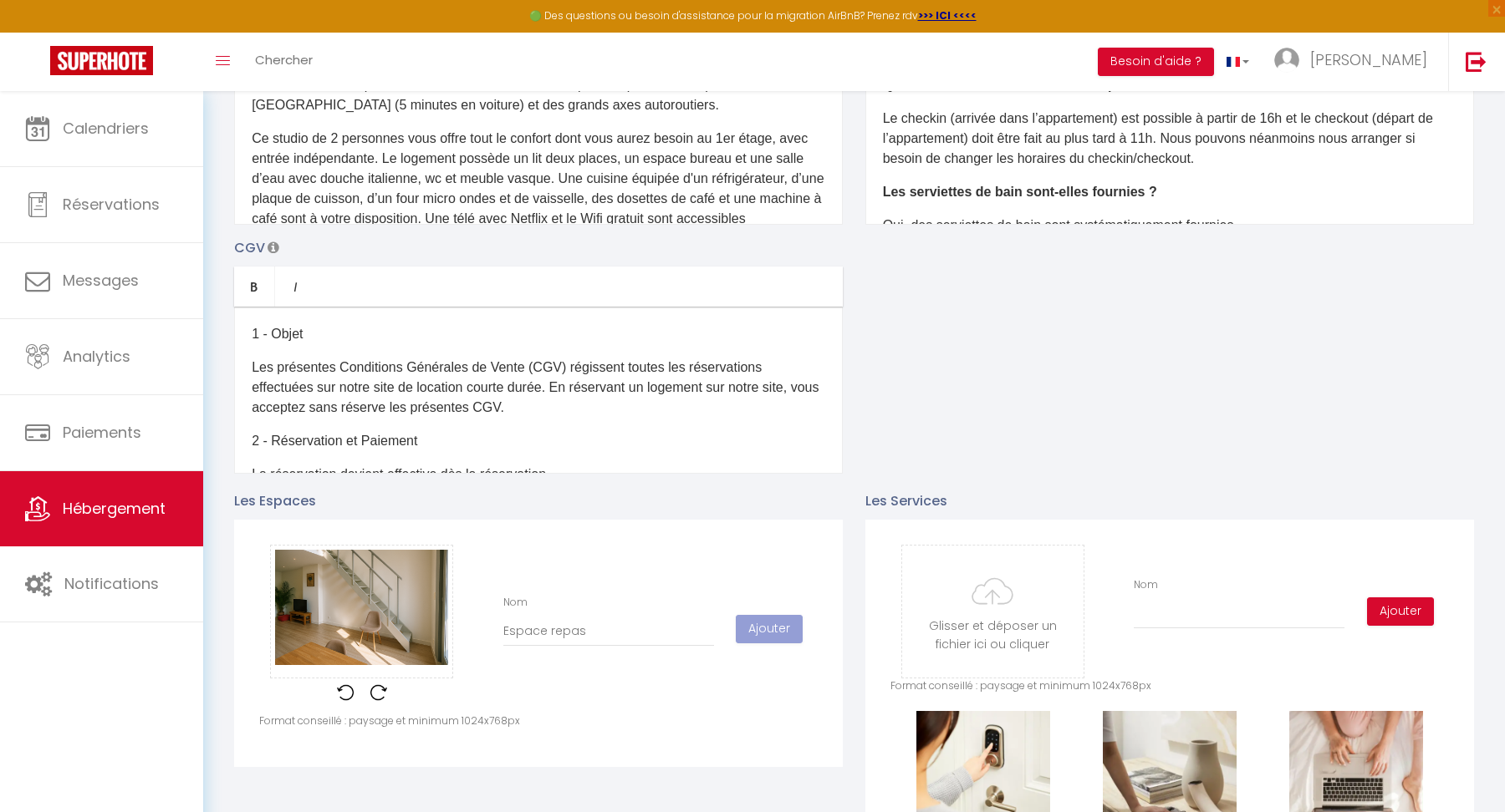
checkbox input "true"
checkbox input "false"
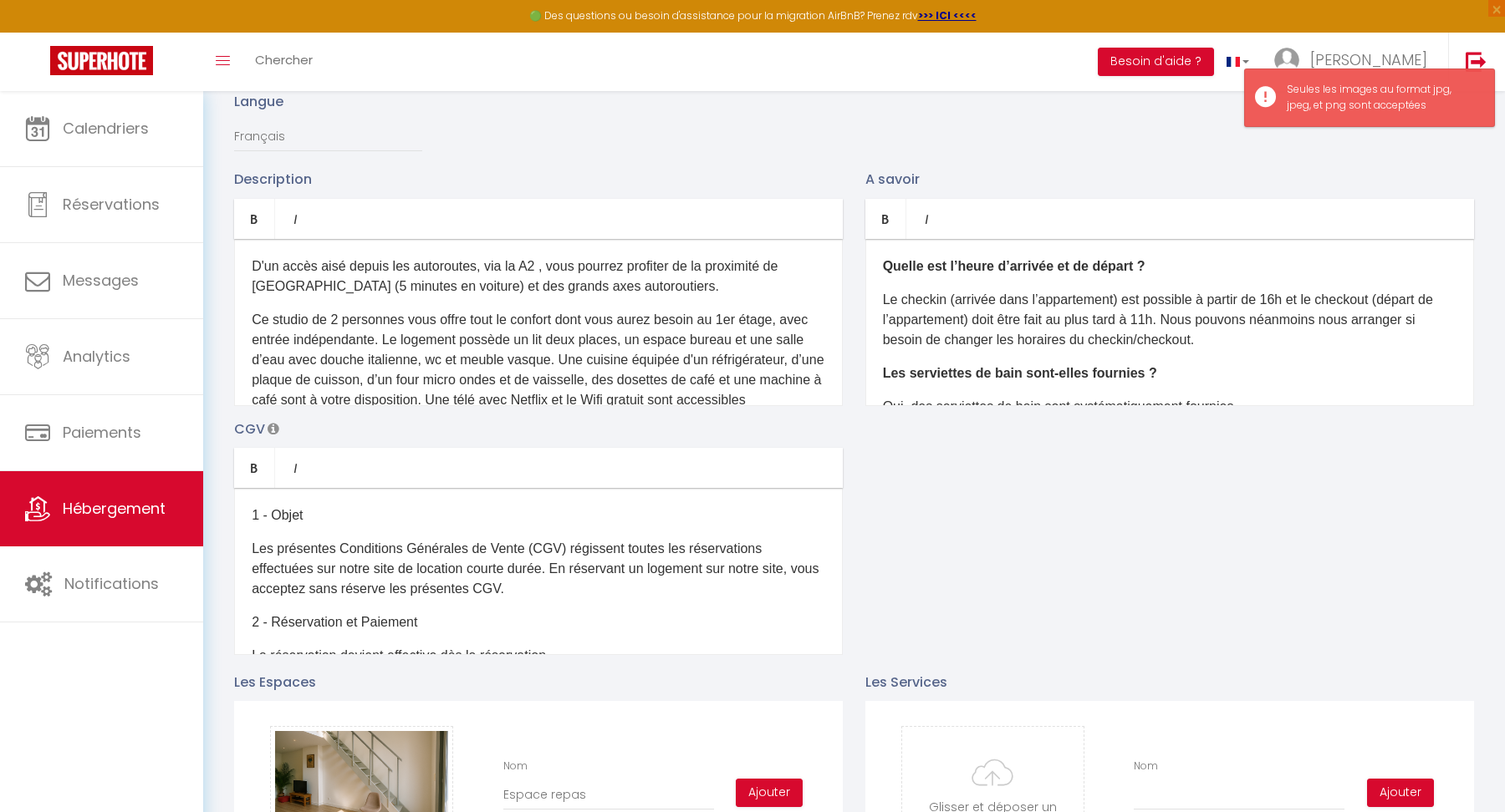
scroll to position [691, 0]
